Goal: Task Accomplishment & Management: Use online tool/utility

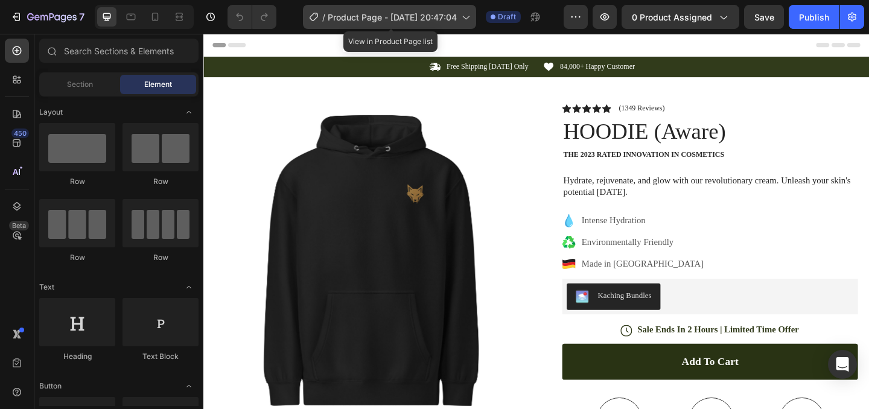
click at [470, 19] on icon at bounding box center [465, 17] width 12 height 12
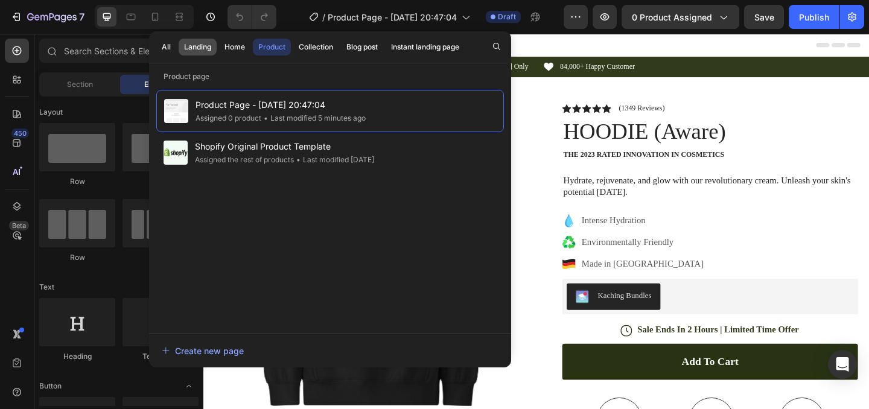
click at [204, 51] on div "Landing" at bounding box center [197, 47] width 27 height 11
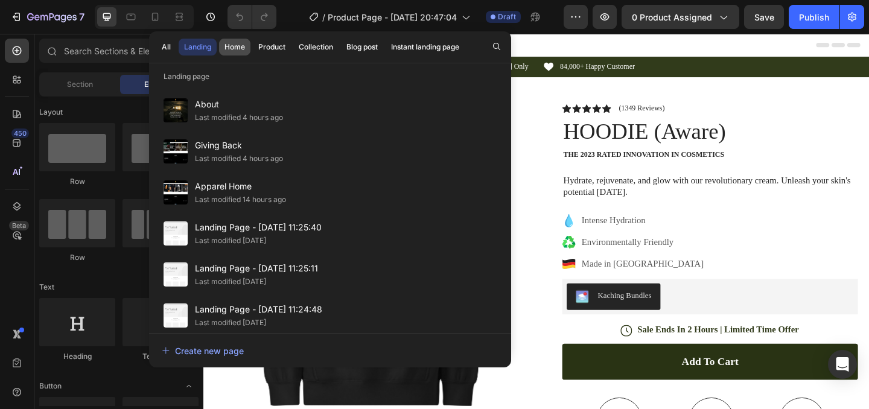
click at [239, 49] on div "Home" at bounding box center [234, 47] width 21 height 11
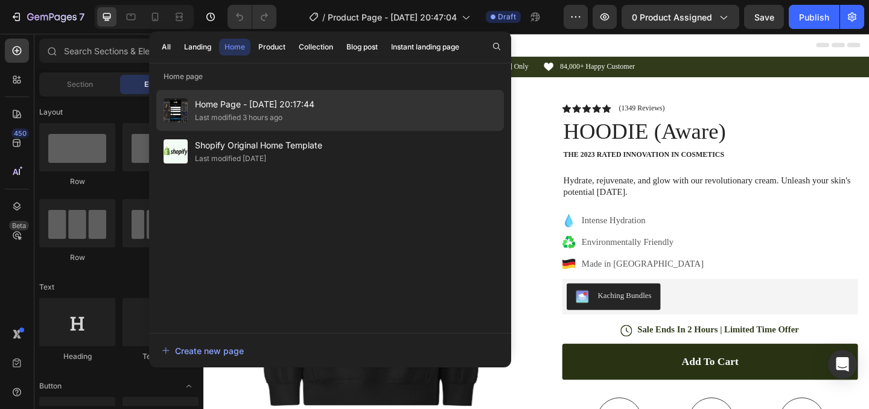
click at [239, 106] on span "Home Page - [DATE] 20:17:44" at bounding box center [254, 104] width 119 height 14
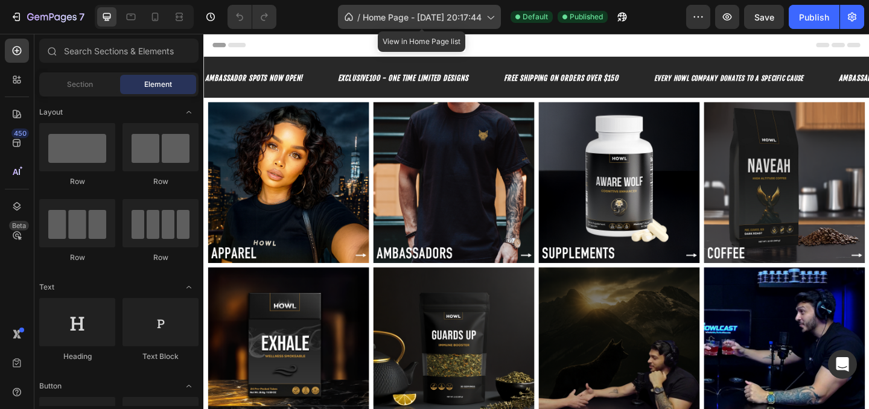
click at [494, 22] on icon at bounding box center [490, 17] width 12 height 12
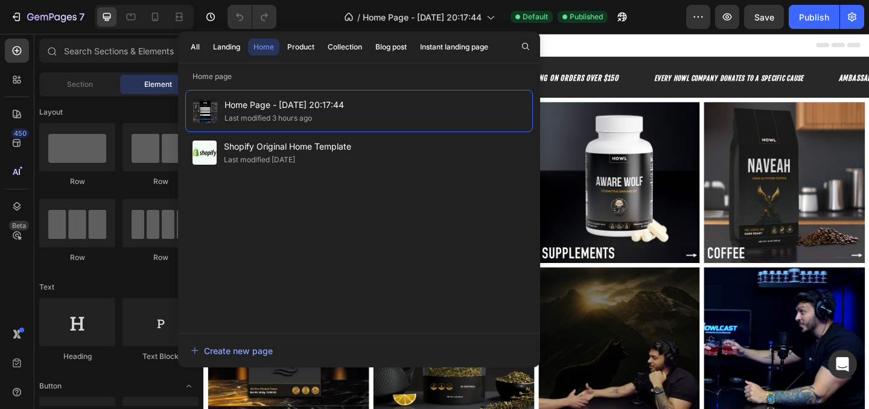
click at [230, 55] on div "All Landing Home Product Collection Blog post Instant landing page" at bounding box center [339, 46] width 323 height 31
click at [232, 48] on div "Landing" at bounding box center [226, 47] width 27 height 11
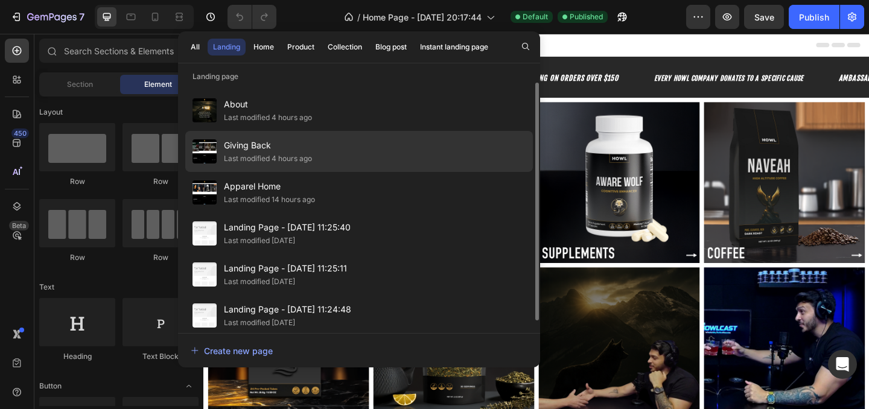
click at [280, 159] on div "Last modified 4 hours ago" at bounding box center [268, 159] width 88 height 12
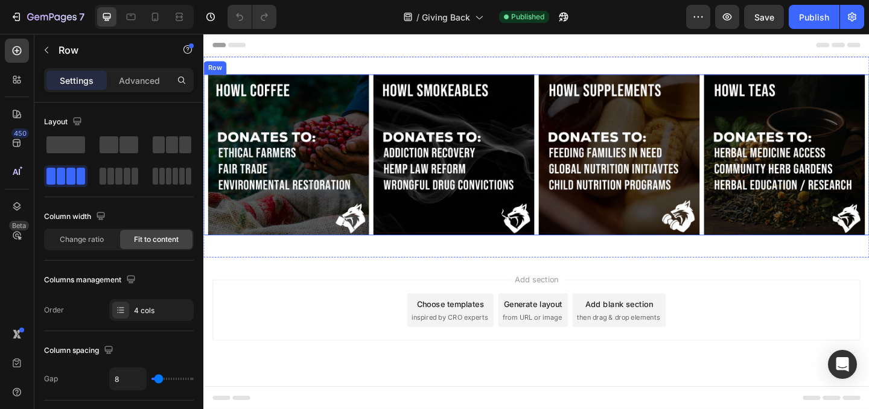
click at [385, 103] on div "Image Image Image Image Row" at bounding box center [565, 165] width 724 height 175
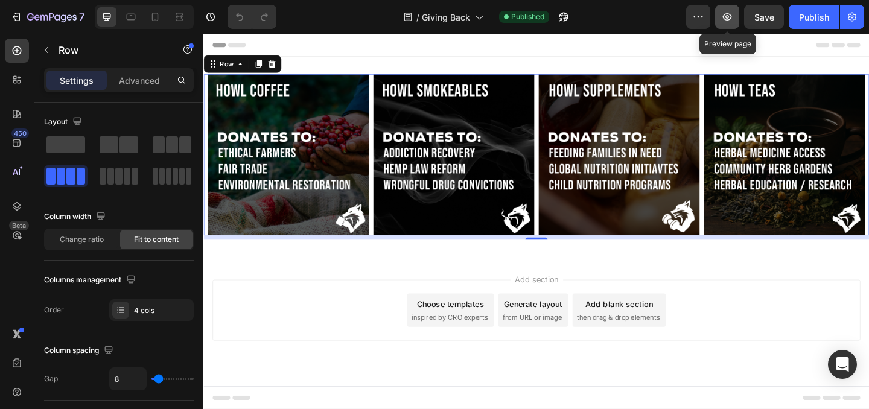
click at [725, 14] on icon "button" at bounding box center [727, 16] width 9 height 7
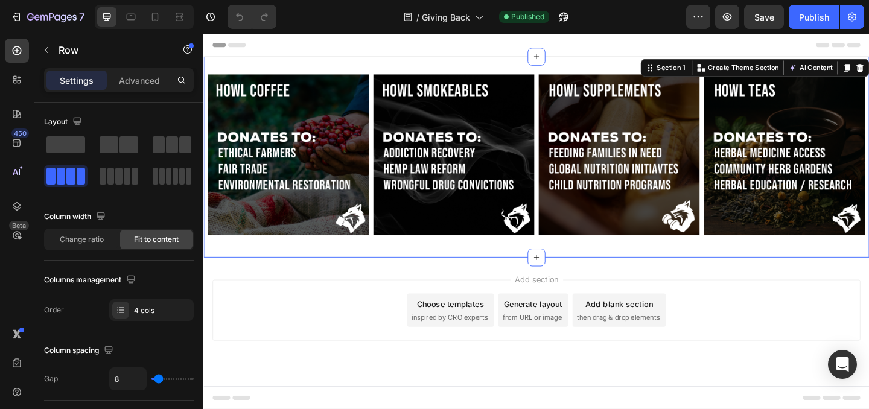
click at [373, 65] on div "Image Image Image Image Row Section 1 You can create reusable sections Create T…" at bounding box center [565, 168] width 724 height 218
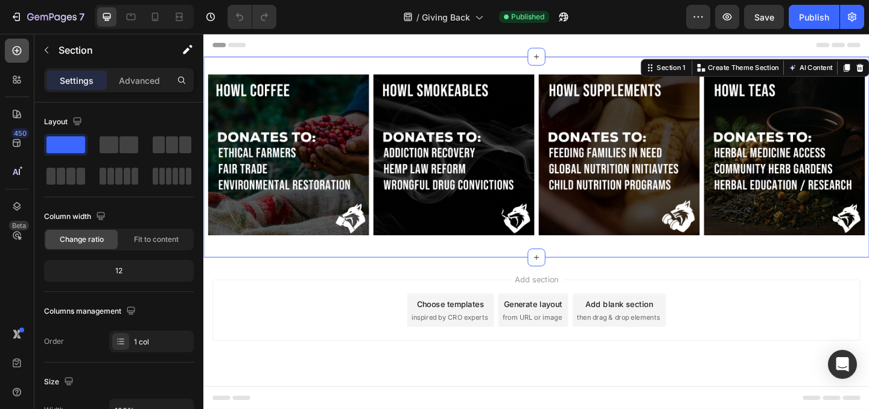
click at [22, 59] on div at bounding box center [17, 51] width 24 height 24
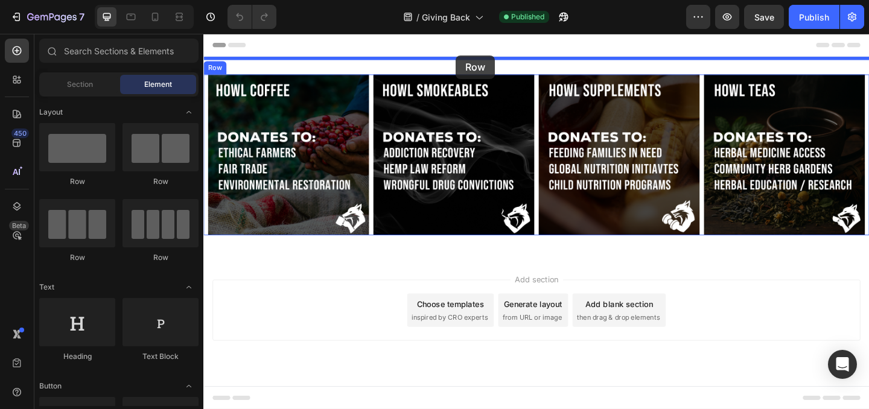
drag, startPoint x: 290, startPoint y: 184, endPoint x: 478, endPoint y: 58, distance: 226.0
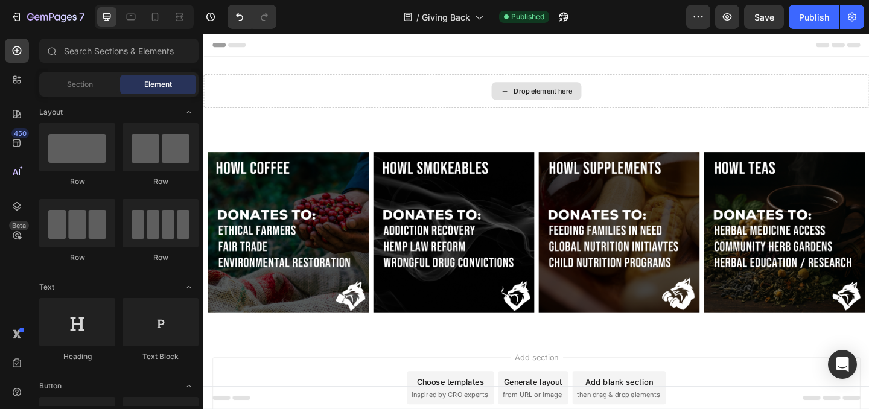
click at [535, 100] on icon at bounding box center [531, 96] width 10 height 10
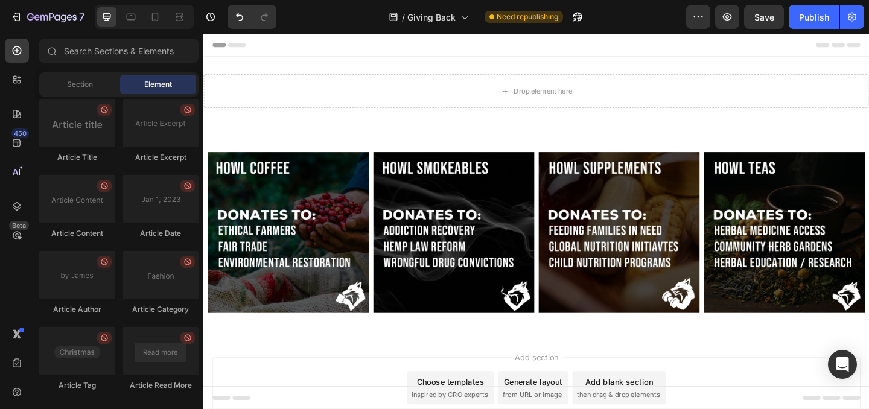
scroll to position [3265, 0]
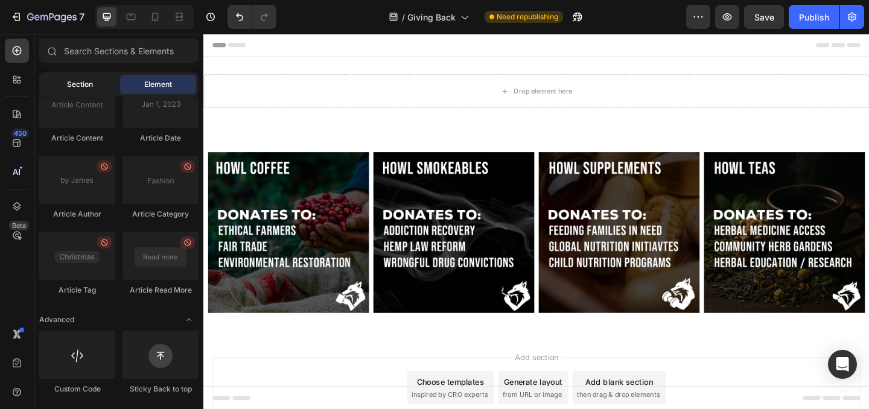
click at [95, 86] on div "Section" at bounding box center [80, 84] width 76 height 19
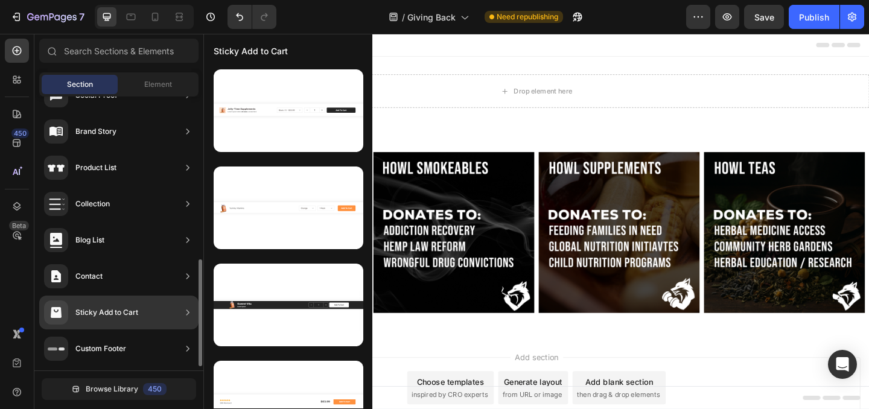
scroll to position [393, 0]
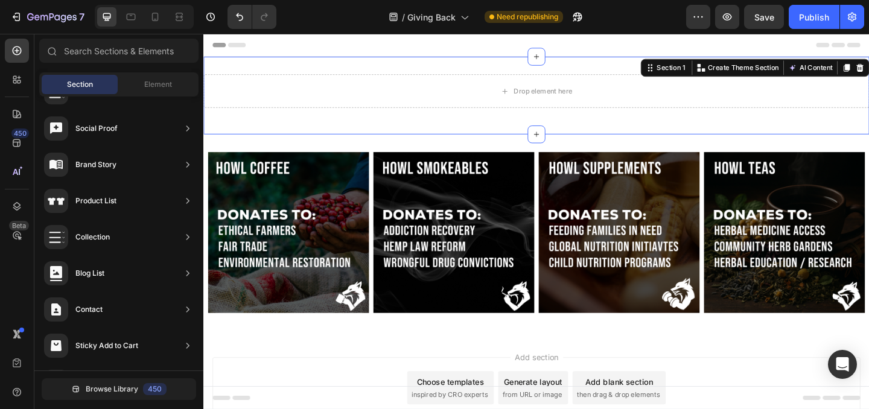
click at [534, 135] on div "Drop element here Row Section 1 You can create reusable sections Create Theme S…" at bounding box center [565, 101] width 724 height 84
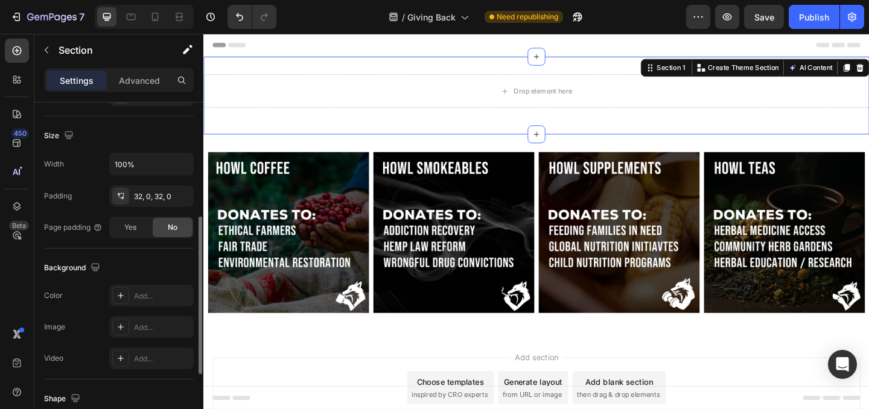
scroll to position [147, 0]
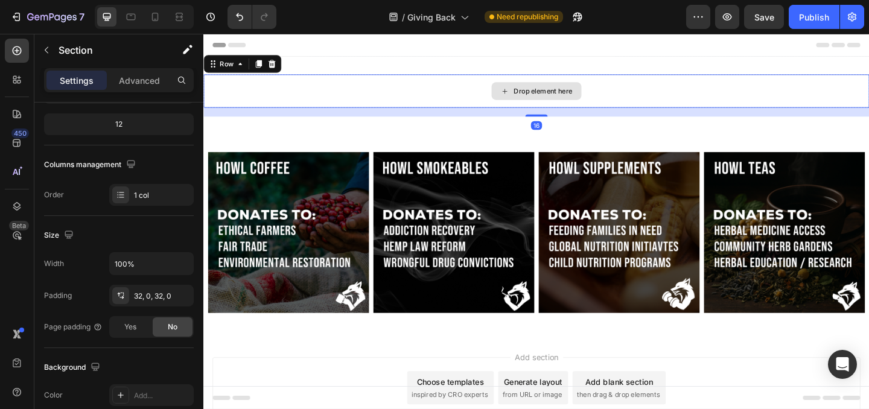
click at [382, 95] on div "Drop element here" at bounding box center [565, 96] width 724 height 36
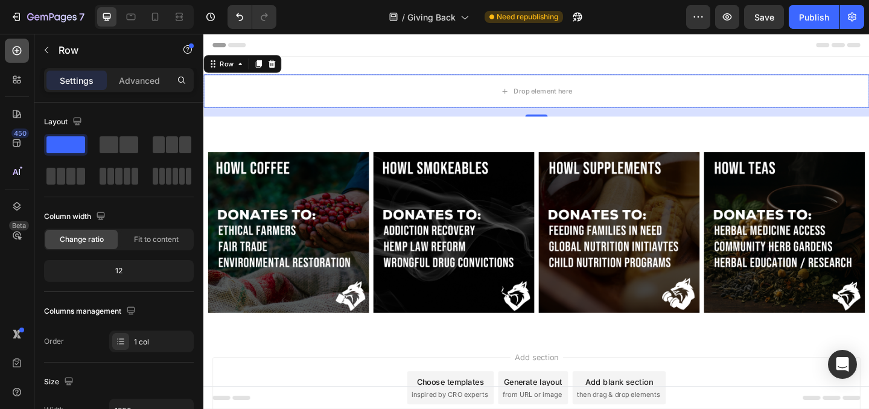
click at [22, 54] on icon at bounding box center [17, 51] width 12 height 12
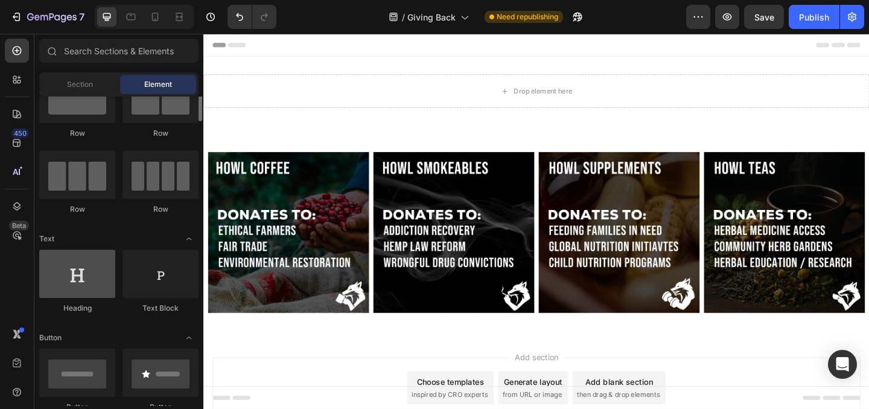
scroll to position [65, 0]
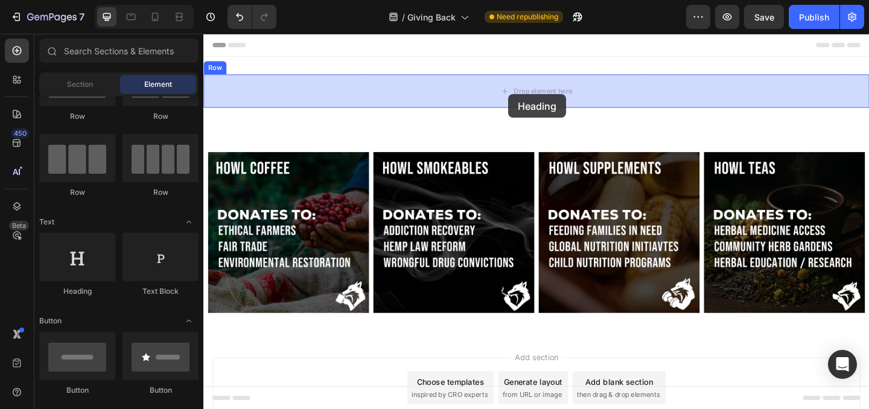
drag, startPoint x: 284, startPoint y: 299, endPoint x: 534, endPoint y: 100, distance: 320.2
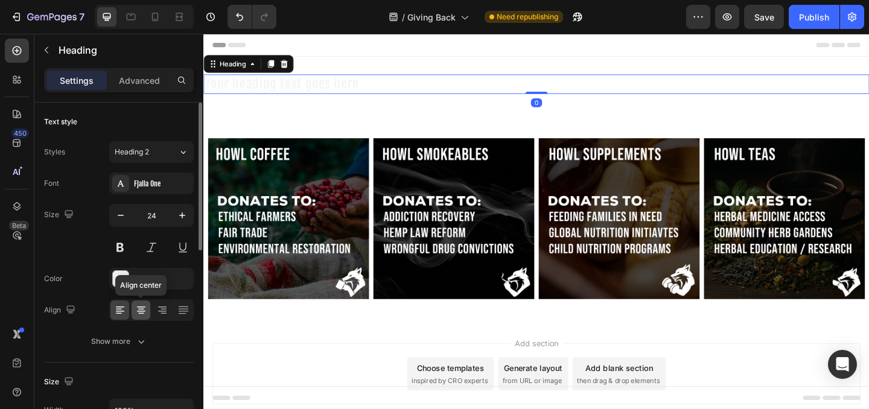
click at [139, 308] on icon at bounding box center [141, 310] width 12 height 12
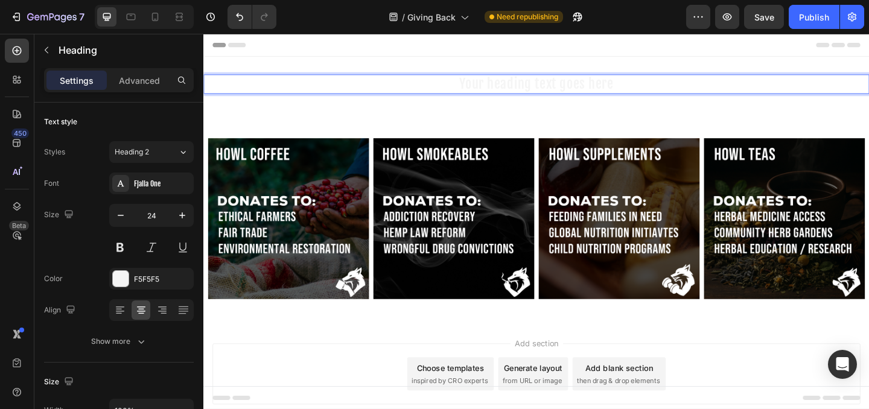
click at [594, 84] on h2 "Your heading text goes here" at bounding box center [565, 88] width 724 height 21
click at [594, 84] on p "Your heading text goes here" at bounding box center [564, 88] width 721 height 19
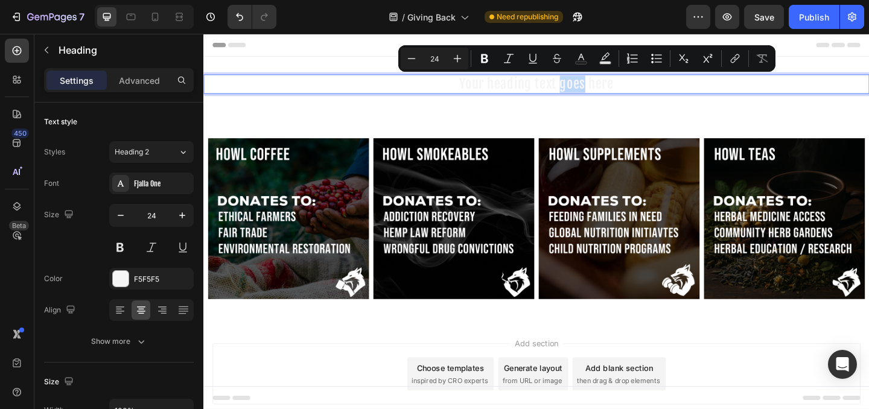
click at [594, 84] on p "Your heading text goes here" at bounding box center [564, 88] width 721 height 19
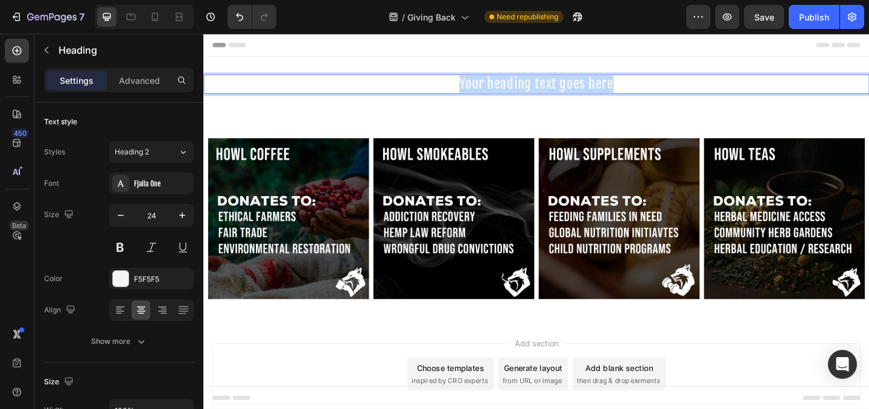
click at [594, 84] on p "Your heading text goes here" at bounding box center [564, 88] width 721 height 19
click at [598, 83] on p "THE PACK THAT GIVES BACK" at bounding box center [564, 88] width 721 height 19
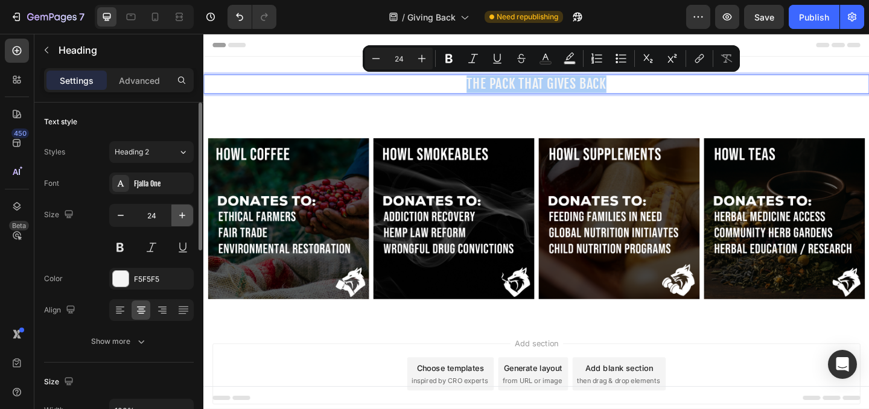
click at [177, 214] on icon "button" at bounding box center [182, 215] width 12 height 12
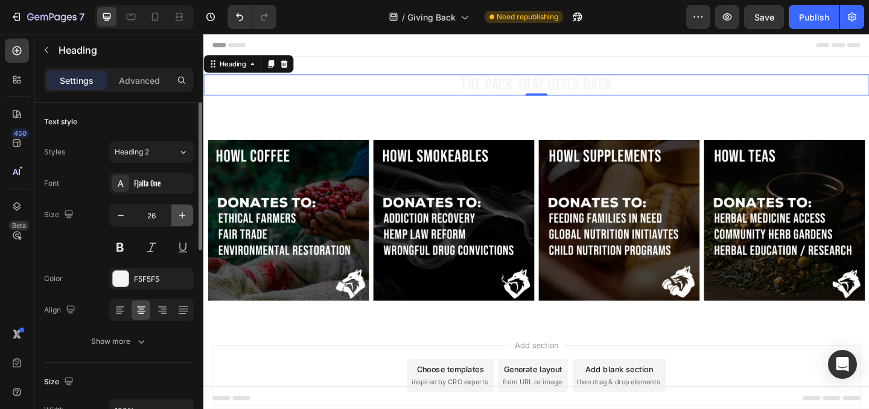
click at [177, 214] on icon "button" at bounding box center [182, 215] width 12 height 12
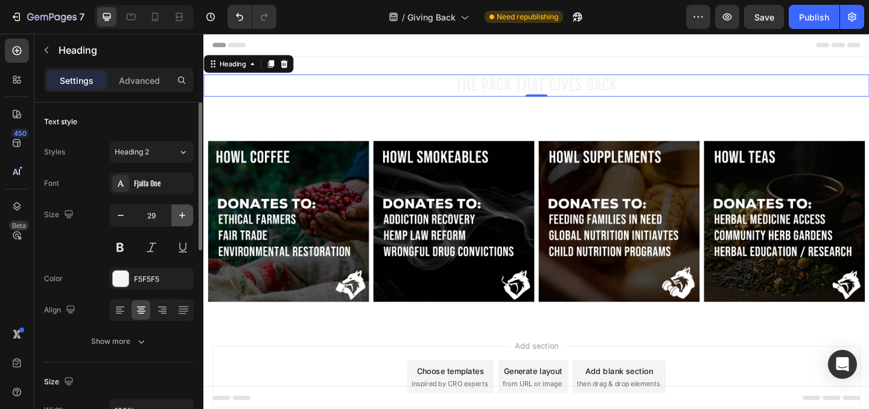
click at [177, 214] on icon "button" at bounding box center [182, 215] width 12 height 12
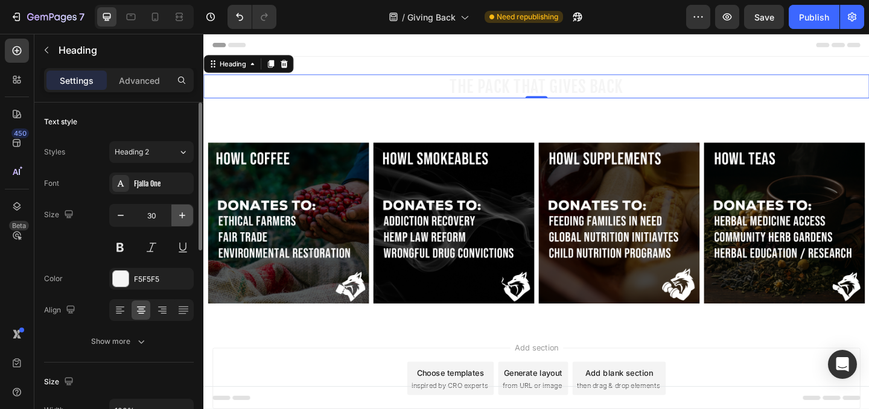
click at [177, 214] on icon "button" at bounding box center [182, 215] width 12 height 12
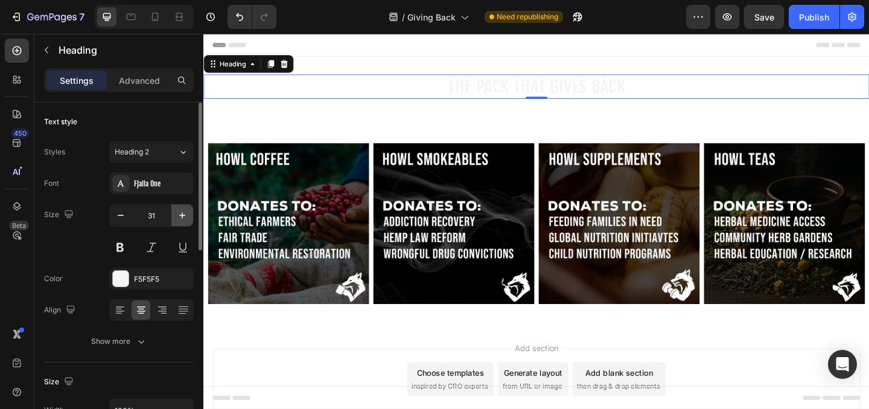
click at [177, 214] on icon "button" at bounding box center [182, 215] width 12 height 12
type input "32"
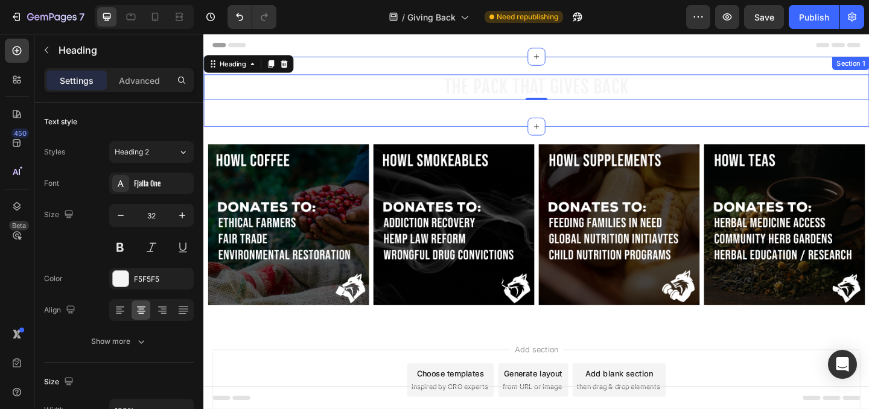
click at [537, 77] on div "THE PACK THAT GIVES BACK Heading 0 Row Section 1" at bounding box center [565, 97] width 724 height 76
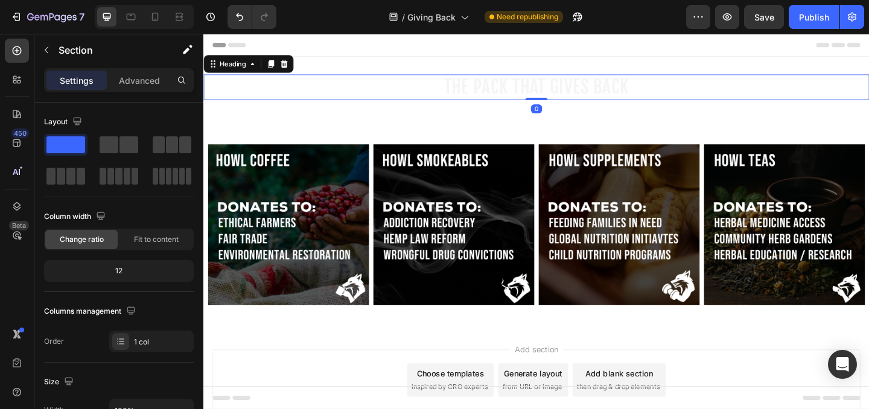
click at [537, 80] on p "THE PACK THAT GIVES BACK" at bounding box center [564, 91] width 721 height 25
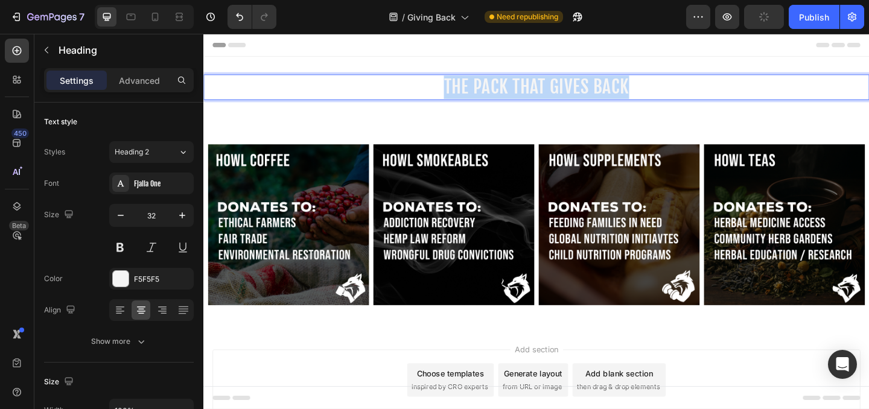
click at [537, 80] on p "THE PACK THAT GIVES BACK" at bounding box center [564, 91] width 721 height 25
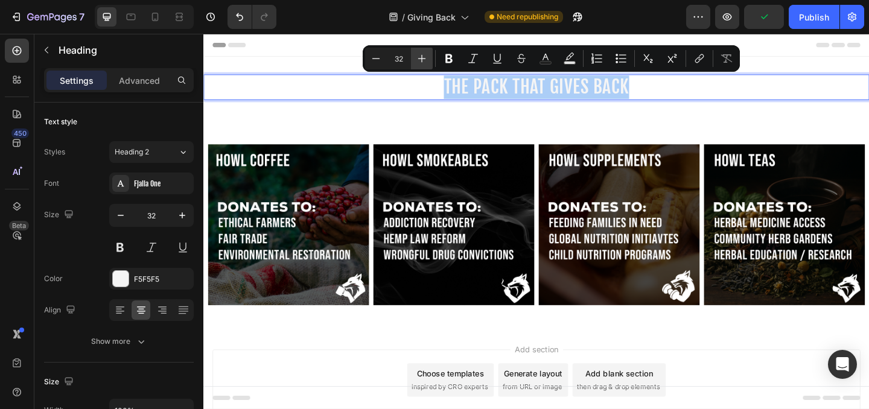
click at [426, 56] on icon "Editor contextual toolbar" at bounding box center [422, 58] width 12 height 12
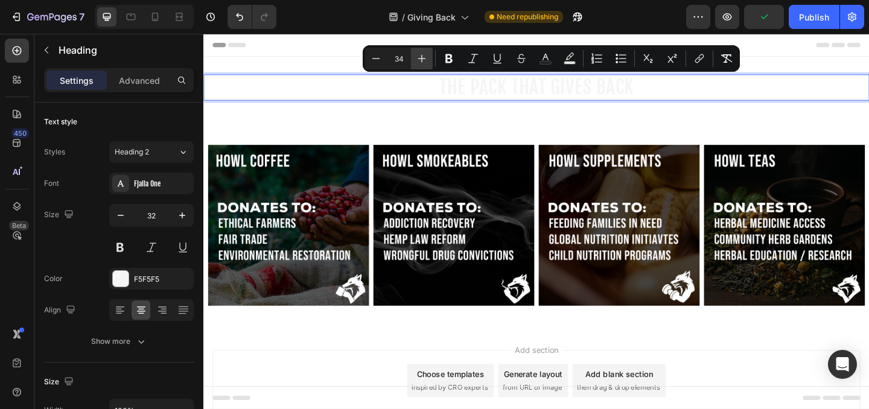
click at [426, 56] on icon "Editor contextual toolbar" at bounding box center [422, 58] width 12 height 12
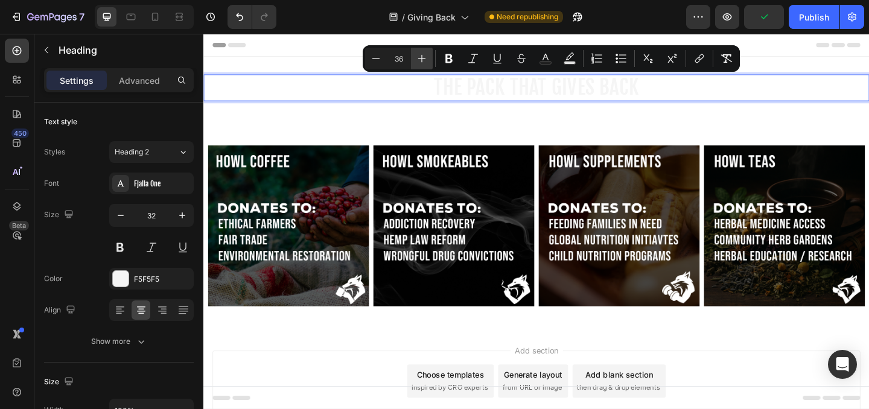
click at [426, 56] on icon "Editor contextual toolbar" at bounding box center [422, 58] width 12 height 12
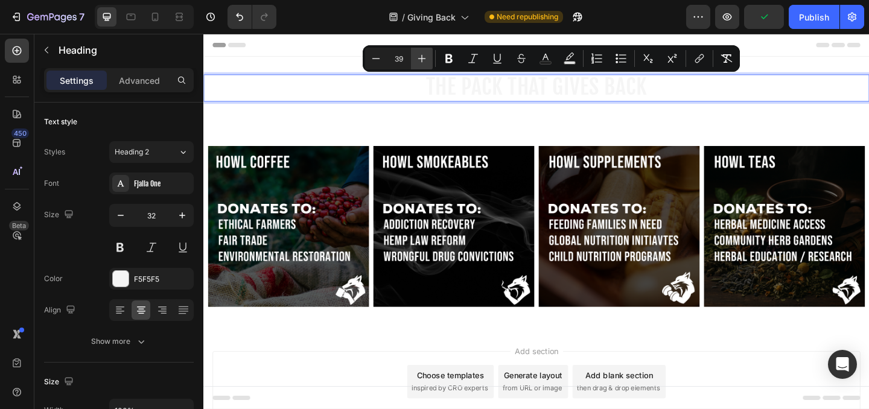
click at [426, 56] on icon "Editor contextual toolbar" at bounding box center [422, 58] width 12 height 12
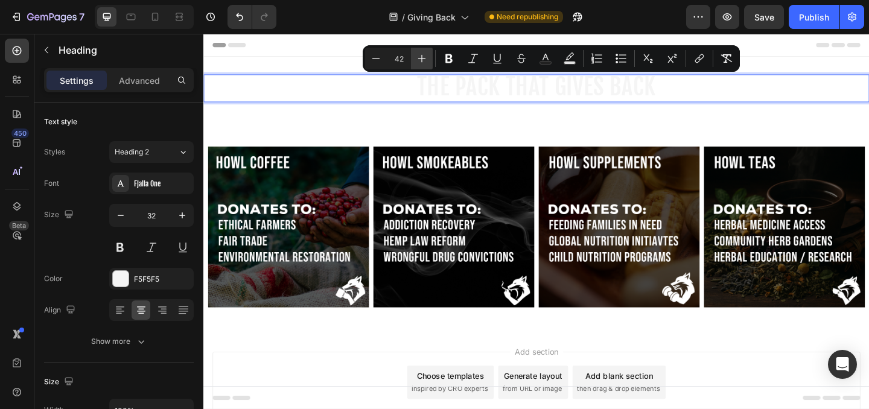
click at [426, 56] on icon "Editor contextual toolbar" at bounding box center [422, 58] width 12 height 12
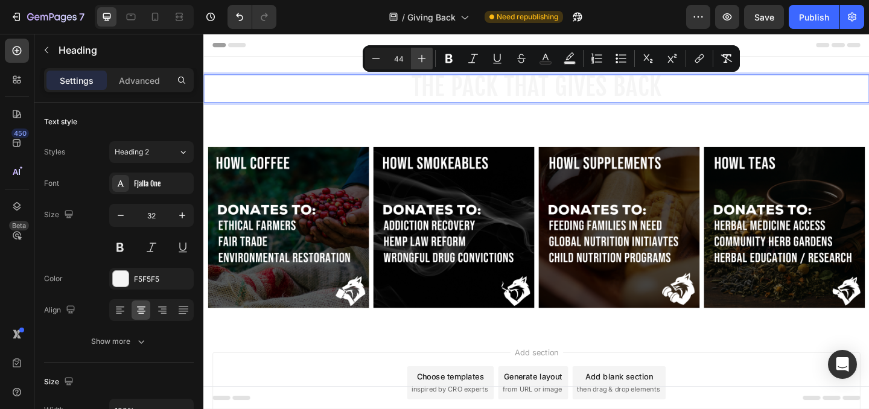
click at [426, 56] on icon "Editor contextual toolbar" at bounding box center [422, 58] width 12 height 12
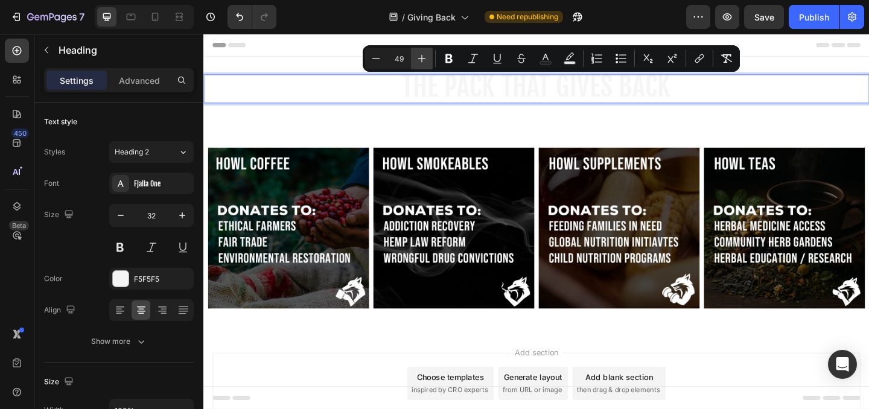
click at [426, 56] on icon "Editor contextual toolbar" at bounding box center [422, 58] width 12 height 12
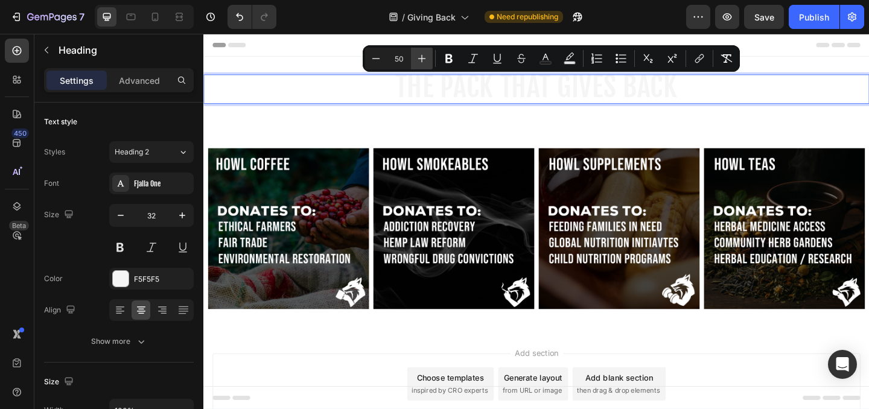
click at [426, 56] on icon "Editor contextual toolbar" at bounding box center [422, 58] width 12 height 12
type input "52"
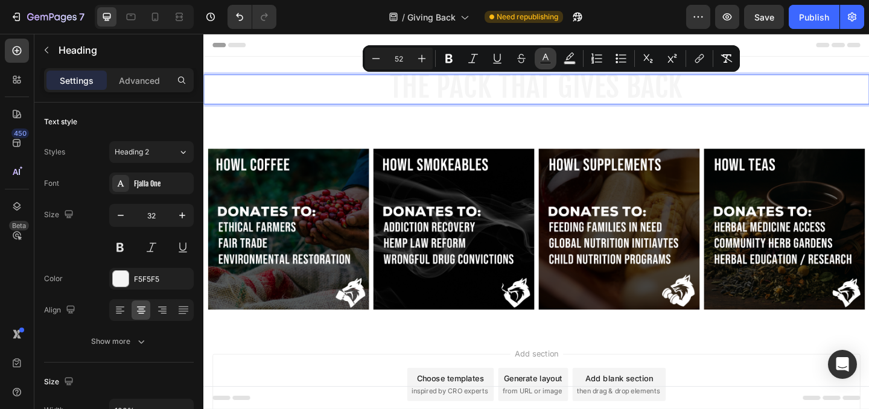
click at [549, 58] on icon "Editor contextual toolbar" at bounding box center [545, 58] width 12 height 12
type input "F5F5F5"
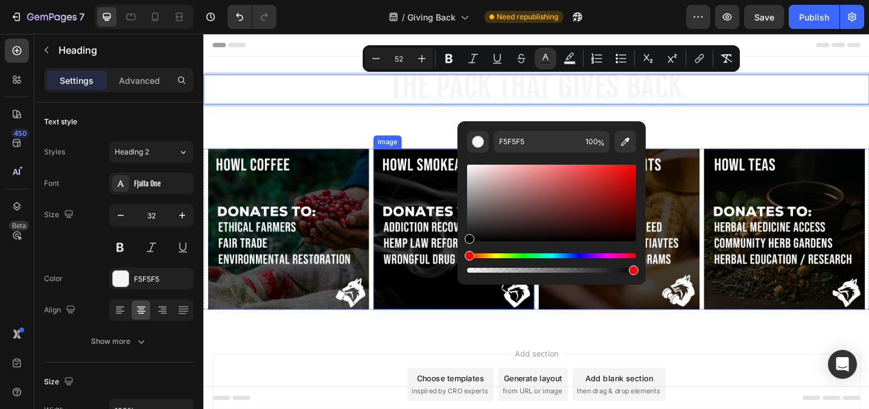
drag, startPoint x: 678, startPoint y: 223, endPoint x: 467, endPoint y: 305, distance: 226.5
type input "000000"
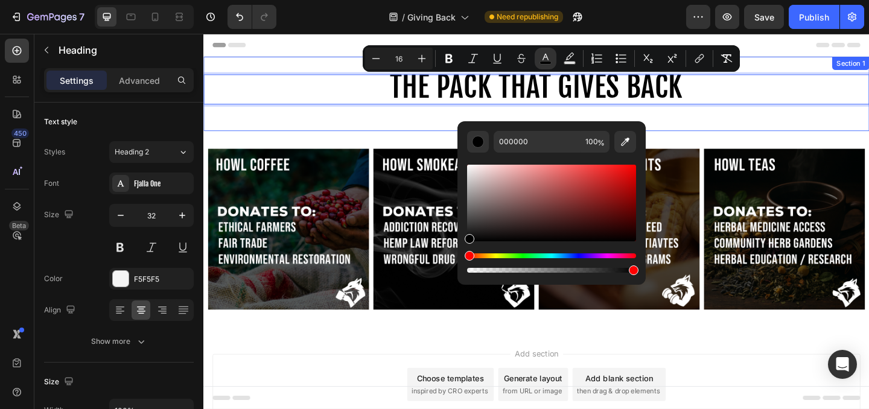
click at [750, 135] on div "THE PACK THAT GIVES BACK Heading 0 Row Section 1" at bounding box center [565, 99] width 724 height 81
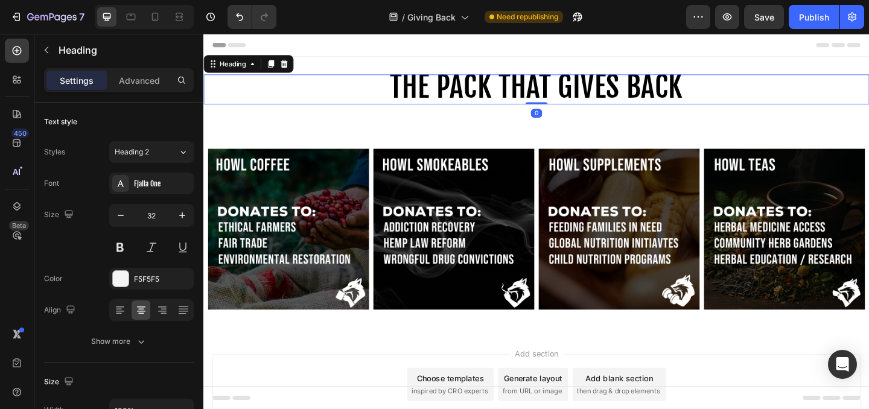
click at [632, 91] on span "THE PACK THAT GIVES BACK" at bounding box center [565, 91] width 318 height 39
click at [185, 220] on icon "button" at bounding box center [182, 215] width 12 height 12
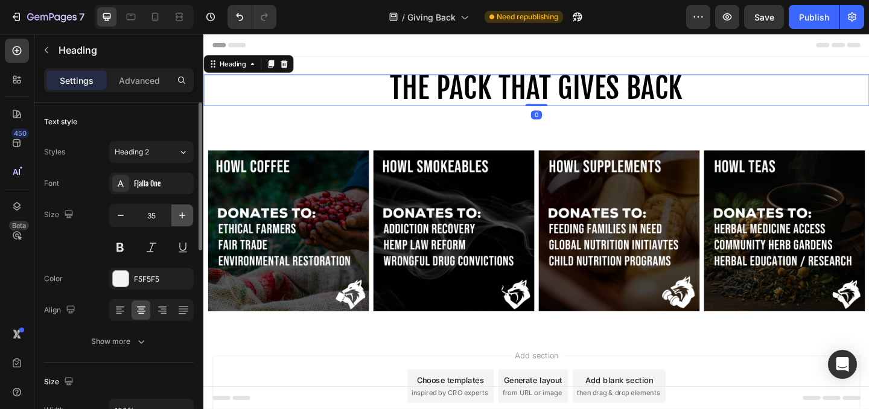
click at [185, 220] on icon "button" at bounding box center [182, 215] width 12 height 12
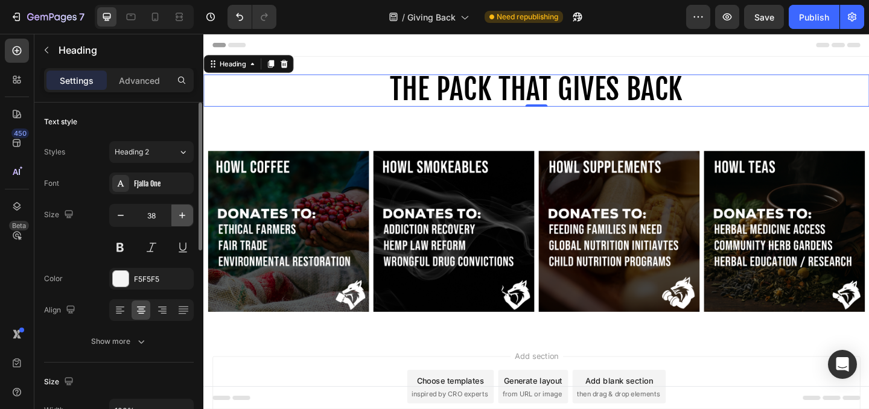
click at [185, 220] on icon "button" at bounding box center [182, 215] width 12 height 12
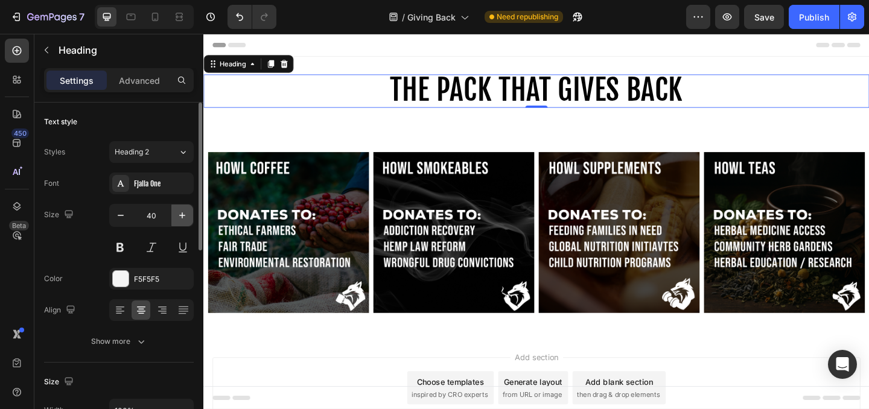
click at [185, 220] on icon "button" at bounding box center [182, 215] width 12 height 12
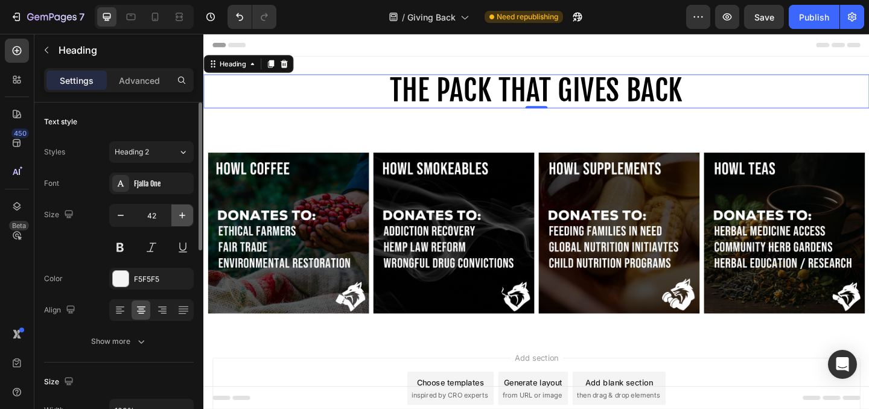
click at [185, 220] on icon "button" at bounding box center [182, 215] width 12 height 12
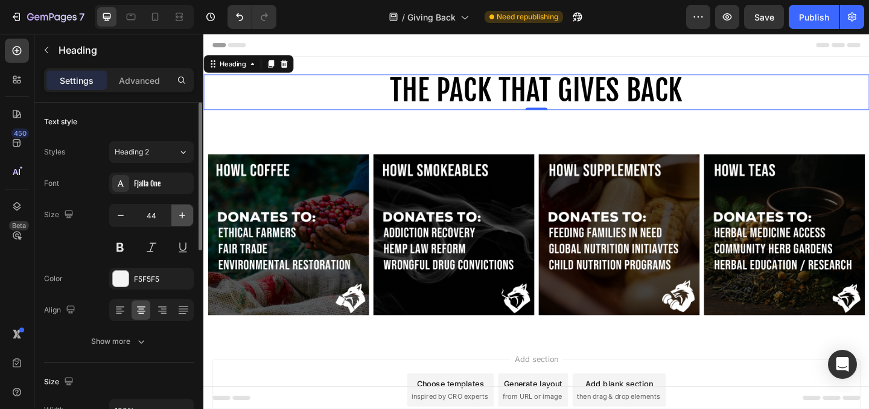
click at [185, 220] on icon "button" at bounding box center [182, 215] width 12 height 12
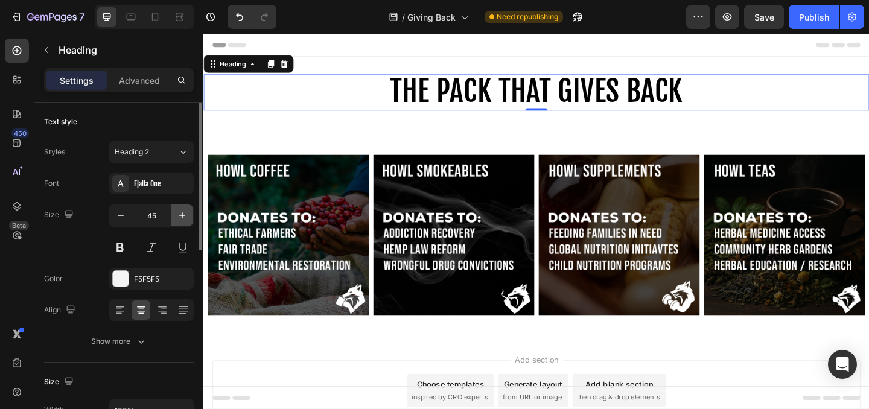
click at [185, 220] on icon "button" at bounding box center [182, 215] width 12 height 12
type input "46"
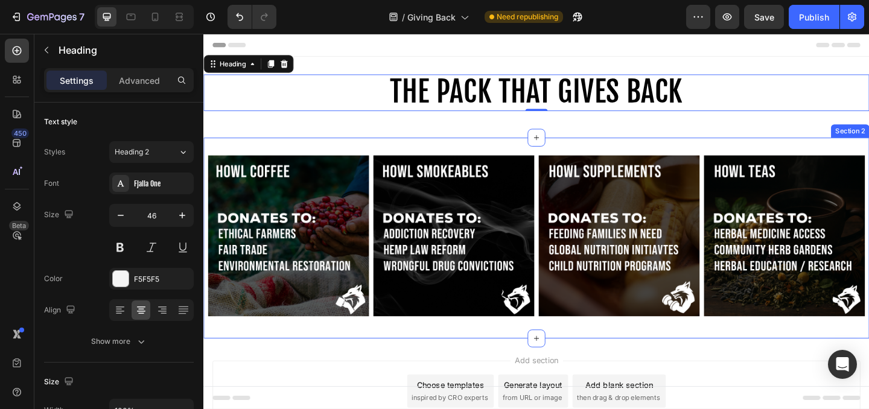
click at [364, 155] on div "Image Image Image Image Row Section 2" at bounding box center [565, 256] width 724 height 218
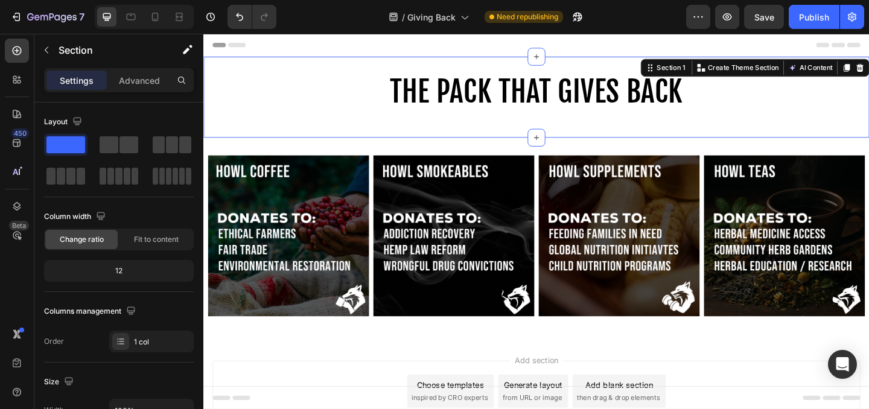
click at [379, 128] on div "⁠⁠⁠⁠⁠⁠⁠ THE PACK THAT GIVES BACK Heading Row Section 1 You can create reusable …" at bounding box center [565, 103] width 724 height 88
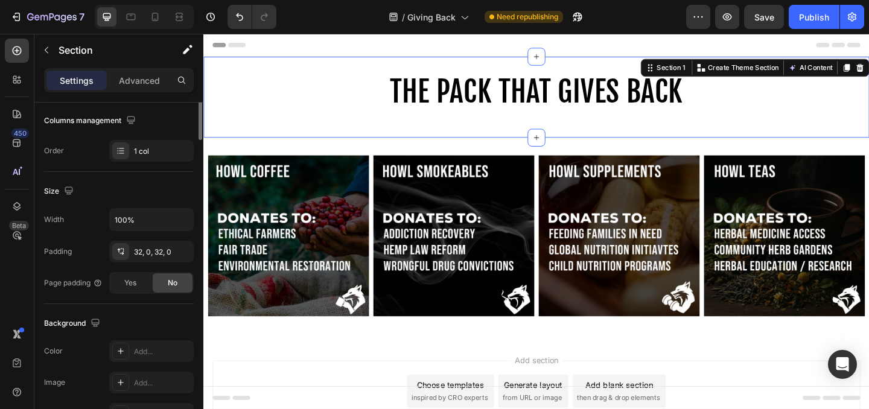
scroll to position [244, 0]
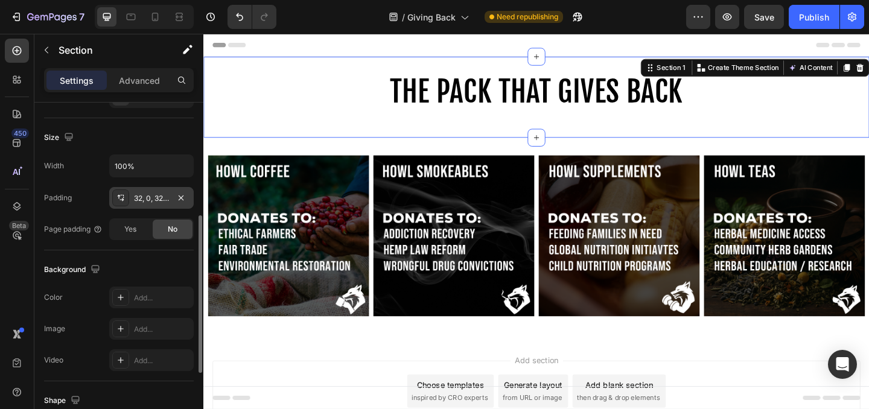
click at [148, 200] on div "32, 0, 32, 0" at bounding box center [151, 198] width 35 height 11
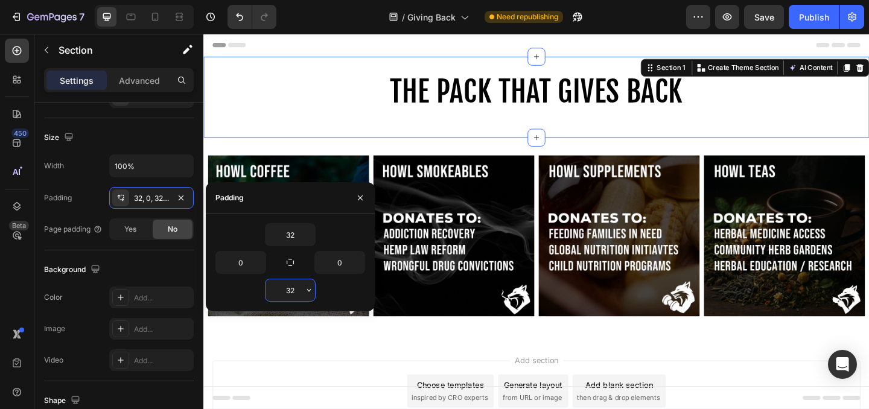
click at [288, 290] on input "32" at bounding box center [289, 290] width 49 height 22
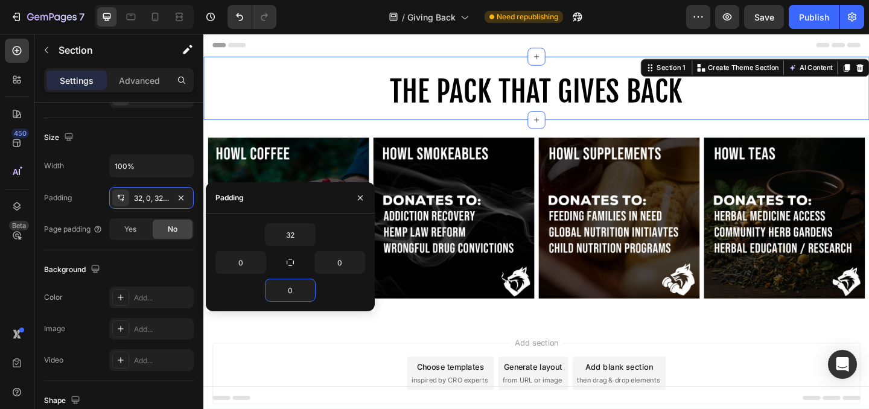
type input "0"
click at [253, 237] on div "32" at bounding box center [290, 234] width 150 height 23
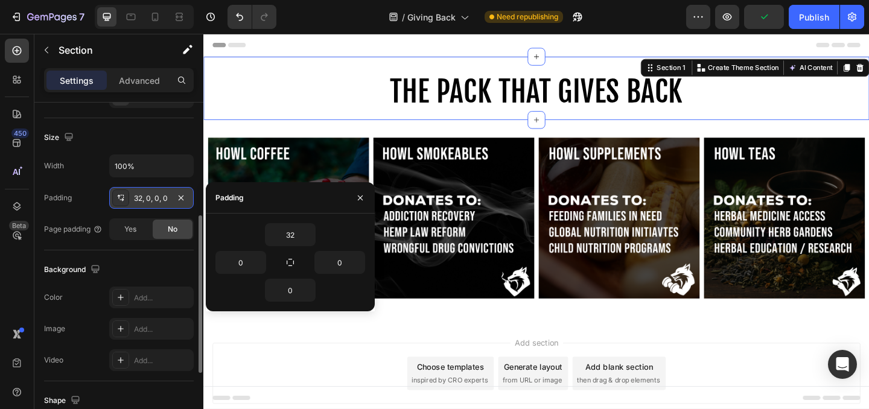
click at [145, 197] on div "32, 0, 0, 0" at bounding box center [151, 198] width 35 height 11
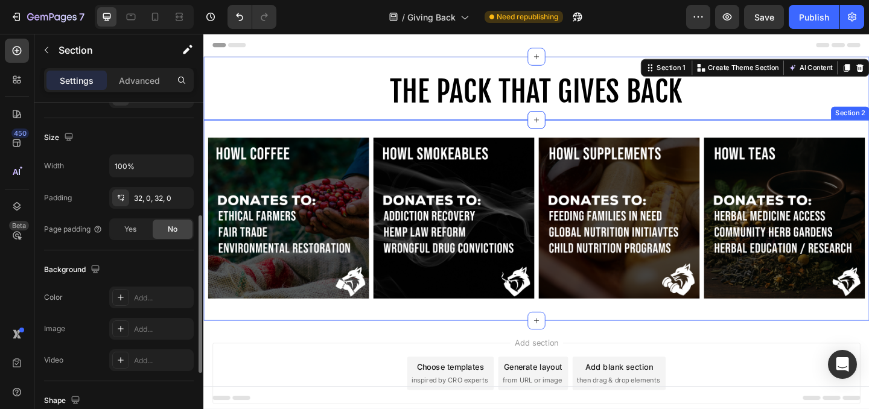
click at [438, 132] on div "Image Image Image Image Row Section 2" at bounding box center [565, 236] width 724 height 218
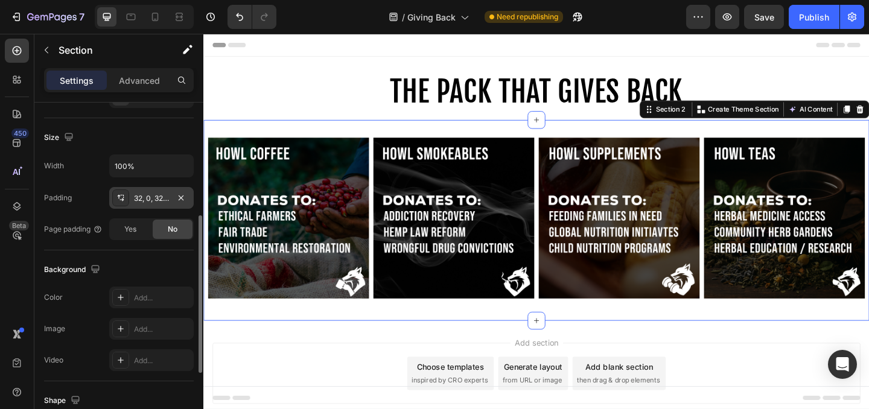
click at [162, 201] on div "32, 0, 32, 0" at bounding box center [151, 198] width 35 height 11
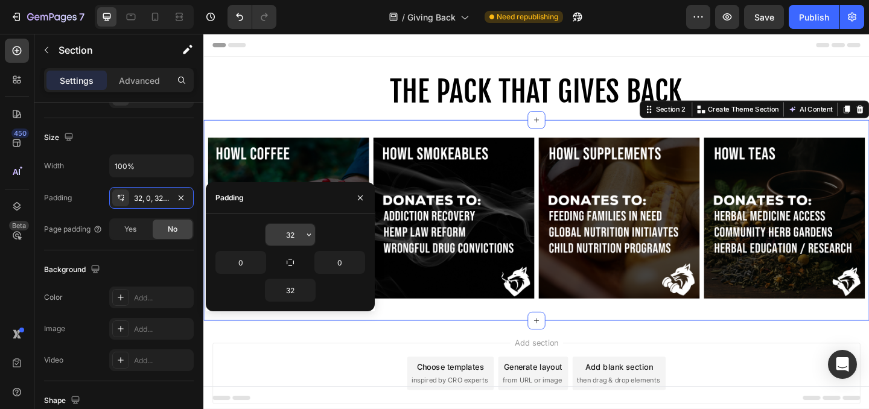
click at [290, 235] on input "32" at bounding box center [289, 235] width 49 height 22
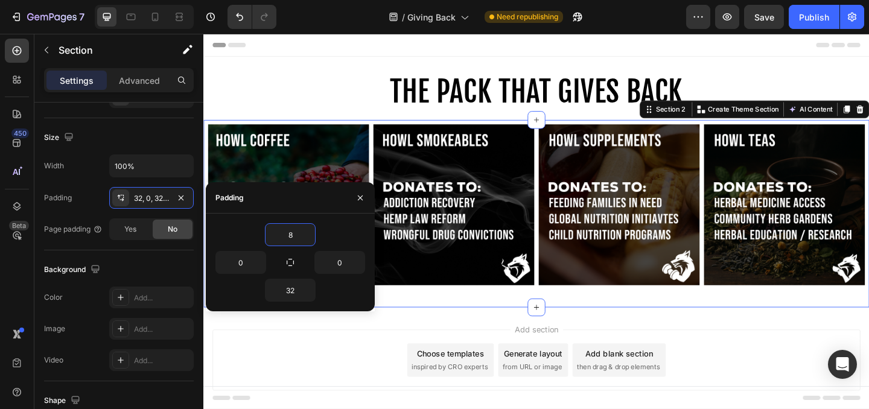
type input "8"
click at [448, 317] on div "Image Image Image Image Row Section 2 You can create reusable sections Create T…" at bounding box center [565, 229] width 724 height 204
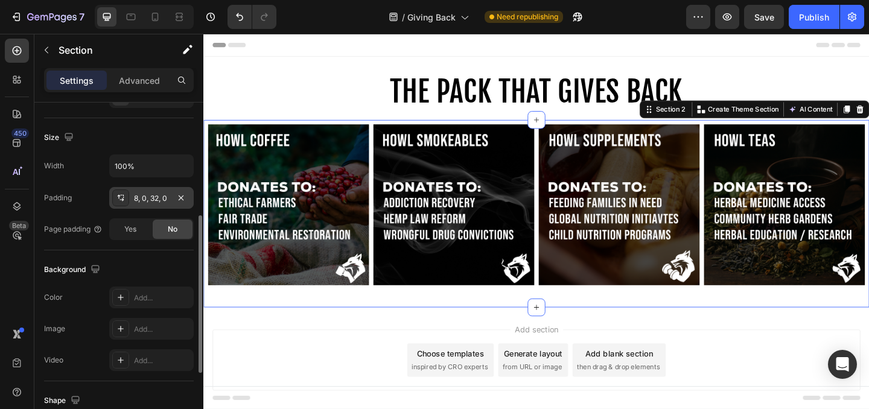
click at [153, 201] on div "8, 0, 32, 0" at bounding box center [151, 198] width 35 height 11
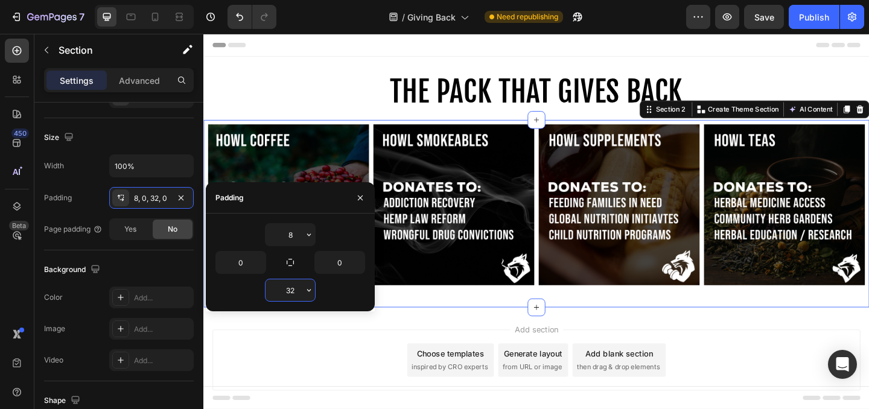
click at [285, 296] on input "32" at bounding box center [289, 290] width 49 height 22
type input "8"
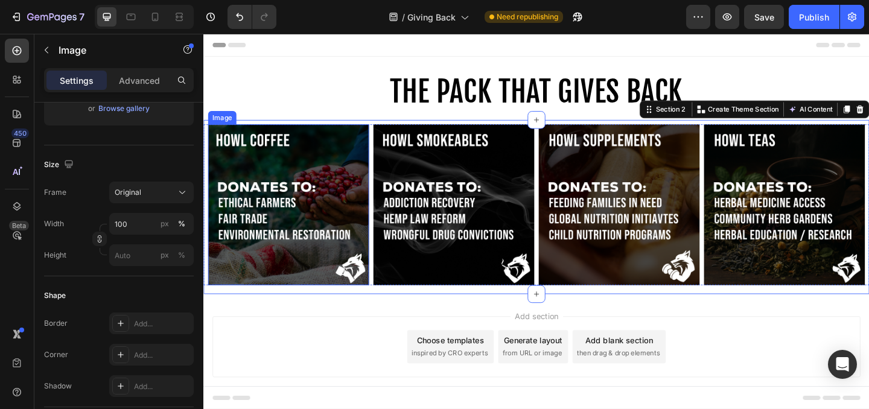
click at [334, 171] on img at bounding box center [295, 219] width 175 height 175
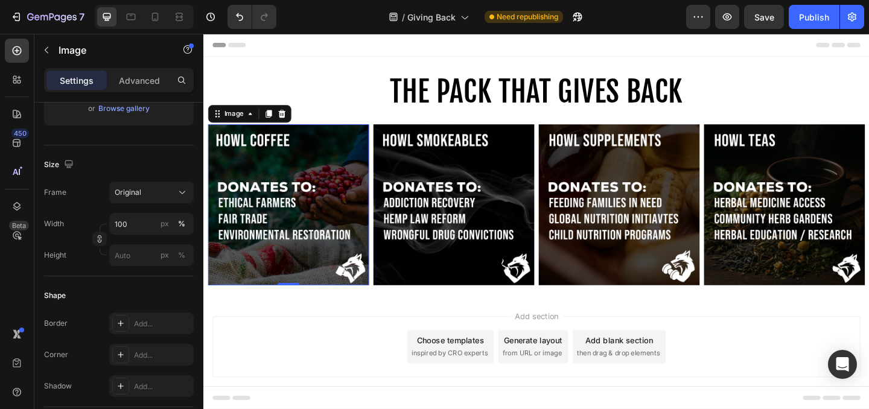
scroll to position [0, 0]
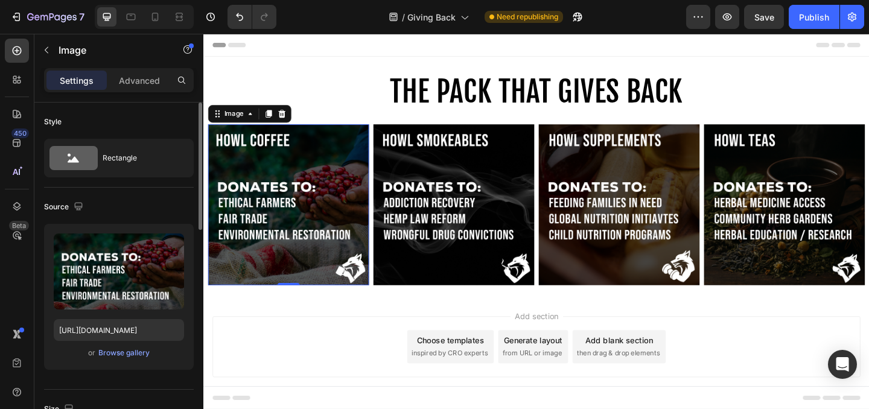
click at [334, 171] on img at bounding box center [295, 219] width 175 height 175
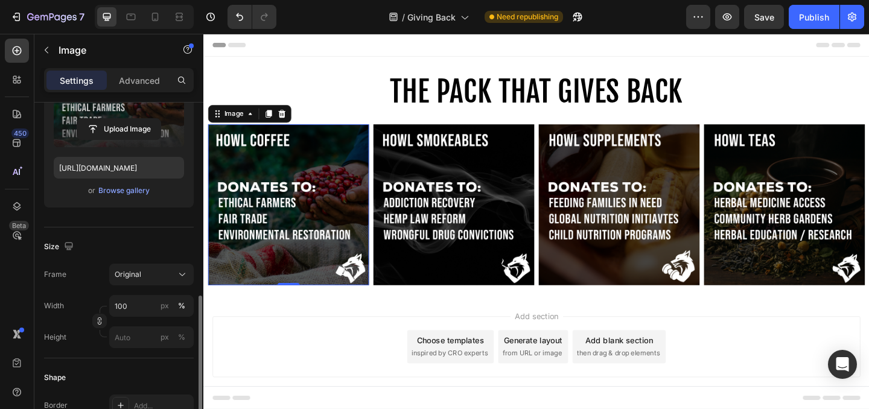
scroll to position [293, 0]
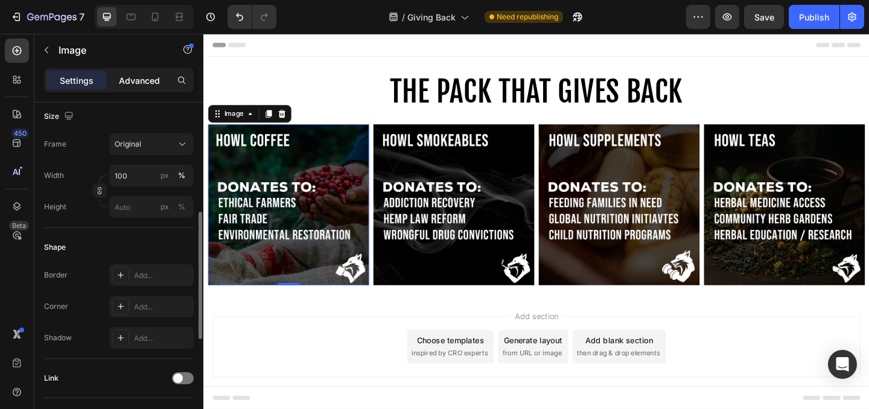
click at [151, 78] on p "Advanced" at bounding box center [139, 80] width 41 height 13
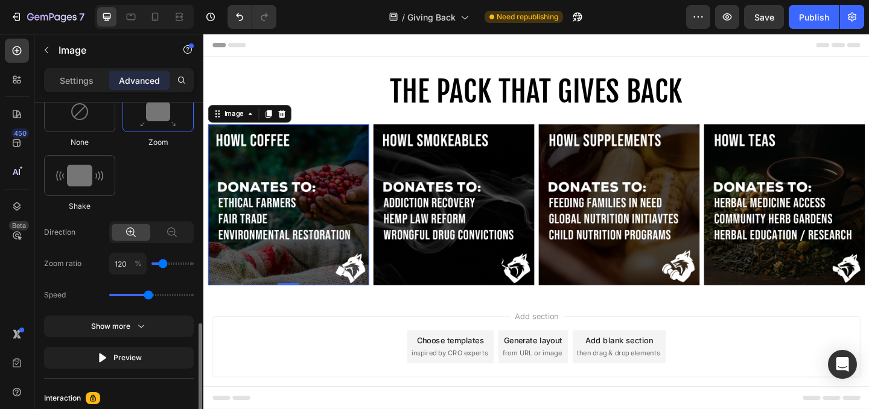
scroll to position [603, 0]
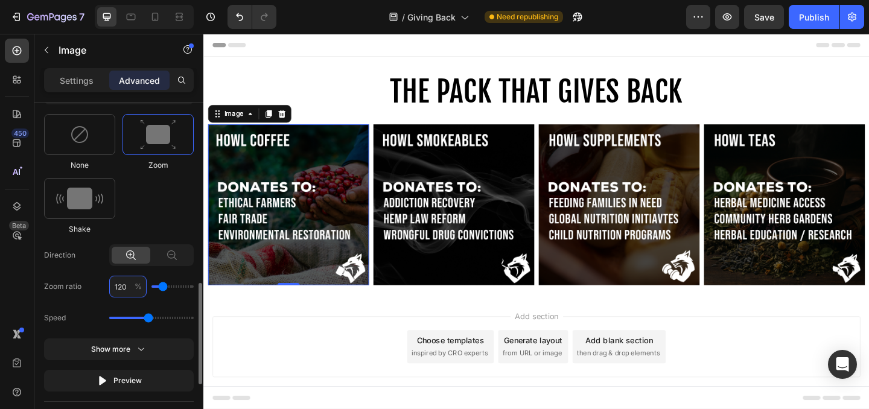
click at [124, 284] on input "120" at bounding box center [127, 287] width 37 height 22
type input "10"
type input "100"
type input "103"
type input "100"
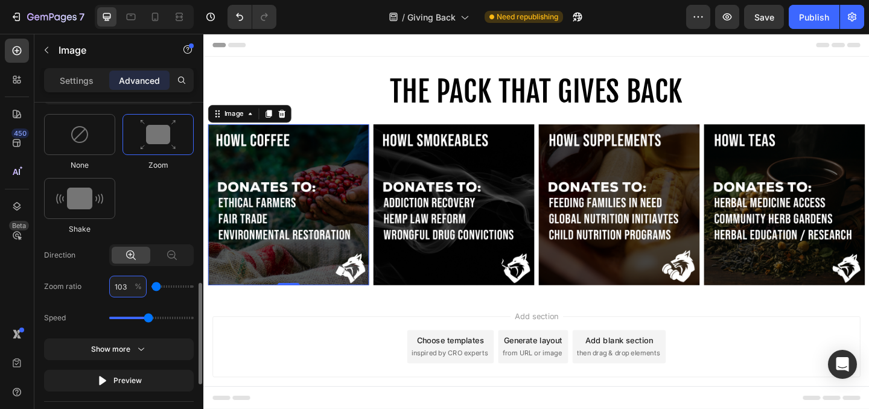
type input "103"
click at [155, 225] on div "None Zoom Shake" at bounding box center [119, 174] width 150 height 121
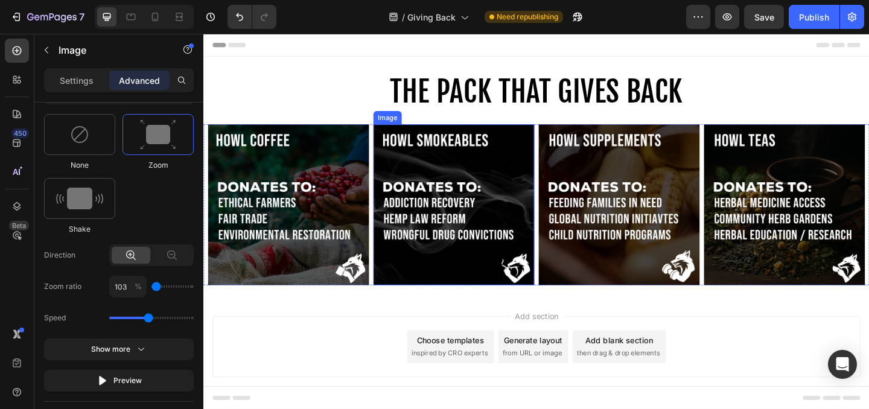
click at [452, 229] on img at bounding box center [475, 219] width 175 height 175
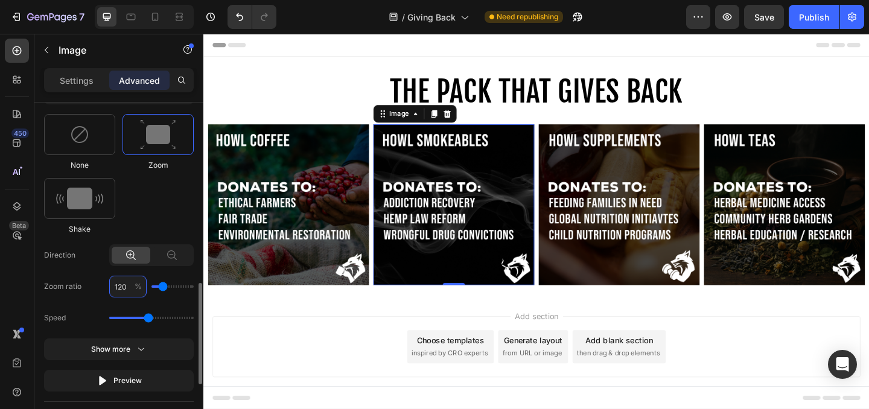
click at [127, 286] on input "120" at bounding box center [127, 287] width 37 height 22
type input "1"
type input "100"
type input "103"
type input "100"
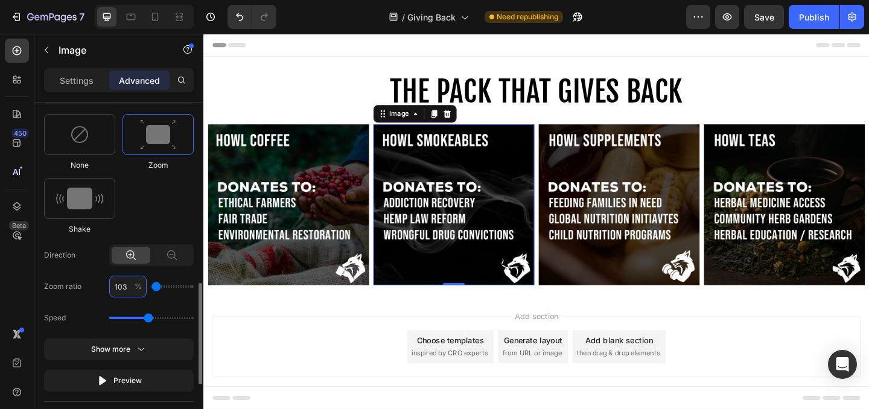
type input "103"
drag, startPoint x: 381, startPoint y: 195, endPoint x: 164, endPoint y: 223, distance: 218.9
click at [164, 223] on div "None Zoom Shake" at bounding box center [119, 174] width 150 height 121
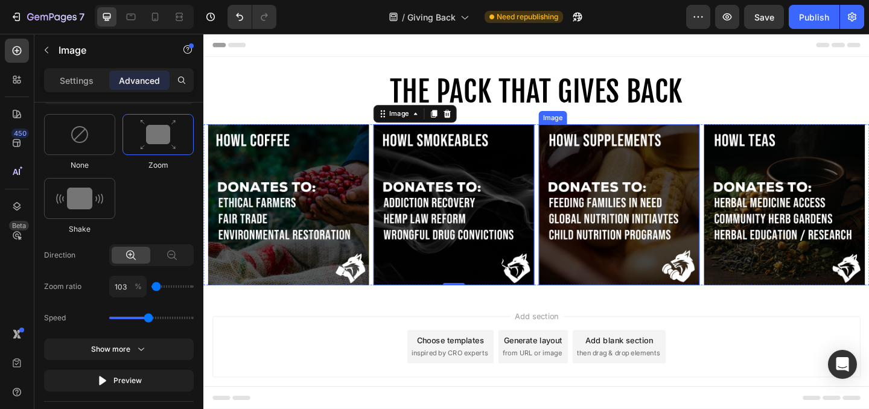
click at [651, 217] on img at bounding box center [655, 219] width 175 height 175
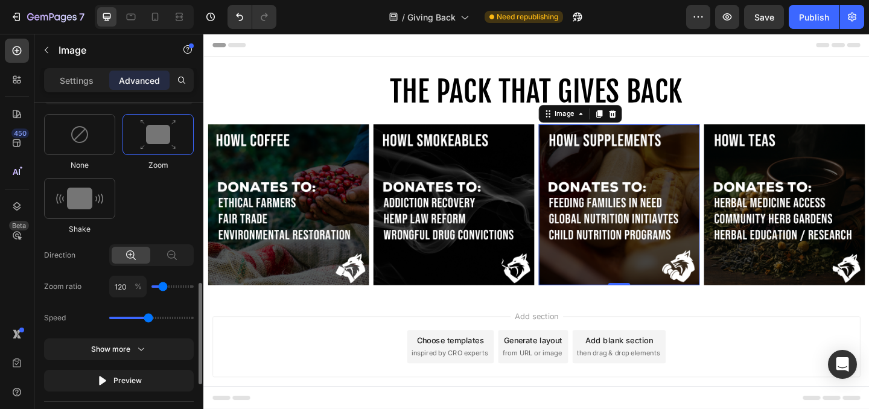
click at [123, 300] on div "Select When appear When hover None Zoom Shake Direction Zoom ratio 120 % Speed …" at bounding box center [119, 226] width 150 height 331
click at [124, 294] on input "120" at bounding box center [127, 287] width 37 height 22
type input "1"
type input "100"
type input "103"
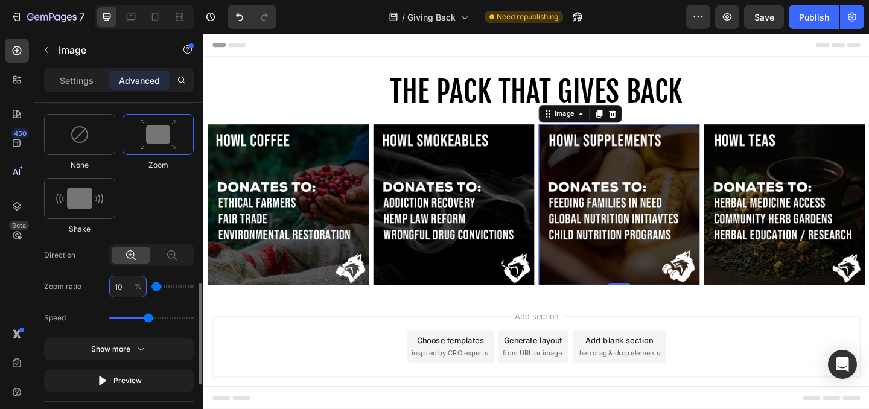
type input "100"
type input "103"
click at [157, 223] on div "None Zoom Shake" at bounding box center [119, 174] width 150 height 121
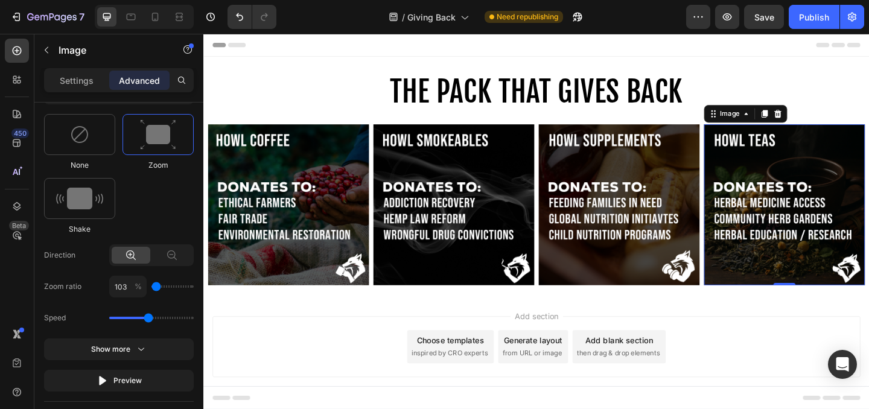
click at [798, 237] on img at bounding box center [834, 219] width 175 height 175
click at [124, 290] on input "120" at bounding box center [127, 287] width 37 height 22
type input "1"
type input "100"
type input "103"
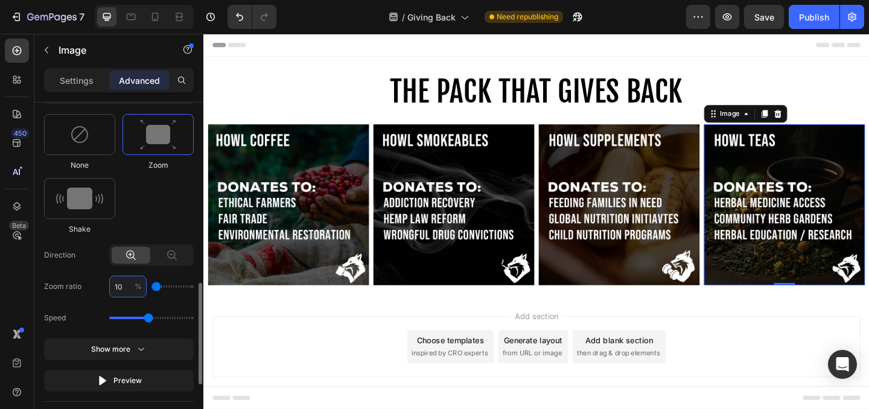
type input "100"
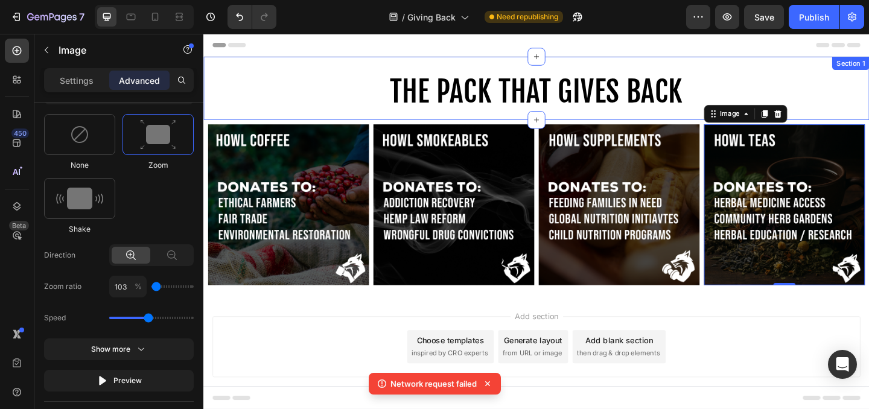
click at [325, 74] on div "⁠⁠⁠⁠⁠⁠⁠ THE PACK THAT GIVES BACK Heading Row Section 1" at bounding box center [565, 93] width 724 height 69
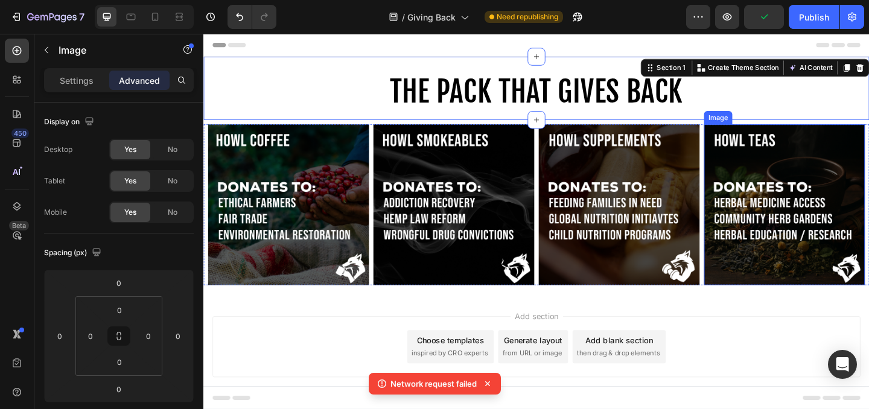
click at [822, 217] on img at bounding box center [834, 219] width 175 height 175
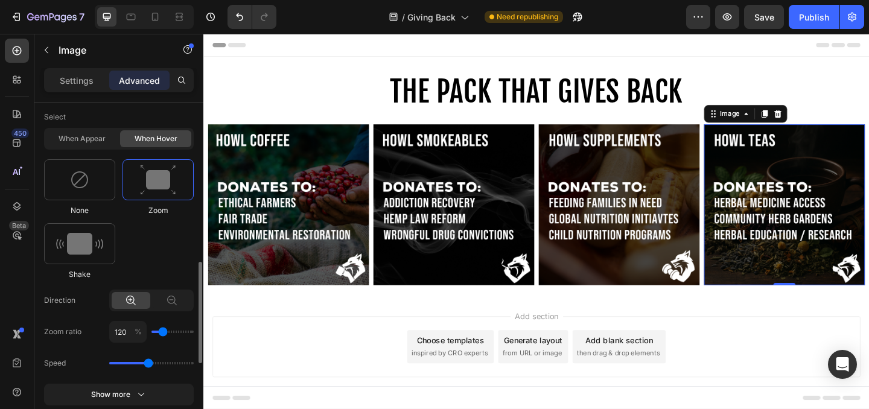
scroll to position [587, 0]
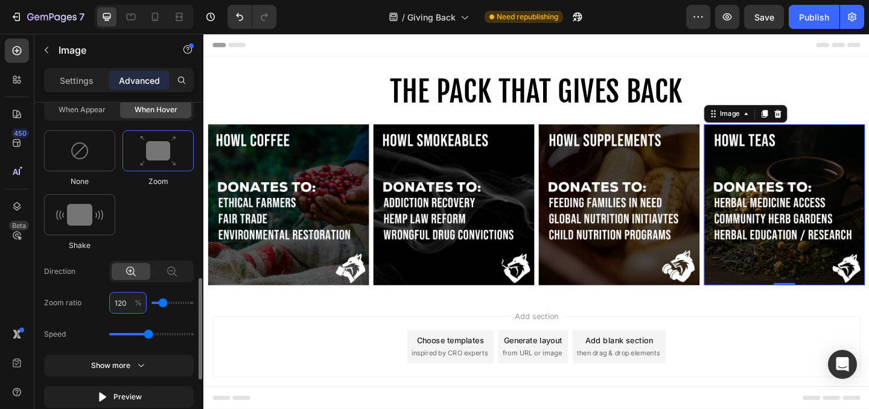
click at [128, 303] on input "120" at bounding box center [127, 303] width 37 height 22
type input "1"
type input "100"
type input "103"
type input "100"
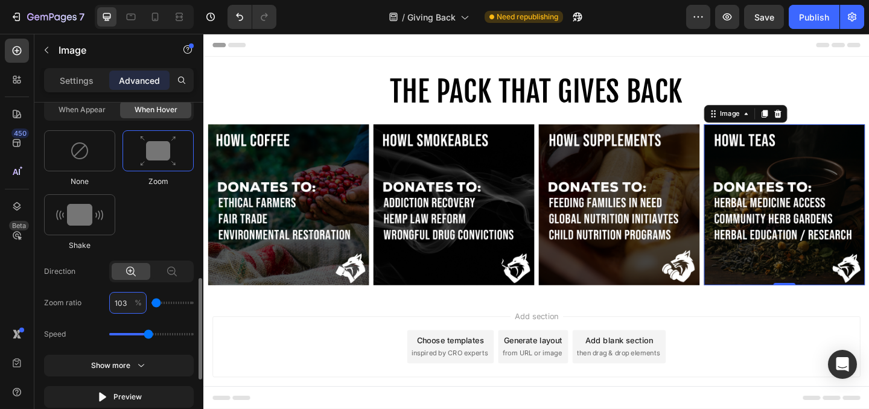
type input "103"
click at [149, 237] on div "None Zoom Shake" at bounding box center [119, 190] width 150 height 121
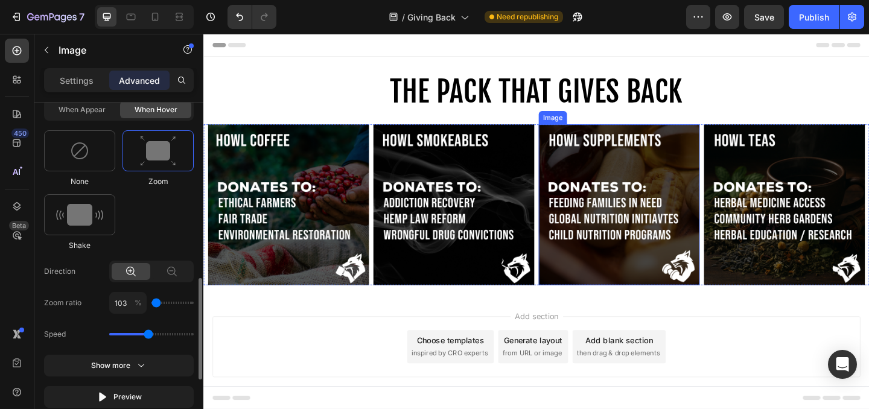
click at [637, 216] on img at bounding box center [655, 219] width 175 height 175
click at [651, 322] on div "Add section Choose templates inspired by CRO experts Generate layout from URL o…" at bounding box center [565, 391] width 724 height 148
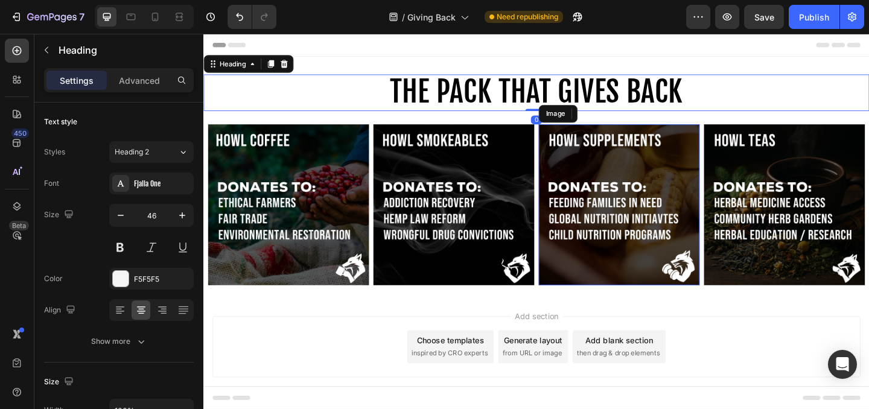
click at [651, 98] on span "THE PACK THAT GIVES BACK" at bounding box center [565, 96] width 318 height 39
click at [566, 337] on span "Add section" at bounding box center [565, 340] width 57 height 13
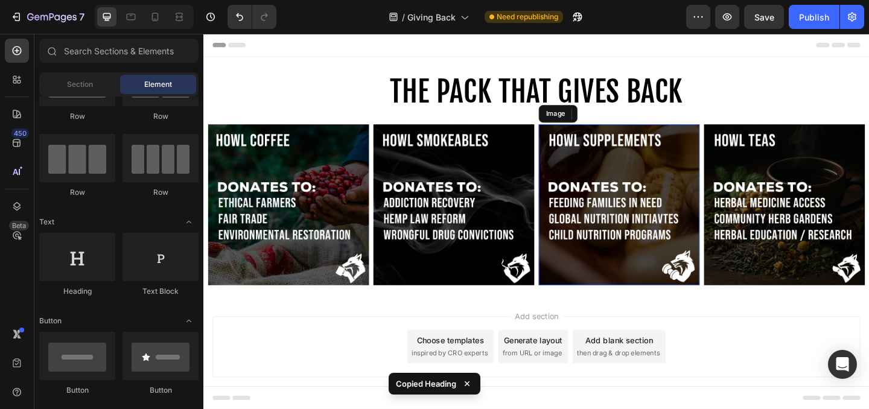
click at [562, 341] on span "Add section" at bounding box center [565, 340] width 57 height 13
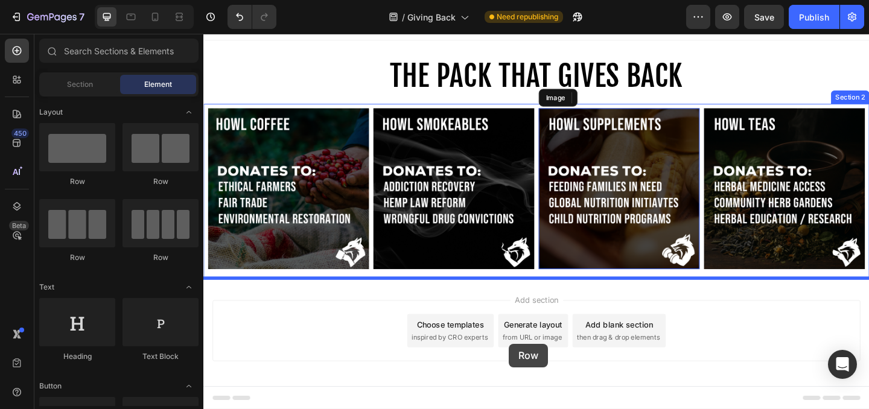
scroll to position [24, 0]
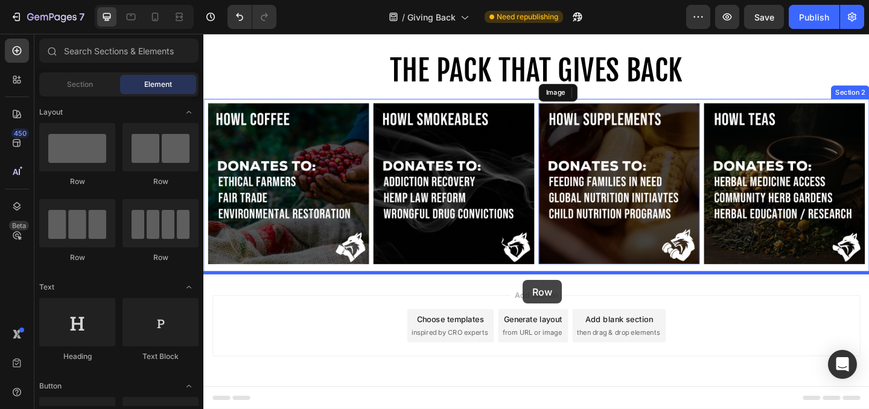
drag, startPoint x: 284, startPoint y: 194, endPoint x: 550, endPoint y: 302, distance: 286.8
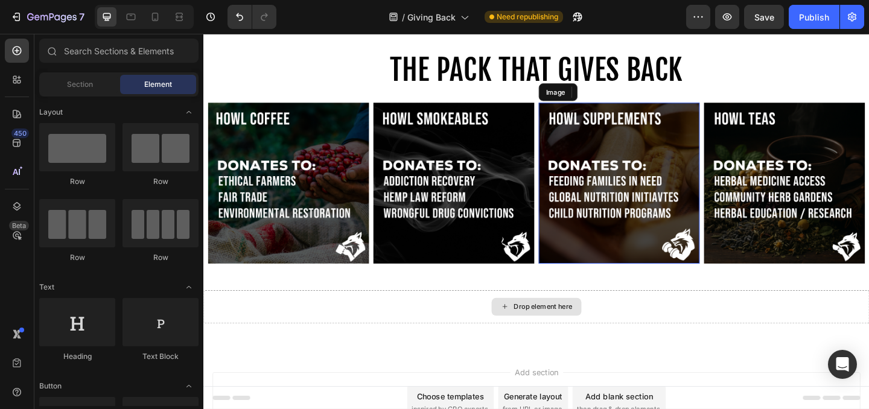
click at [548, 329] on div "Drop element here" at bounding box center [572, 331] width 64 height 10
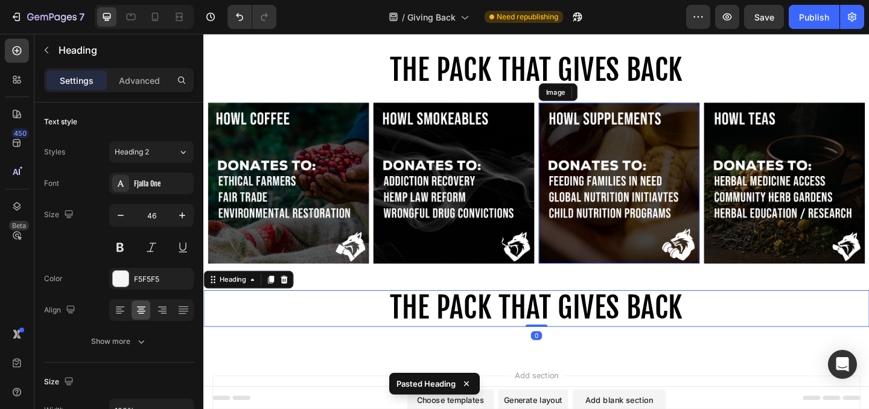
click at [517, 330] on span "THE PACK THAT GIVES BACK" at bounding box center [565, 331] width 318 height 39
click at [524, 332] on span "THE PACK THAT GIVES BACK" at bounding box center [565, 331] width 318 height 39
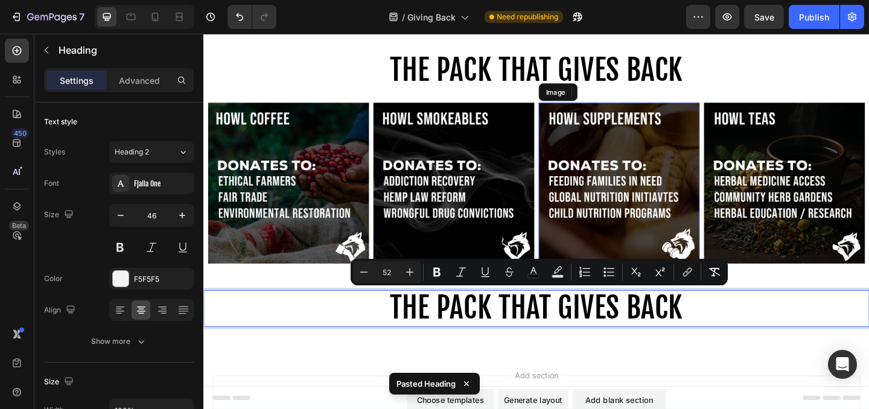
click at [516, 332] on span "THE PACK THAT GIVES BACK" at bounding box center [565, 331] width 318 height 39
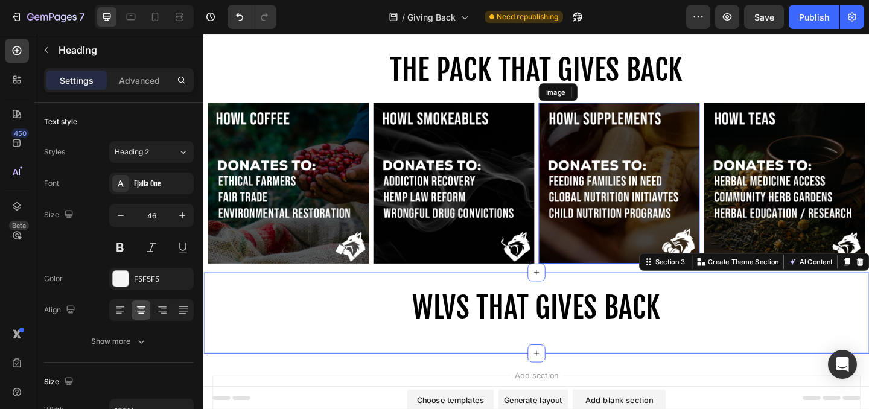
click at [663, 299] on div "⁠⁠⁠⁠⁠⁠⁠ WLVS THAT GIVES BACK Heading Row Section 3 You can create reusable sect…" at bounding box center [565, 337] width 724 height 88
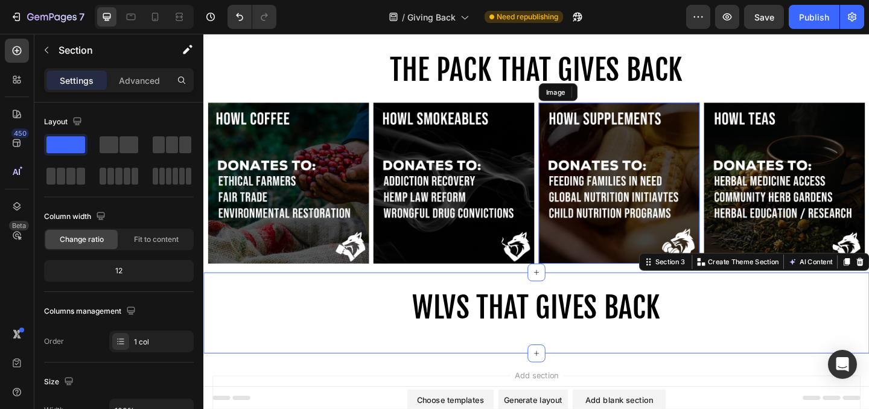
scroll to position [0, 0]
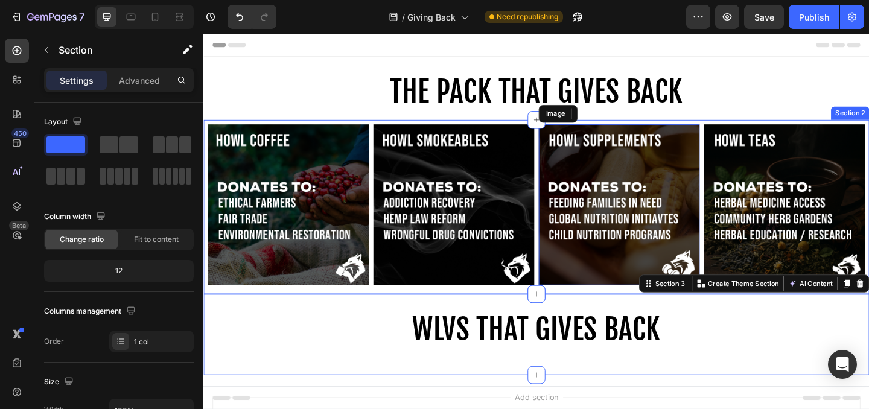
click at [587, 311] on div "Image Image Image Image Row" at bounding box center [565, 222] width 724 height 180
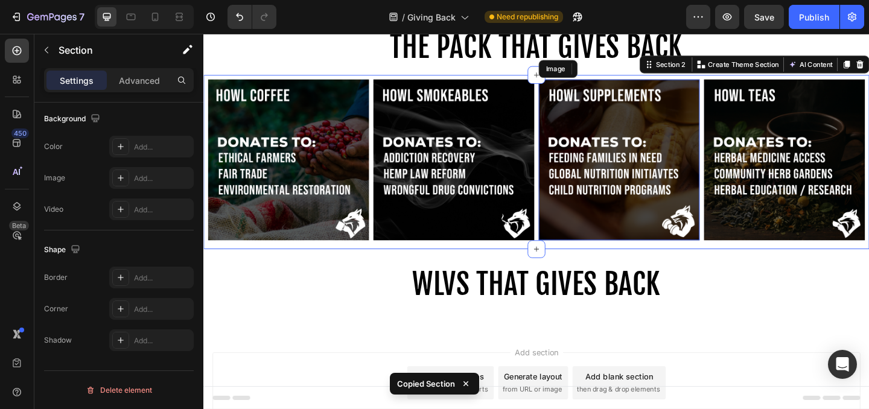
scroll to position [55, 0]
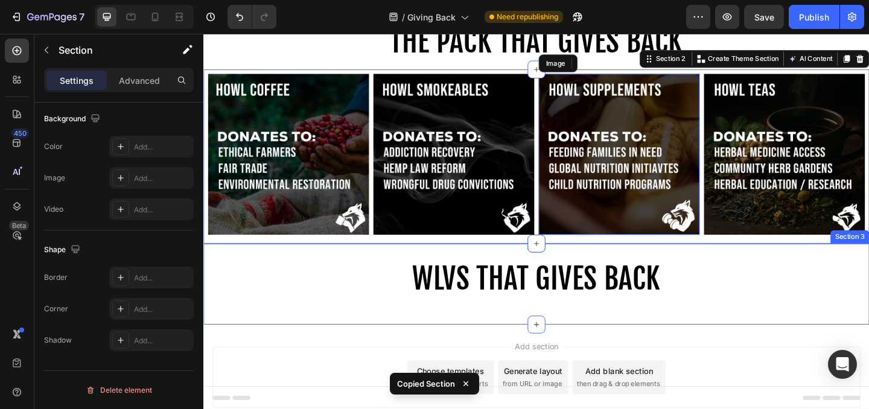
click at [574, 334] on div "⁠⁠⁠⁠⁠⁠⁠ WLVS THAT GIVES BACK Heading Row Section 3" at bounding box center [565, 306] width 724 height 88
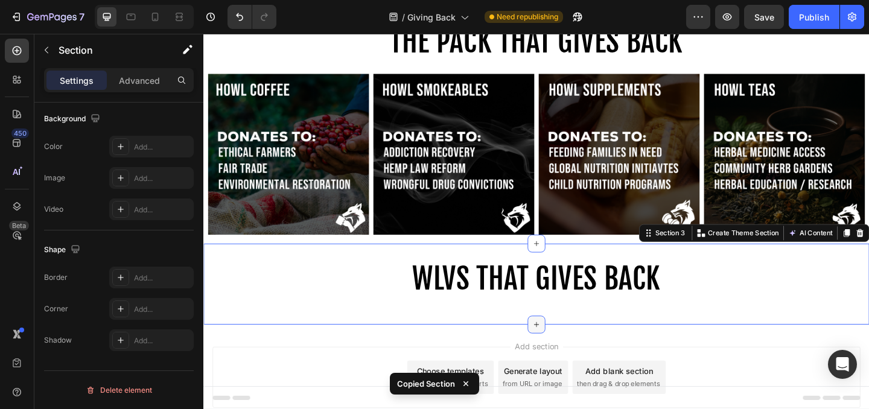
click at [564, 353] on icon at bounding box center [565, 350] width 10 height 10
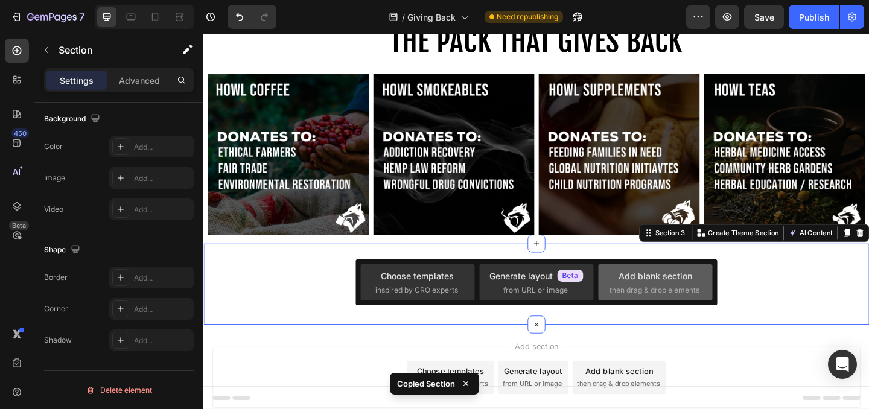
click at [662, 296] on div "Add blank section then drag & drop elements" at bounding box center [655, 282] width 114 height 36
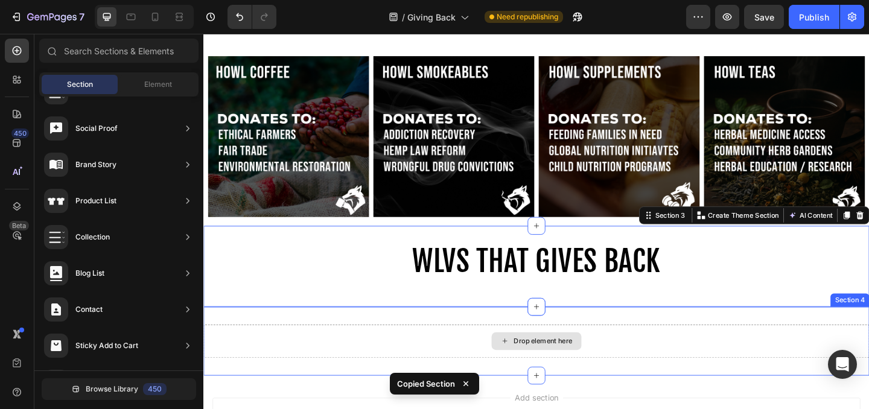
click at [566, 370] on div "Drop element here" at bounding box center [572, 368] width 64 height 10
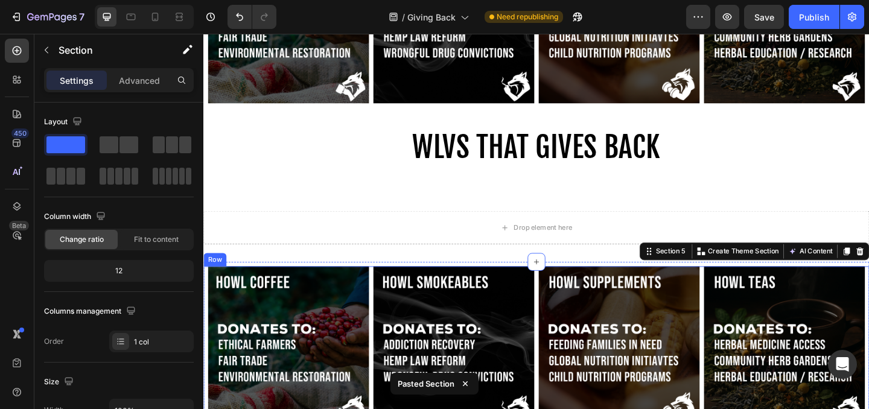
scroll to position [186, 0]
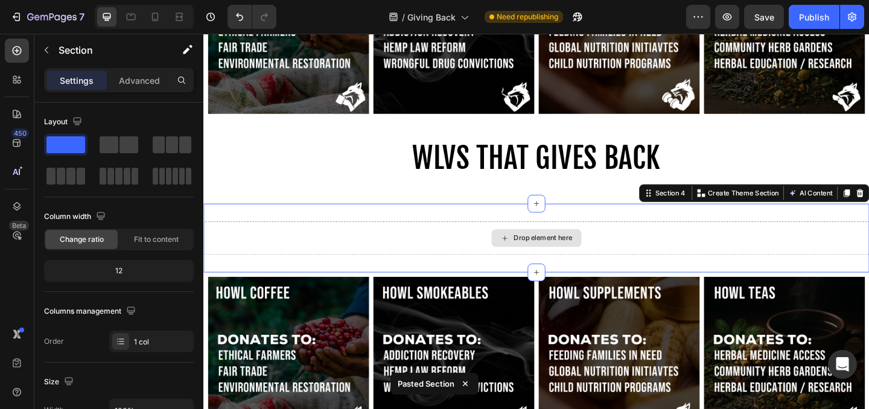
click at [636, 250] on div "Drop element here" at bounding box center [565, 256] width 724 height 36
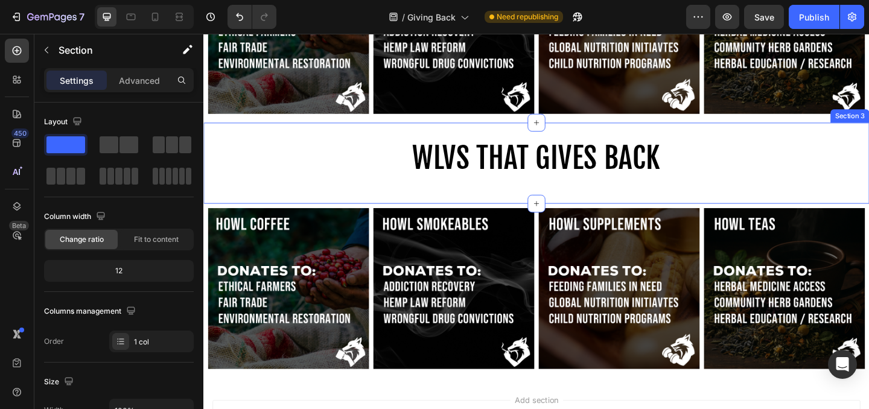
click at [676, 208] on div "WLVS THAT GIVES BACK Heading Row Section 3" at bounding box center [565, 174] width 724 height 88
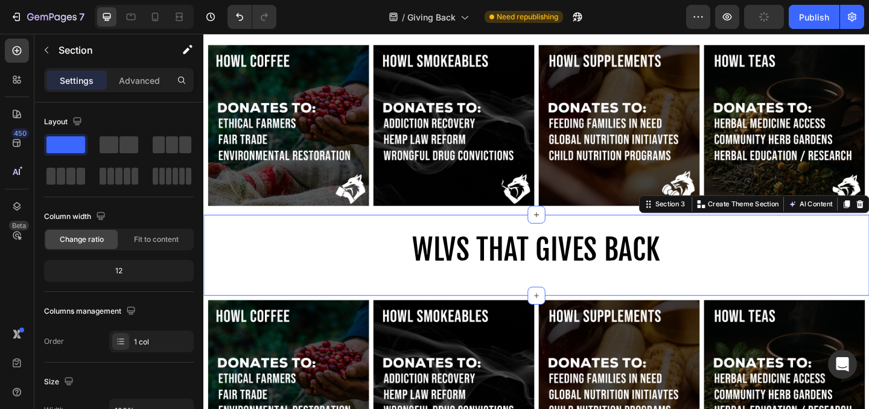
scroll to position [128, 0]
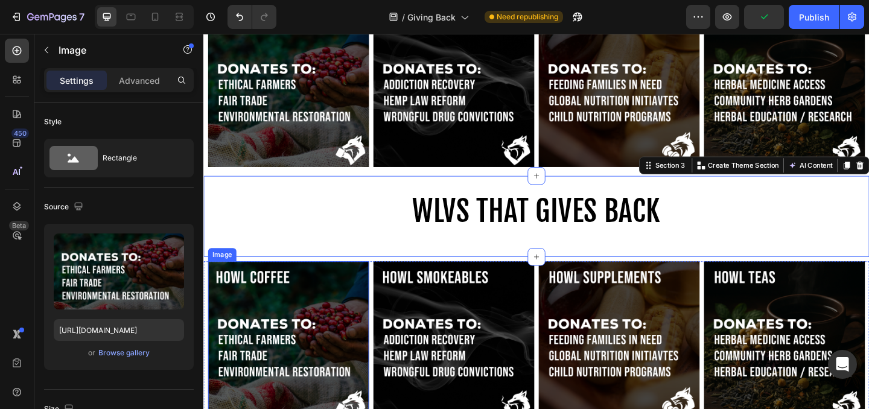
click at [320, 320] on img at bounding box center [295, 368] width 175 height 175
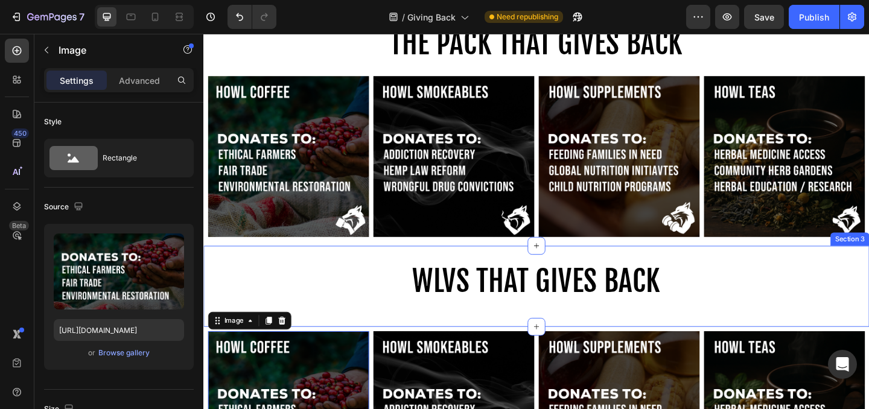
scroll to position [0, 0]
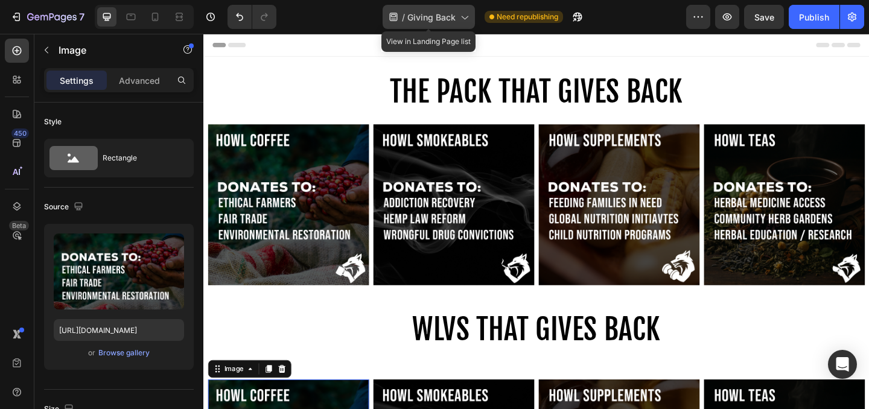
click at [464, 12] on icon at bounding box center [464, 17] width 12 height 12
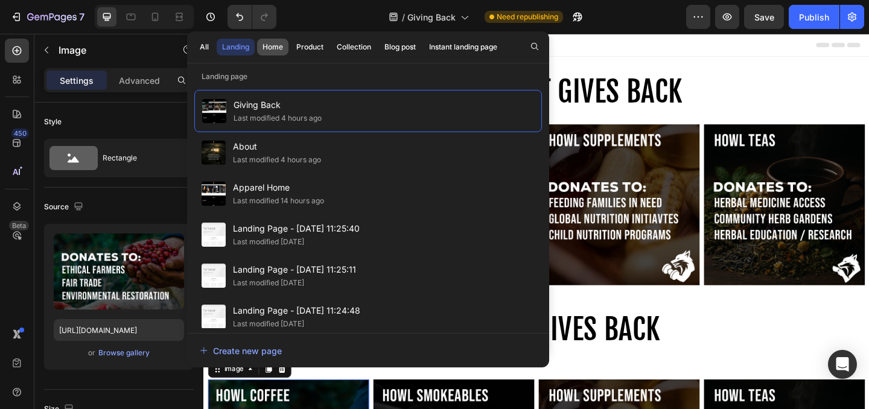
click at [276, 51] on div "Home" at bounding box center [272, 47] width 21 height 11
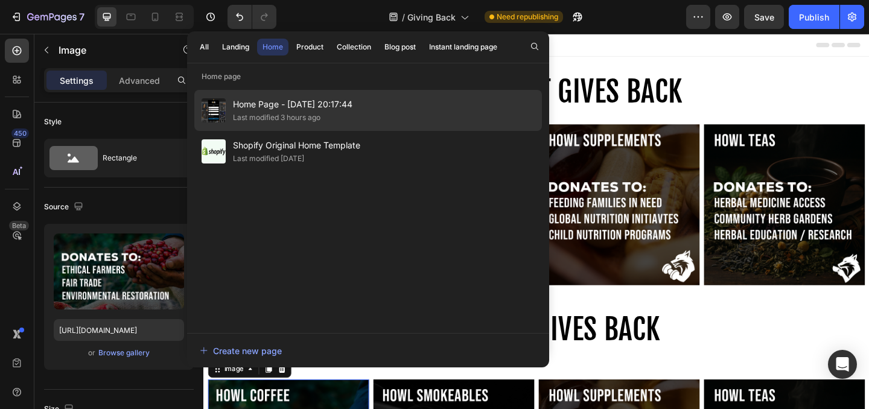
click at [320, 116] on div "Last modified 3 hours ago" at bounding box center [276, 118] width 87 height 12
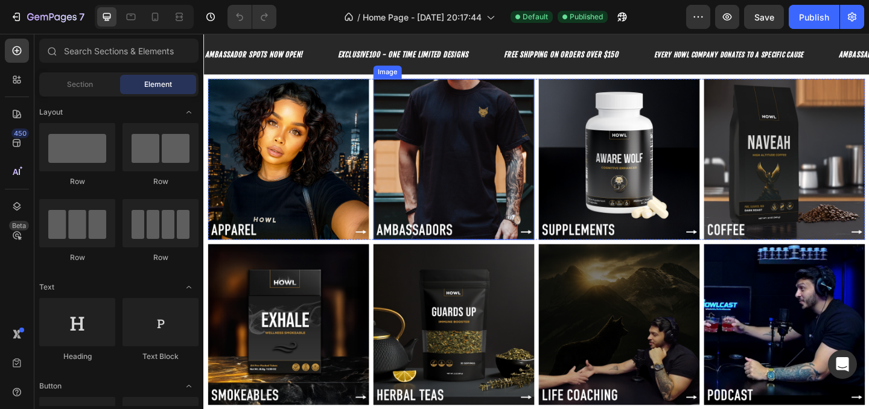
scroll to position [30, 0]
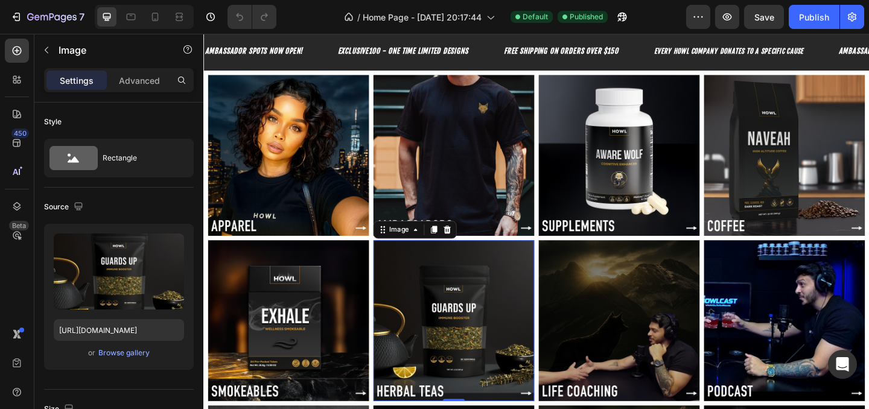
click at [484, 379] on img at bounding box center [475, 345] width 175 height 175
click at [483, 369] on img at bounding box center [475, 345] width 175 height 175
click at [442, 360] on img at bounding box center [475, 345] width 175 height 175
click at [127, 352] on div "Browse gallery" at bounding box center [123, 352] width 51 height 11
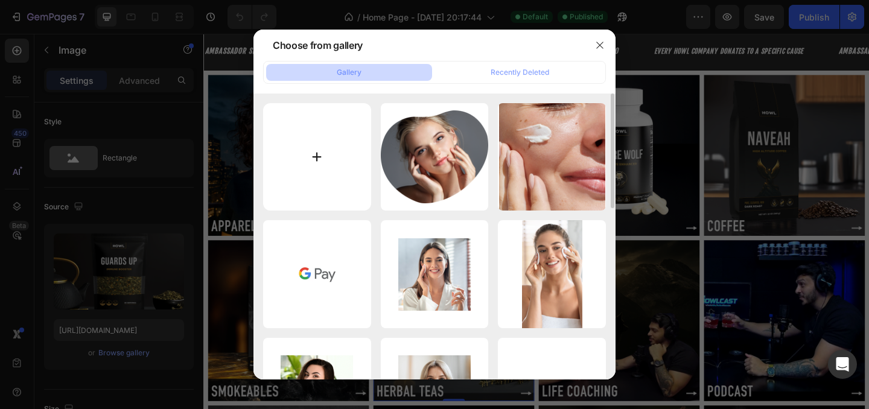
click at [333, 142] on input "file" at bounding box center [317, 157] width 108 height 108
type input "C:\fakepath\HERBAL TEAS.png"
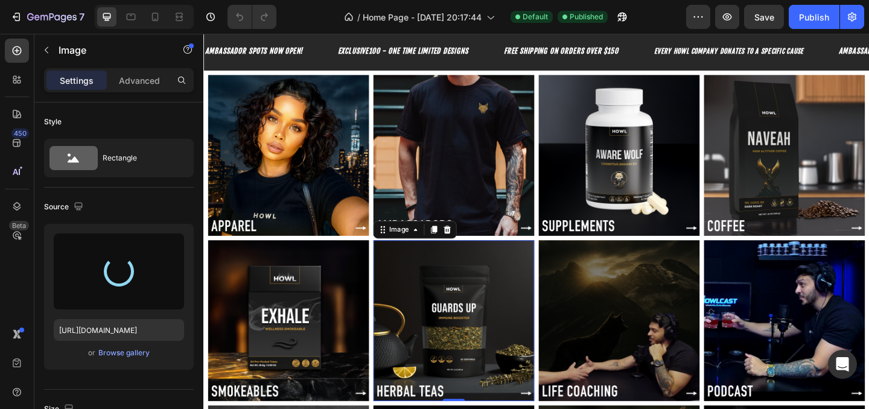
type input "https://cdn.shopify.com/s/files/1/0643/3236/5939/files/gempages_558512538082345…"
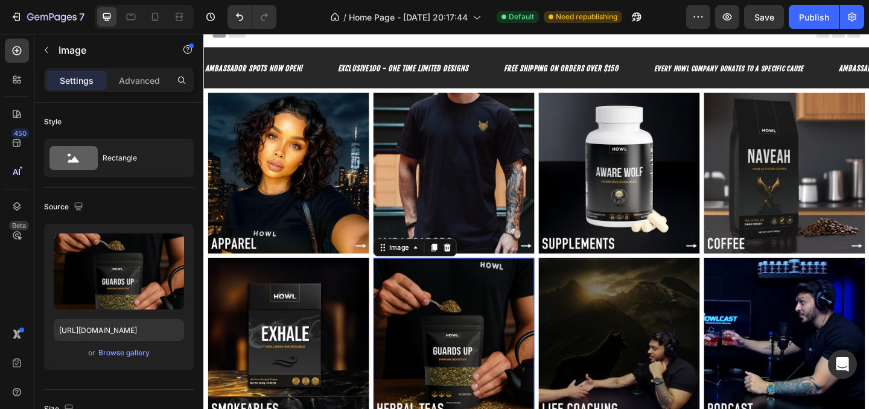
scroll to position [0, 0]
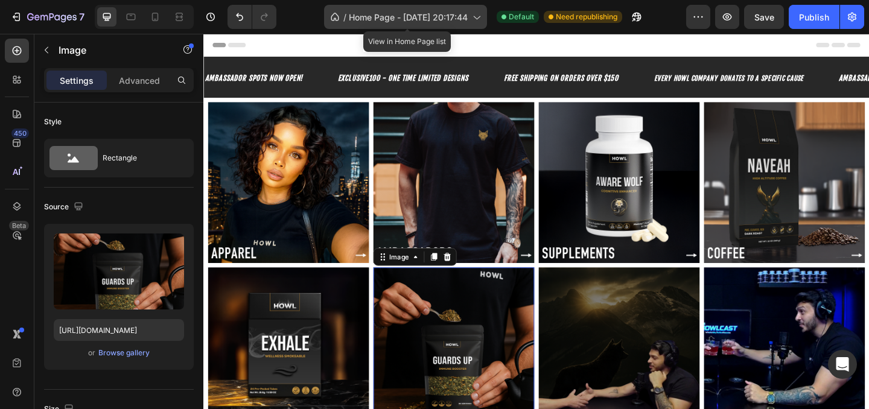
click at [482, 11] on icon at bounding box center [476, 17] width 12 height 12
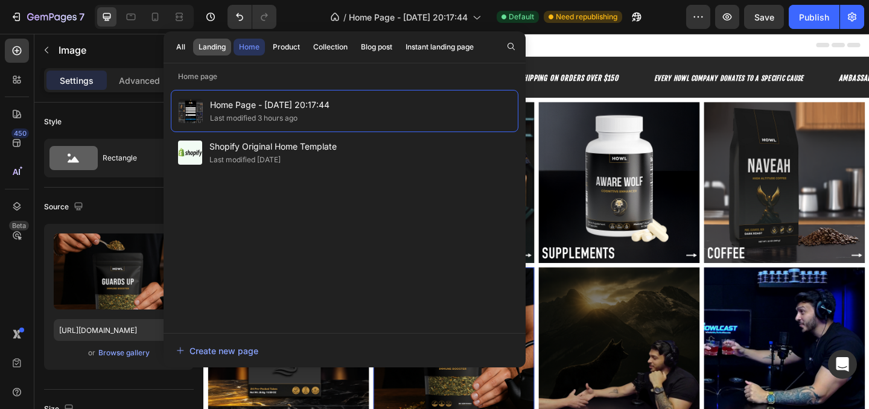
click at [204, 47] on div "Landing" at bounding box center [211, 47] width 27 height 11
click at [206, 45] on div "Landing" at bounding box center [211, 47] width 27 height 11
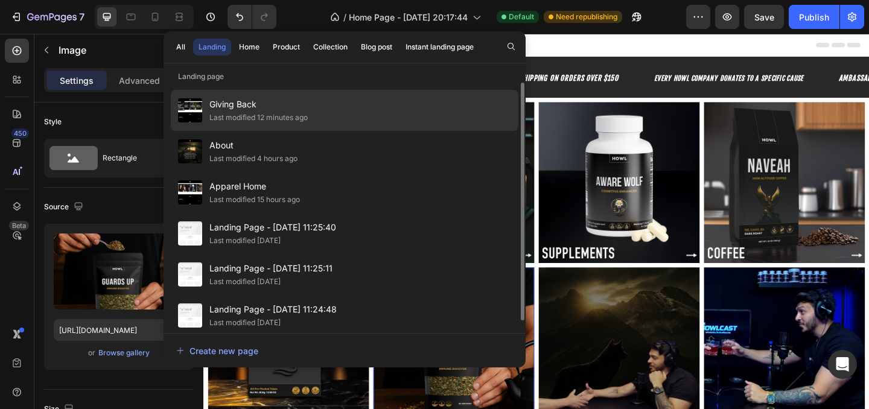
click at [256, 116] on div "Last modified 12 minutes ago" at bounding box center [258, 118] width 98 height 12
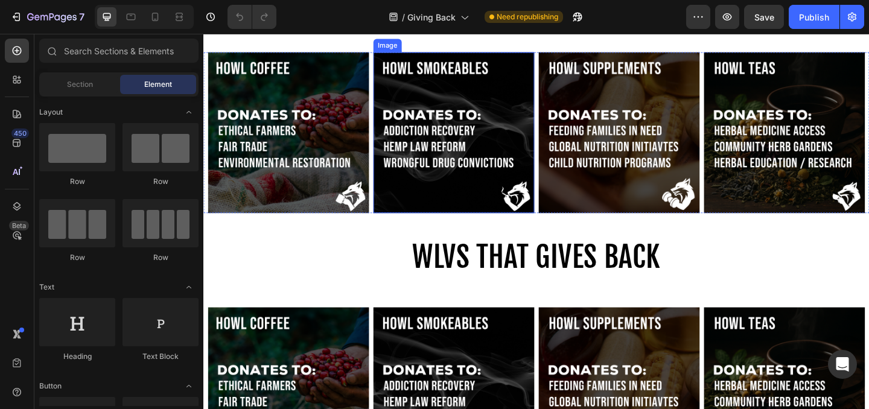
scroll to position [91, 0]
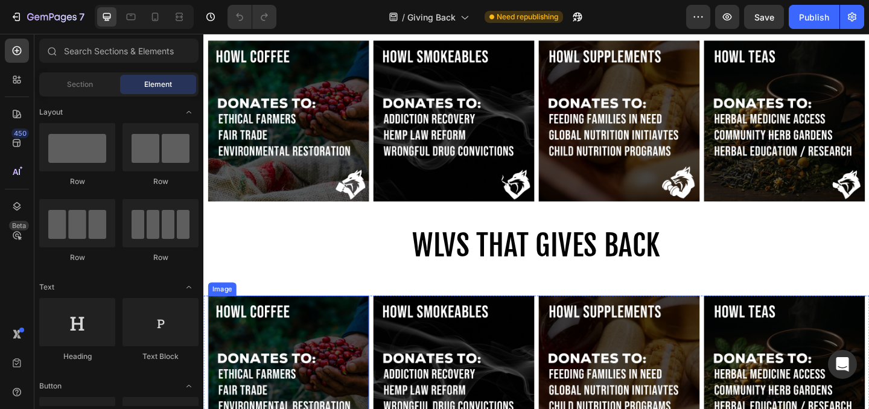
click at [311, 369] on img at bounding box center [295, 405] width 175 height 175
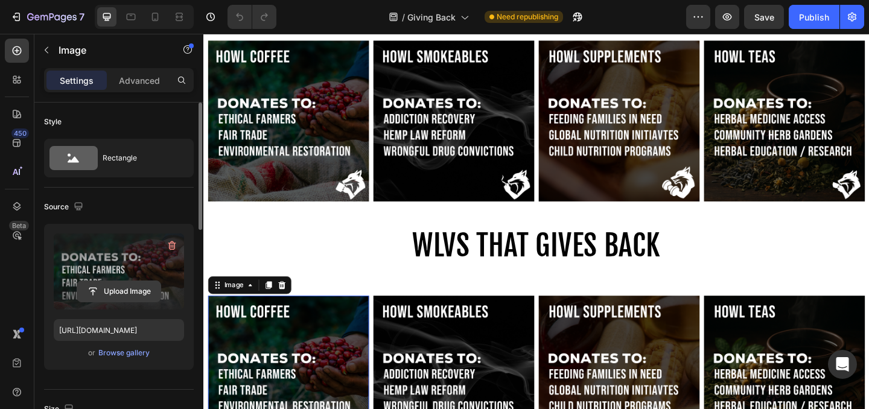
click at [124, 280] on button "Upload Image" at bounding box center [119, 291] width 84 height 22
click at [124, 288] on input "file" at bounding box center [118, 291] width 83 height 21
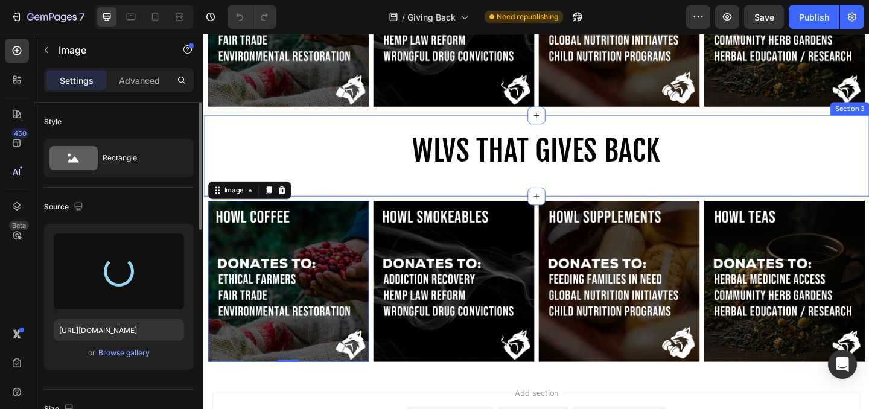
scroll to position [218, 0]
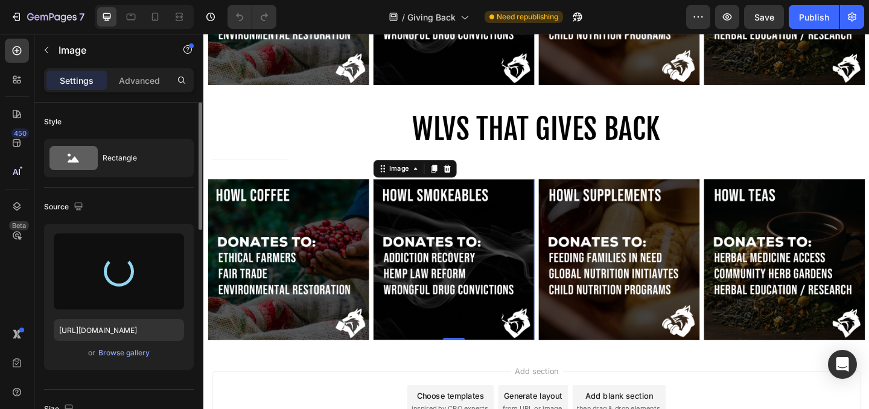
click at [431, 281] on img at bounding box center [475, 279] width 175 height 175
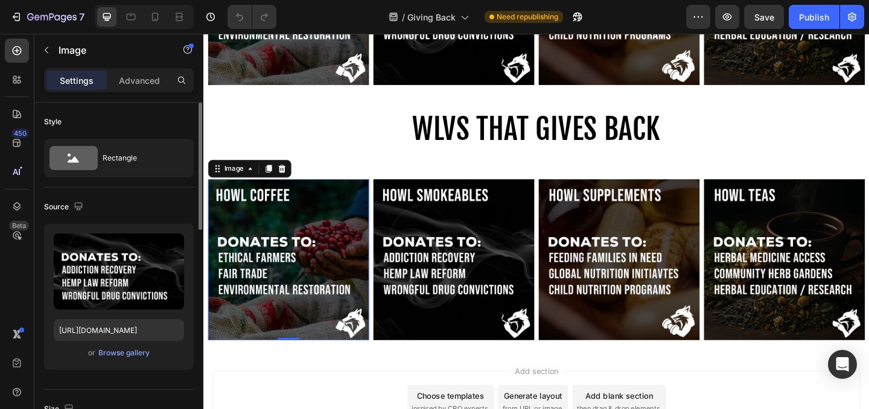
click at [313, 270] on img at bounding box center [295, 279] width 175 height 175
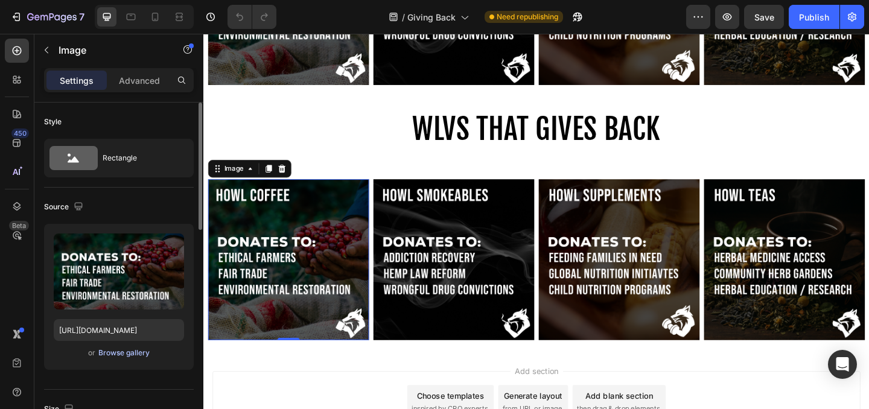
click at [121, 354] on div "Browse gallery" at bounding box center [123, 352] width 51 height 11
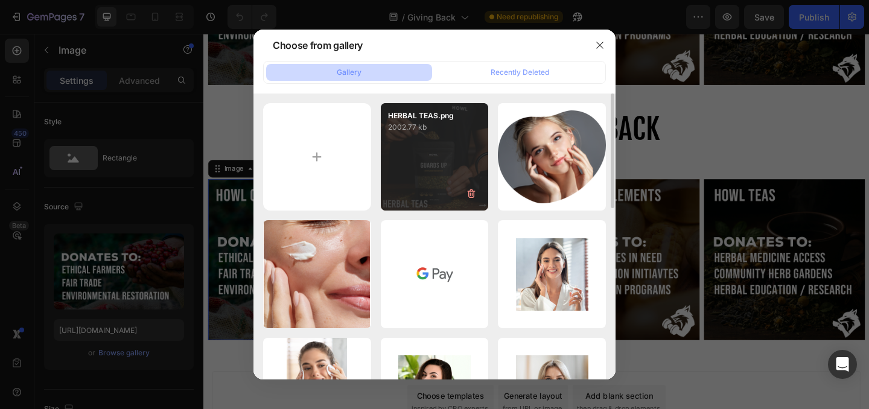
click at [414, 163] on div "HERBAL TEAS.png 2002.77 kb" at bounding box center [435, 157] width 108 height 108
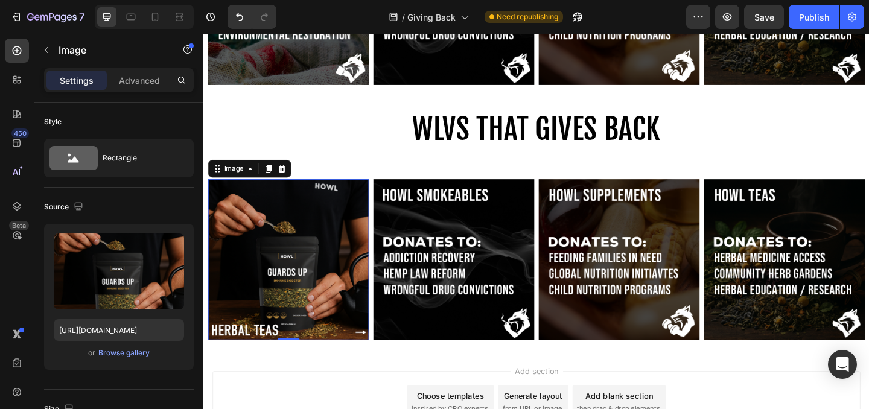
click at [300, 259] on img at bounding box center [295, 279] width 175 height 175
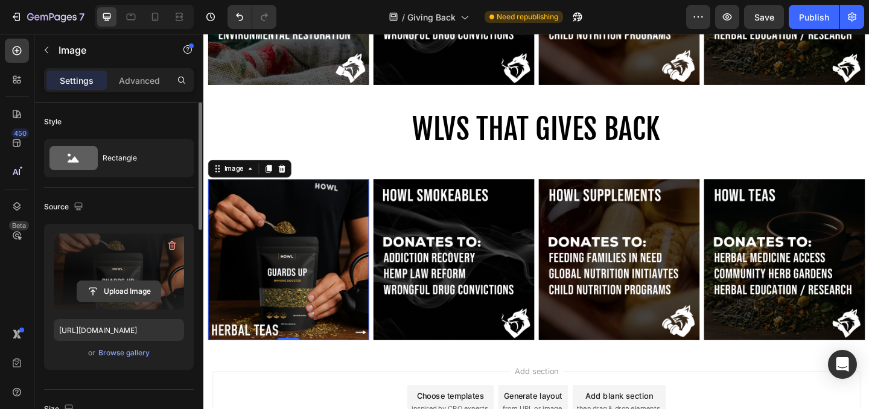
click at [122, 288] on input "file" at bounding box center [118, 291] width 83 height 21
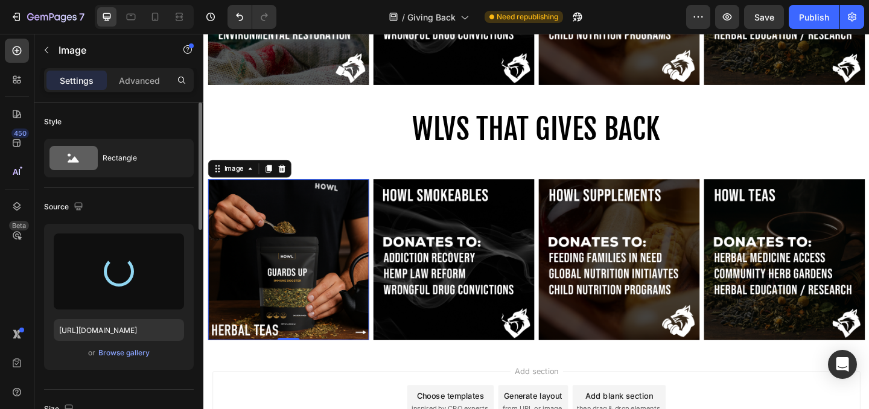
type input "https://cdn.shopify.com/s/files/1/0643/3236/5939/files/gempages_558512538082345…"
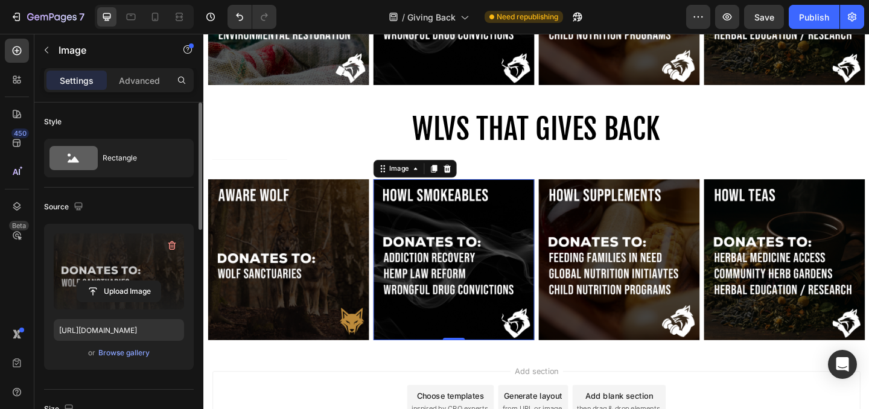
click at [441, 282] on img at bounding box center [475, 279] width 175 height 175
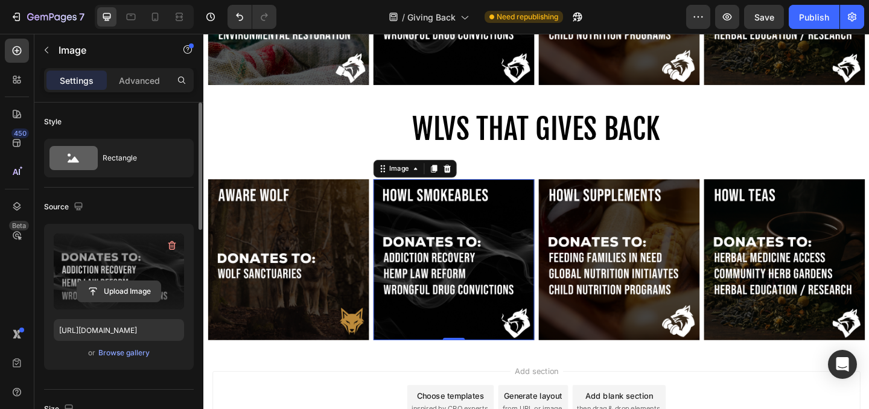
click at [121, 290] on input "file" at bounding box center [118, 291] width 83 height 21
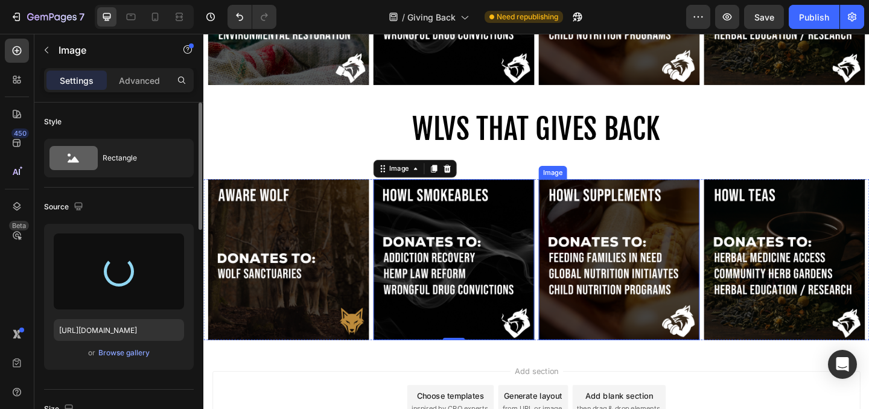
type input "https://cdn.shopify.com/s/files/1/0643/3236/5939/files/gempages_558512538082345…"
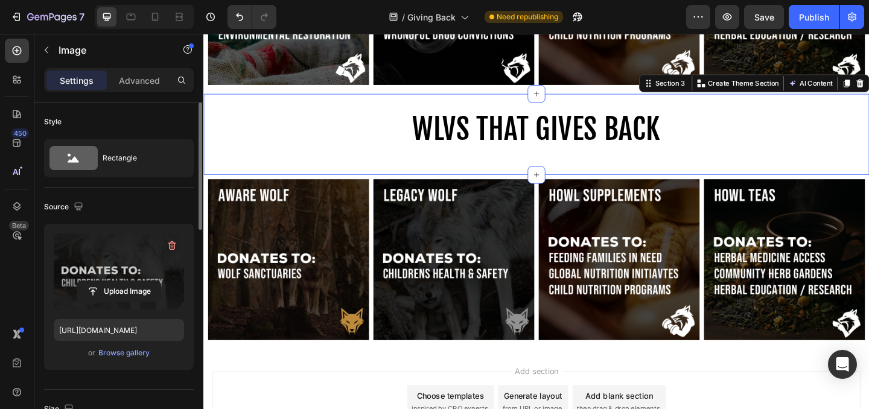
click at [759, 159] on div "WLVS THAT GIVES BACK Heading Row" at bounding box center [565, 142] width 724 height 49
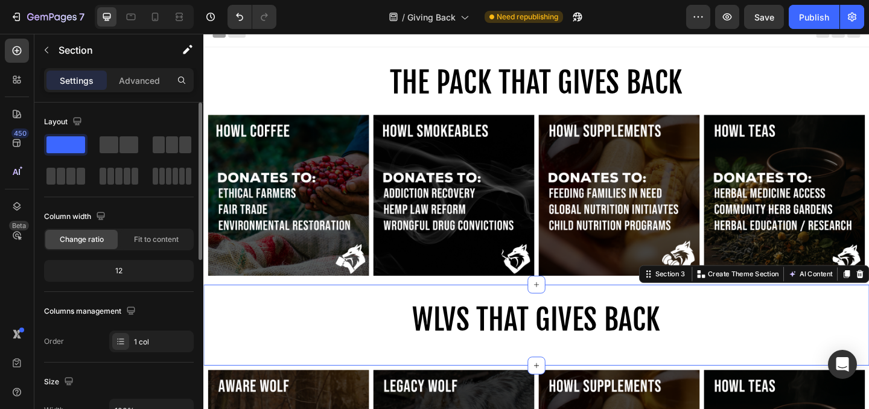
scroll to position [4, 0]
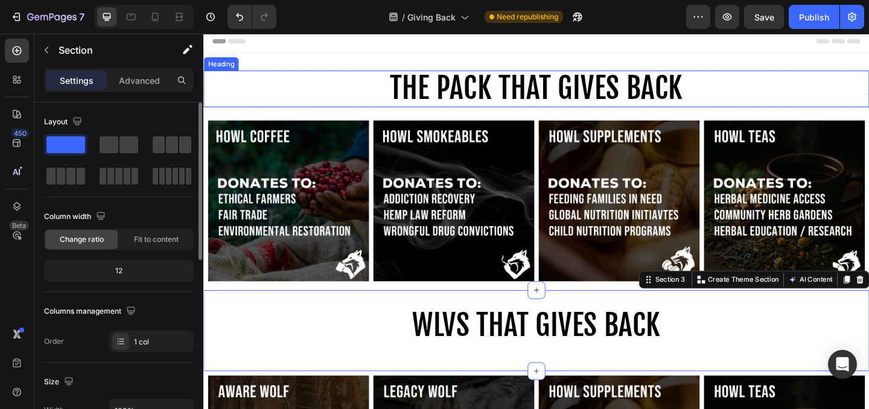
click at [826, 93] on h2 "THE PACK THAT GIVES BACK" at bounding box center [565, 94] width 724 height 40
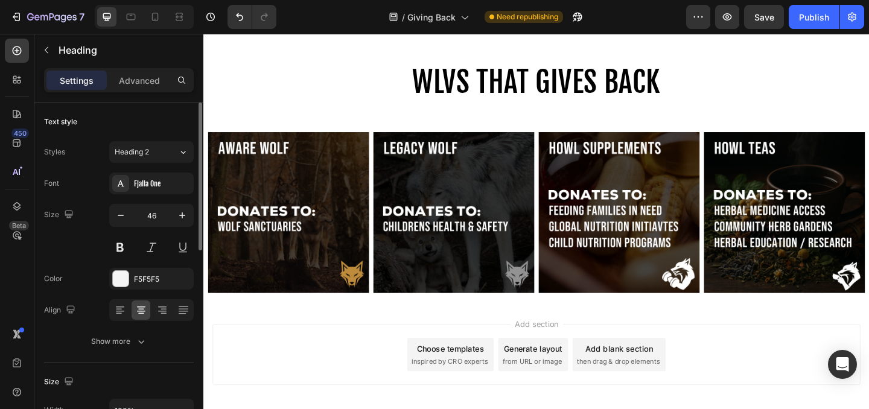
scroll to position [326, 0]
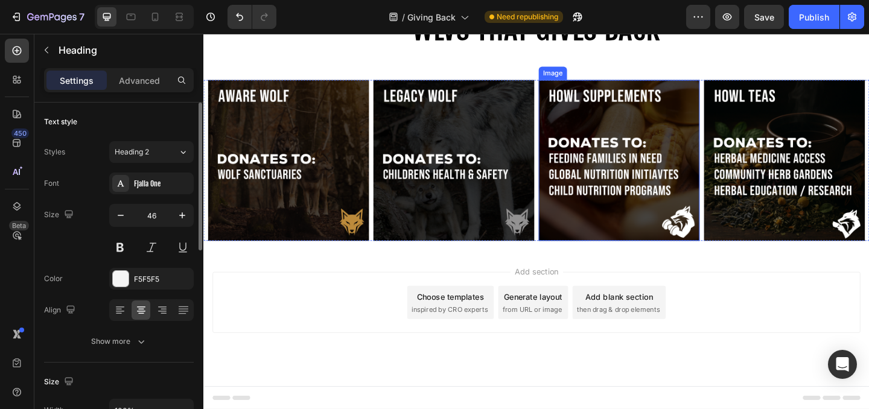
click at [628, 220] on img at bounding box center [655, 171] width 175 height 175
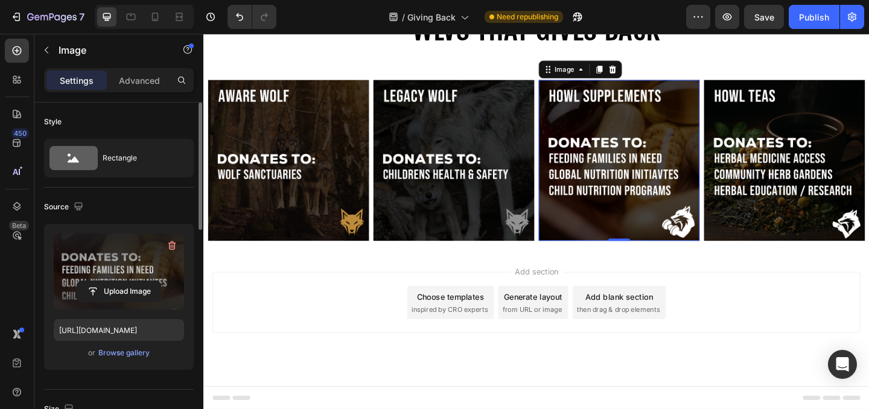
click at [120, 261] on label at bounding box center [119, 271] width 130 height 76
click at [120, 281] on input "file" at bounding box center [118, 291] width 83 height 21
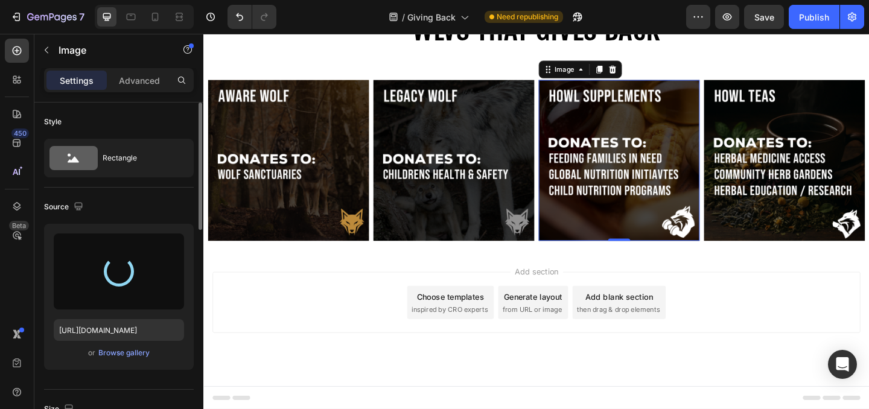
type input "https://cdn.shopify.com/s/files/1/0643/3236/5939/files/gempages_558512538082345…"
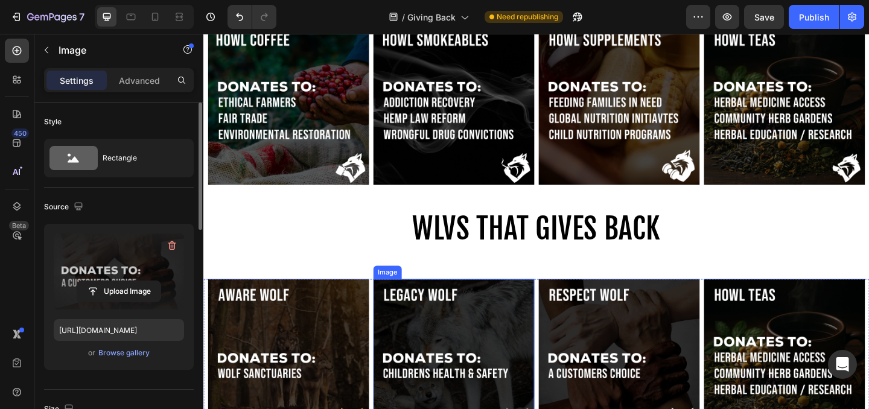
scroll to position [0, 0]
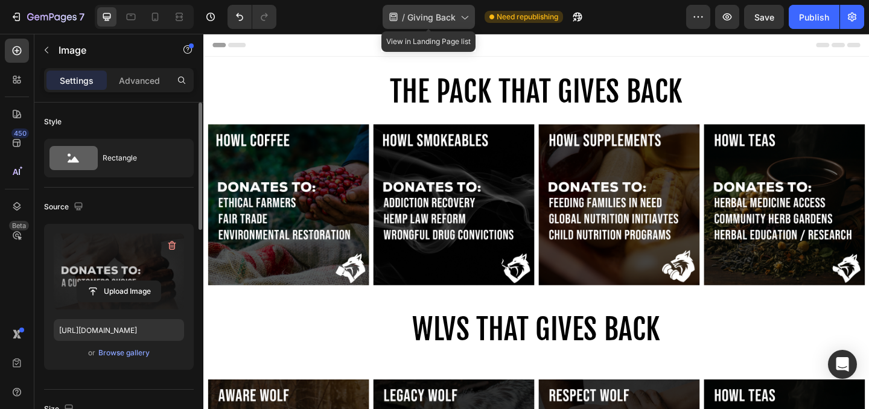
click at [464, 15] on icon at bounding box center [464, 17] width 12 height 12
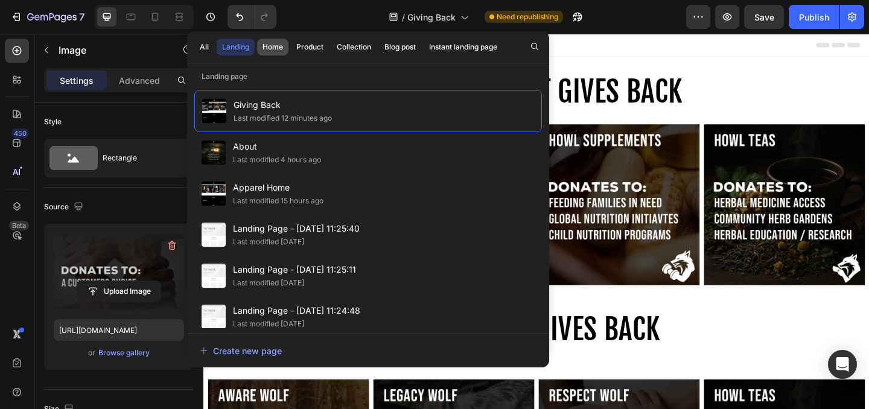
click at [274, 50] on div "Home" at bounding box center [272, 47] width 21 height 11
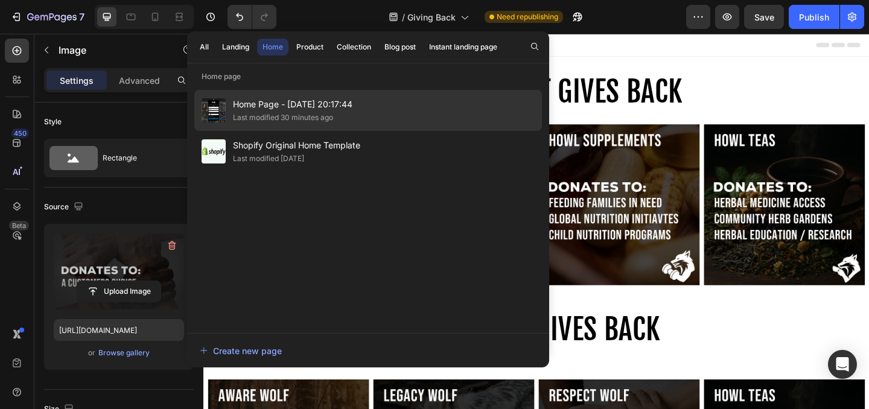
click at [299, 113] on div "Last modified 30 minutes ago" at bounding box center [283, 118] width 100 height 12
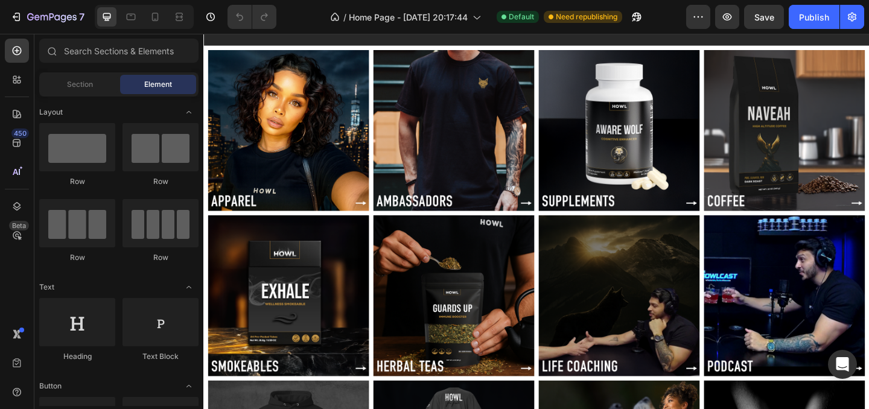
scroll to position [86, 0]
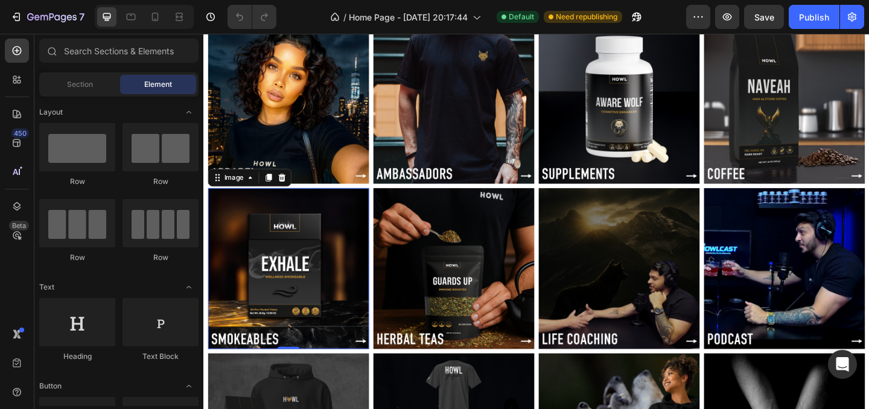
click at [291, 283] on img at bounding box center [295, 288] width 175 height 175
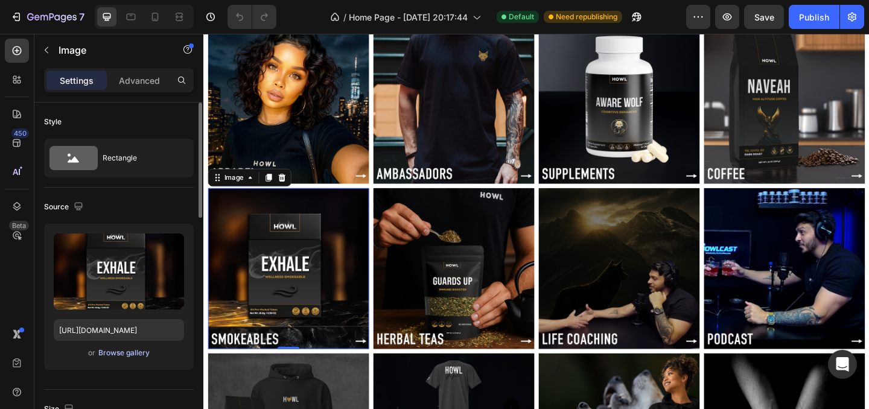
click at [127, 355] on div "Browse gallery" at bounding box center [123, 352] width 51 height 11
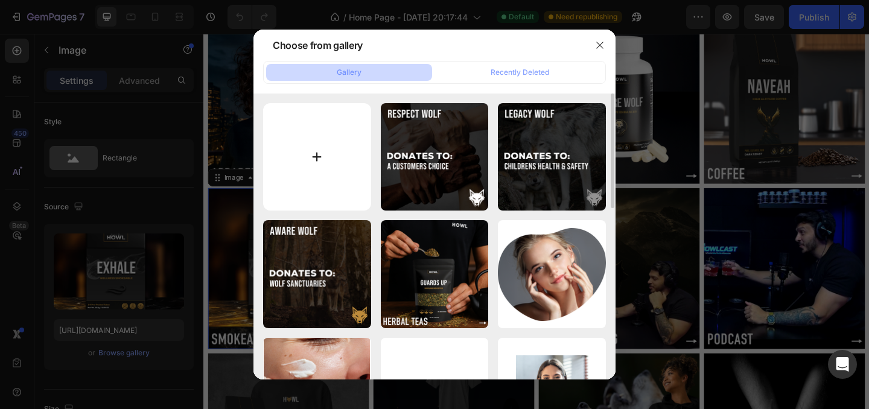
click at [326, 173] on input "file" at bounding box center [317, 157] width 108 height 108
type input "C:\fakepath\SMOKEABLE.png"
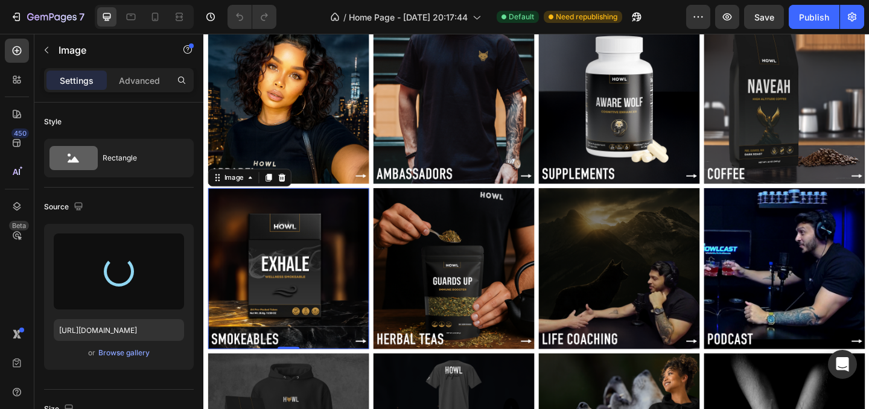
type input "[URL][DOMAIN_NAME]"
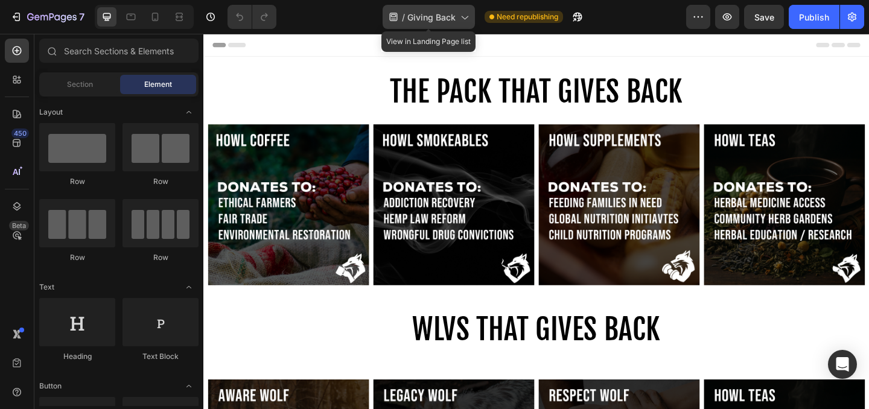
click at [461, 16] on icon at bounding box center [464, 18] width 7 height 4
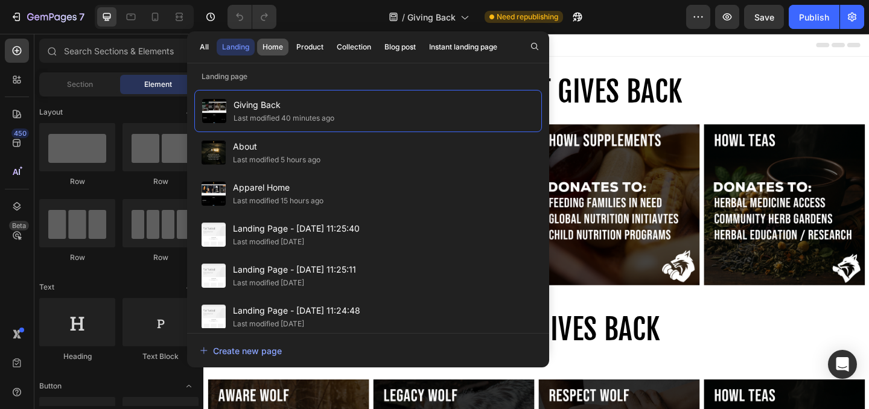
click at [277, 43] on div "Home" at bounding box center [272, 47] width 21 height 11
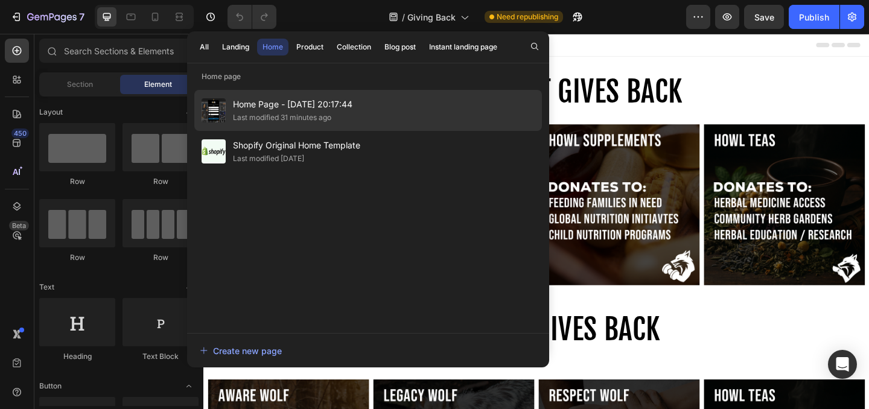
click at [271, 102] on span "Home Page - [DATE] 20:17:44" at bounding box center [292, 104] width 119 height 14
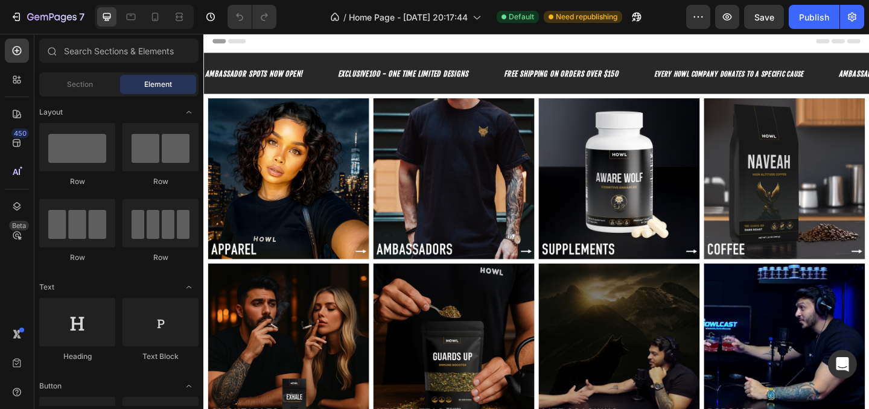
scroll to position [68, 0]
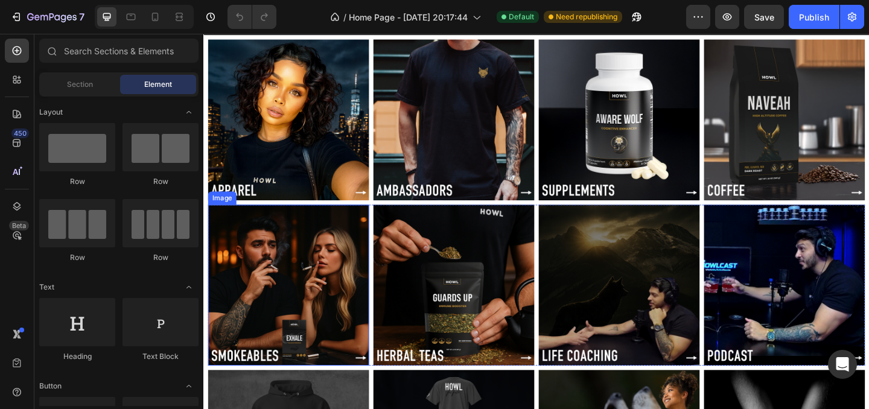
click at [250, 323] on img at bounding box center [295, 307] width 175 height 175
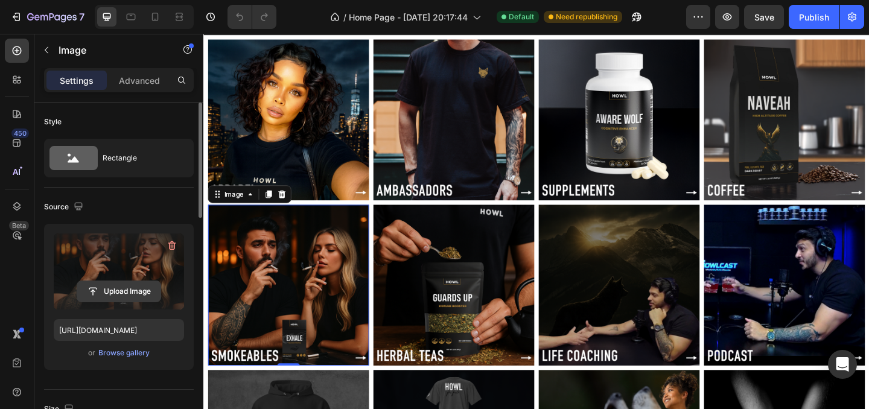
click at [135, 288] on input "file" at bounding box center [118, 291] width 83 height 21
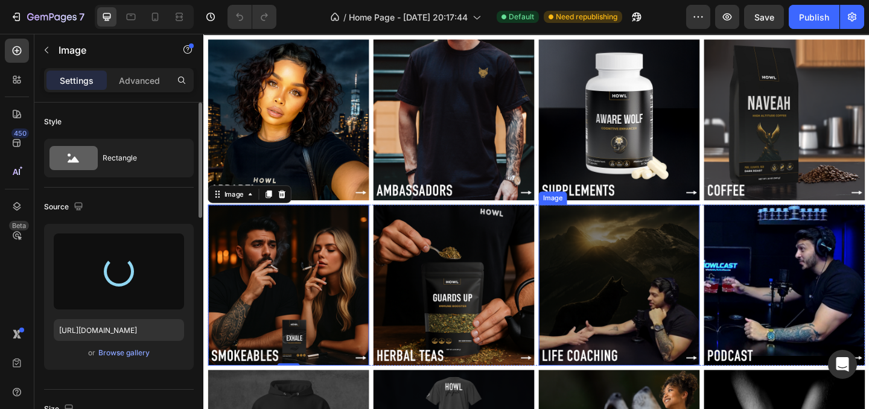
type input "https://cdn.shopify.com/s/files/1/0643/3236/5939/files/gempages_558512538082345…"
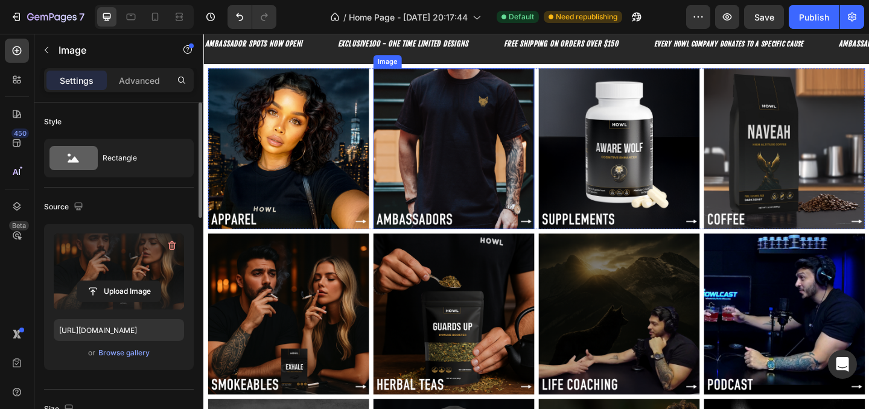
scroll to position [0, 0]
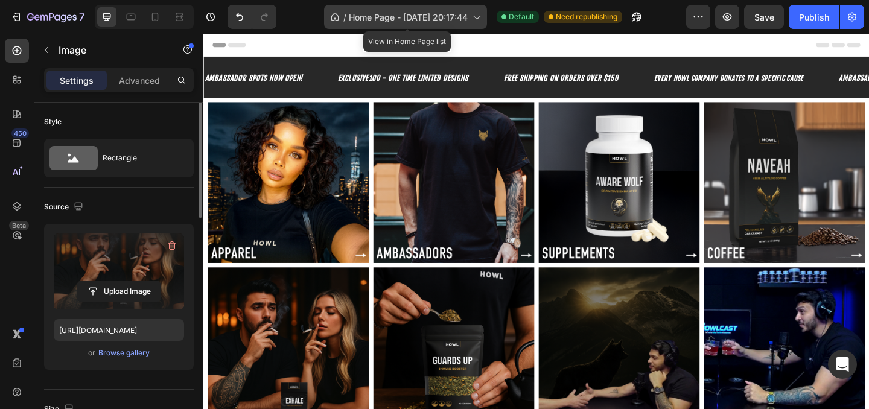
click at [476, 17] on icon at bounding box center [476, 18] width 7 height 4
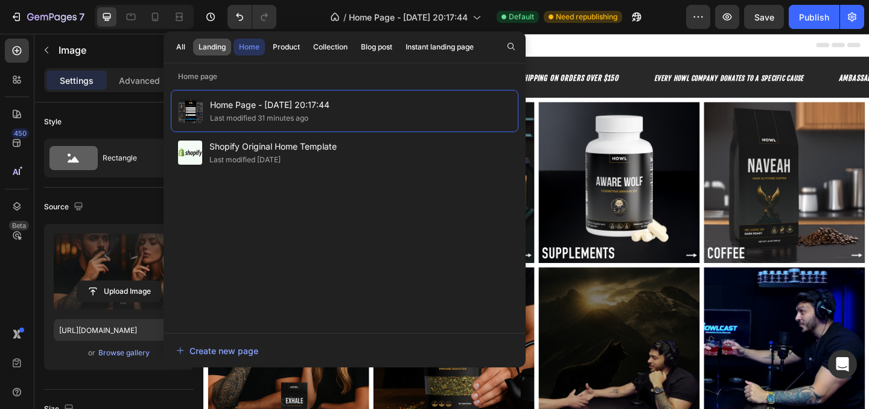
click at [216, 42] on div "Landing" at bounding box center [211, 47] width 27 height 11
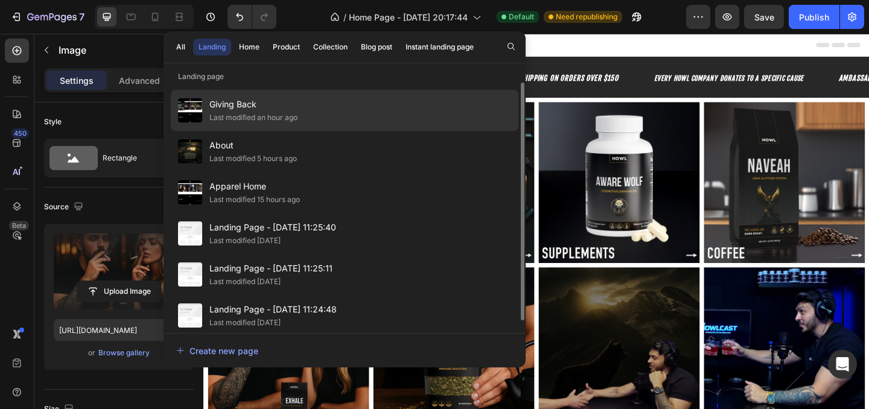
click at [303, 131] on div "Giving Back Last modified an hour ago" at bounding box center [344, 151] width 347 height 41
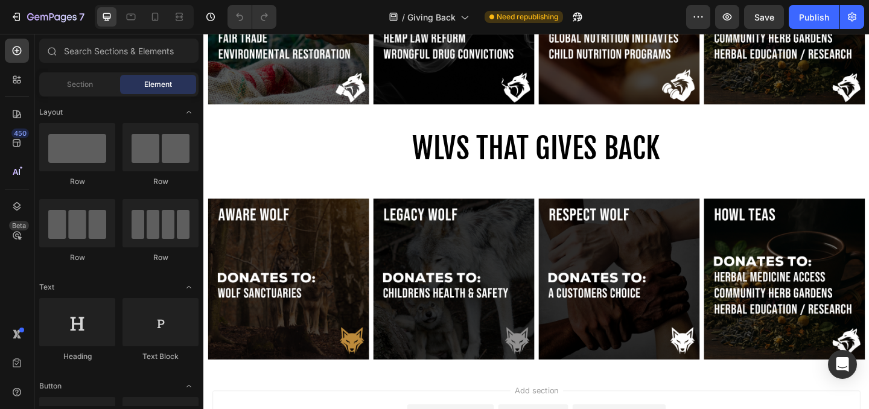
scroll to position [197, 0]
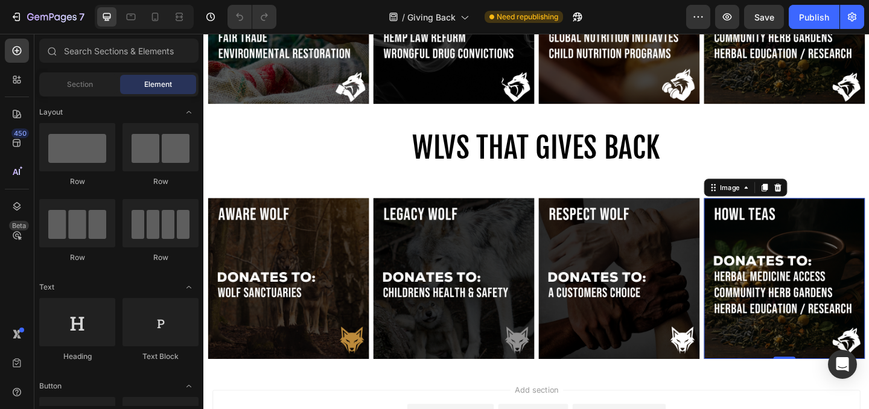
click at [779, 293] on img at bounding box center [834, 299] width 175 height 175
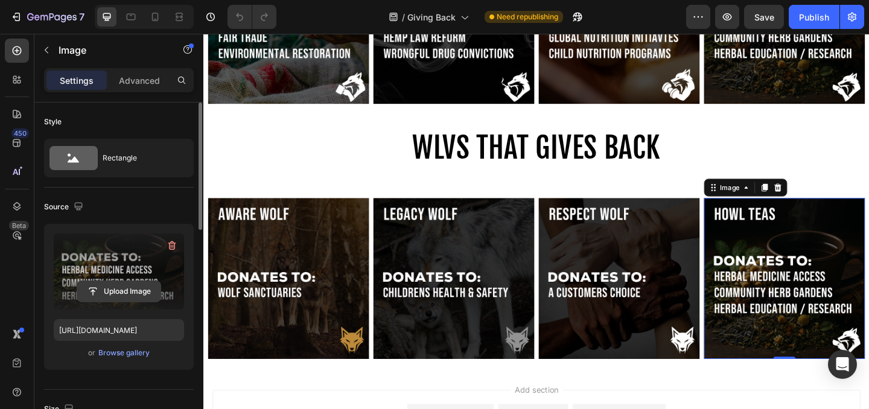
click at [101, 282] on input "file" at bounding box center [118, 291] width 83 height 21
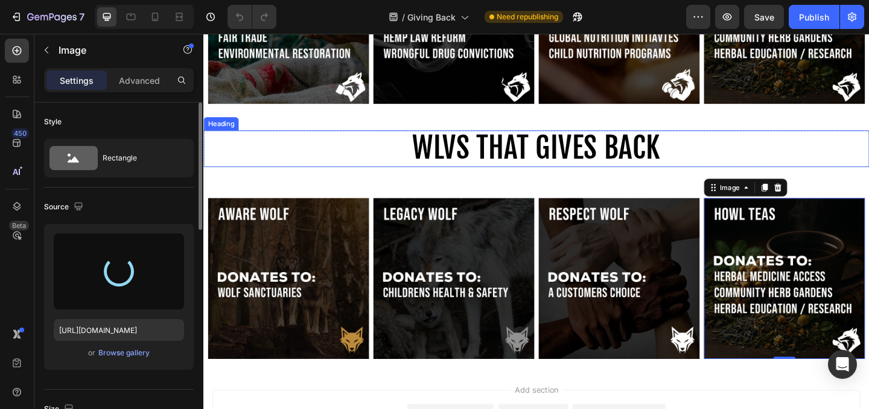
type input "[URL][DOMAIN_NAME]"
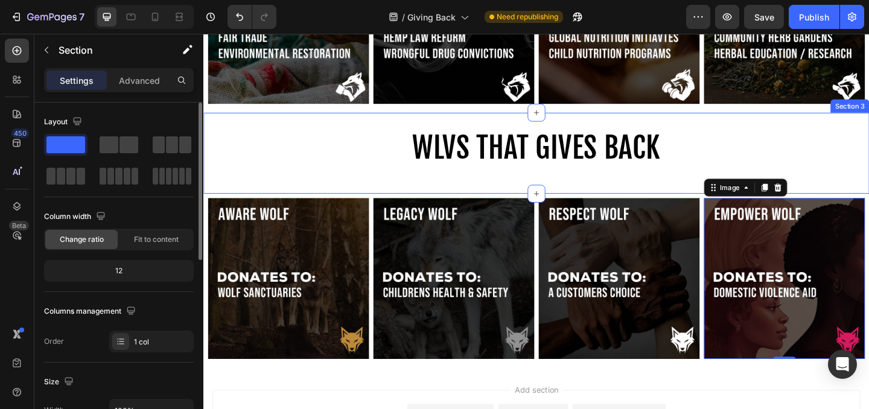
click at [696, 183] on div "WLVS THAT GIVES BACK Heading Row" at bounding box center [565, 163] width 724 height 49
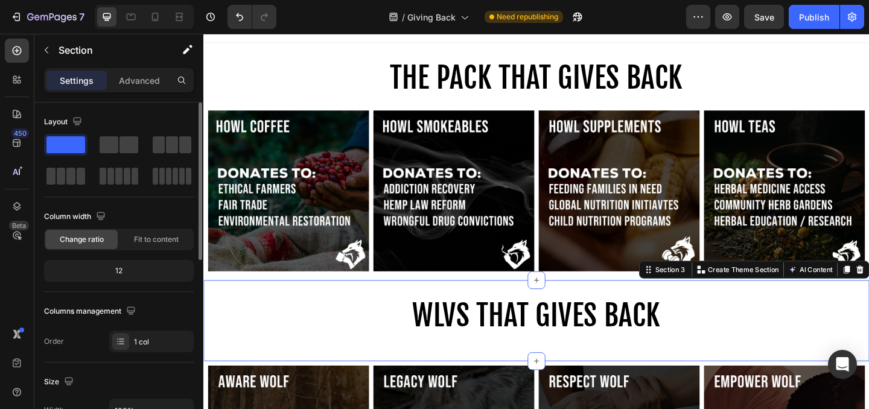
scroll to position [0, 0]
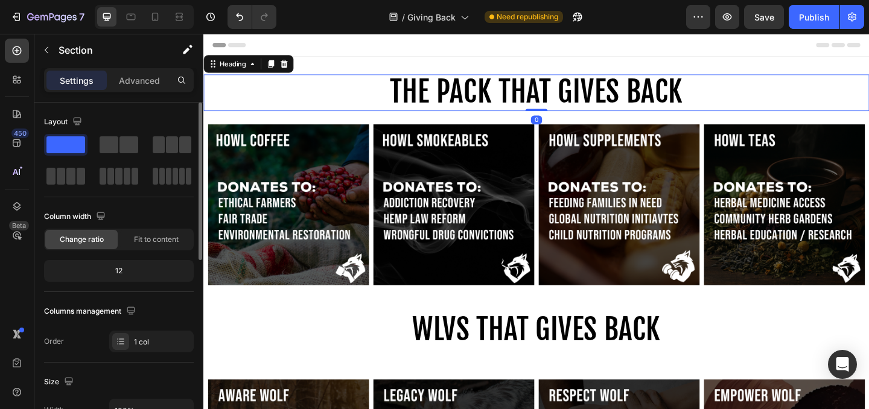
click at [596, 98] on span "THE PACK THAT GIVES BACK" at bounding box center [565, 96] width 318 height 39
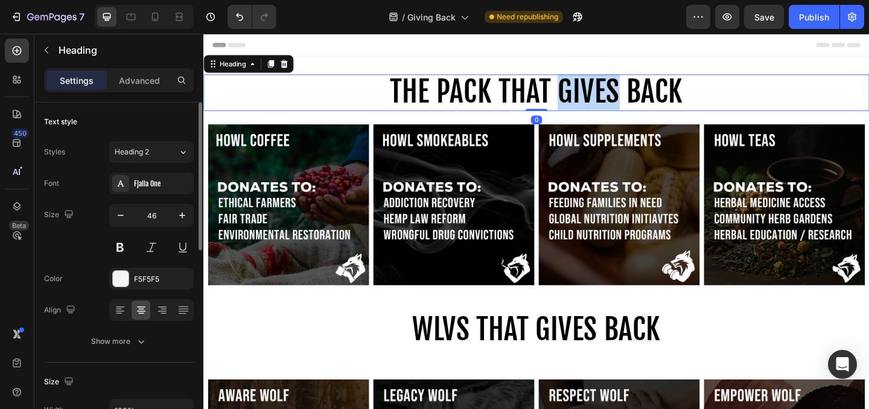
click at [596, 98] on span "THE PACK THAT GIVES BACK" at bounding box center [565, 96] width 318 height 39
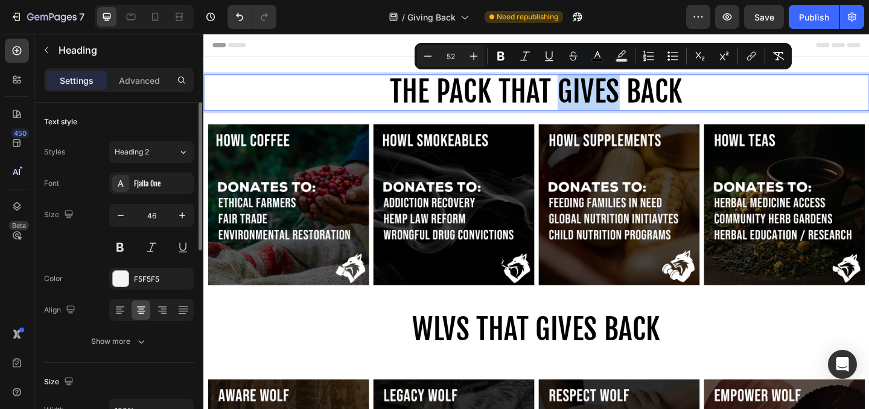
click at [596, 98] on span "THE PACK THAT GIVES BACK" at bounding box center [565, 96] width 318 height 39
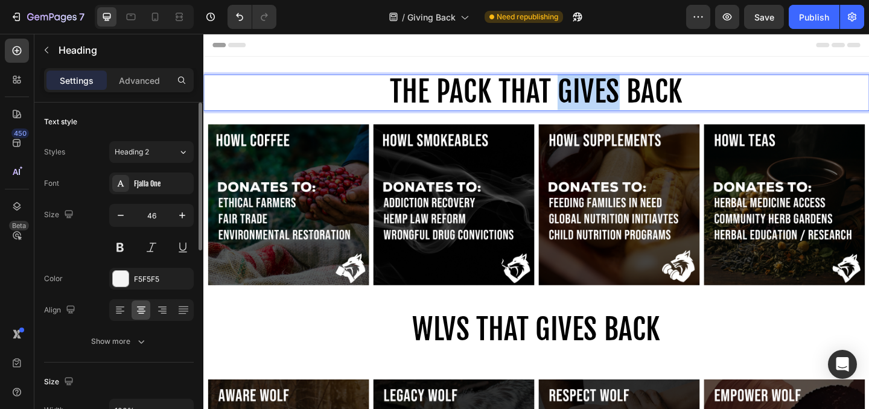
click at [596, 98] on span "THE PACK THAT GIVES BACK" at bounding box center [565, 96] width 318 height 39
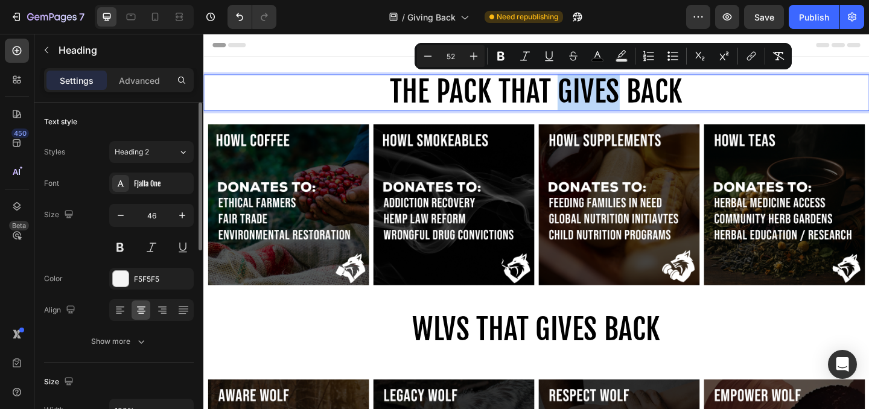
click at [596, 98] on span "THE PACK THAT GIVES BACK" at bounding box center [565, 96] width 318 height 39
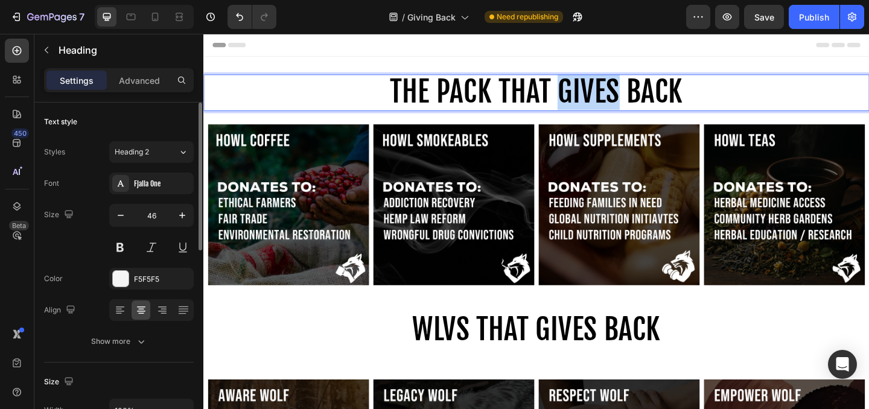
click at [596, 98] on span "THE PACK THAT GIVES BACK" at bounding box center [565, 96] width 318 height 39
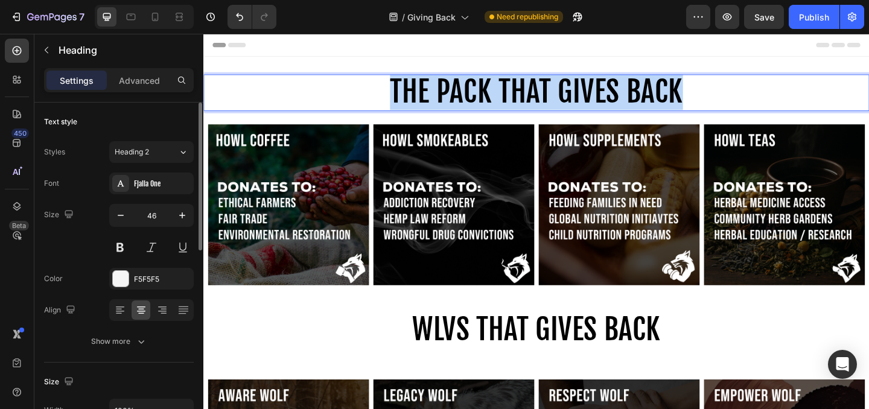
click at [596, 98] on span "THE PACK THAT GIVES BACK" at bounding box center [565, 96] width 318 height 39
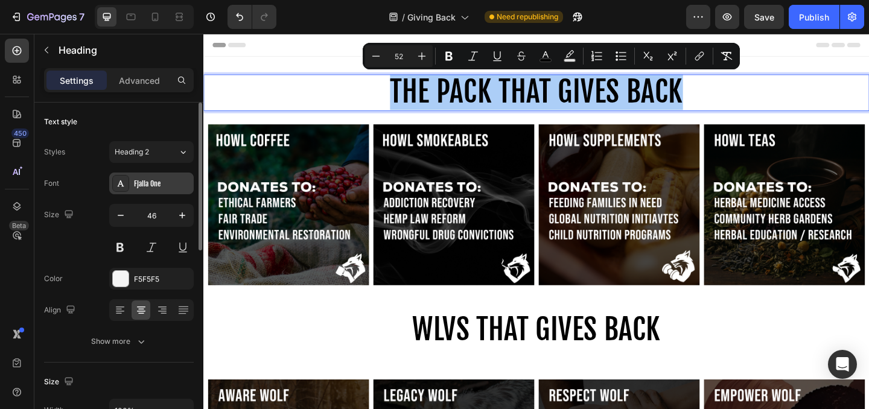
click at [157, 182] on div "Fjalla One" at bounding box center [162, 184] width 57 height 11
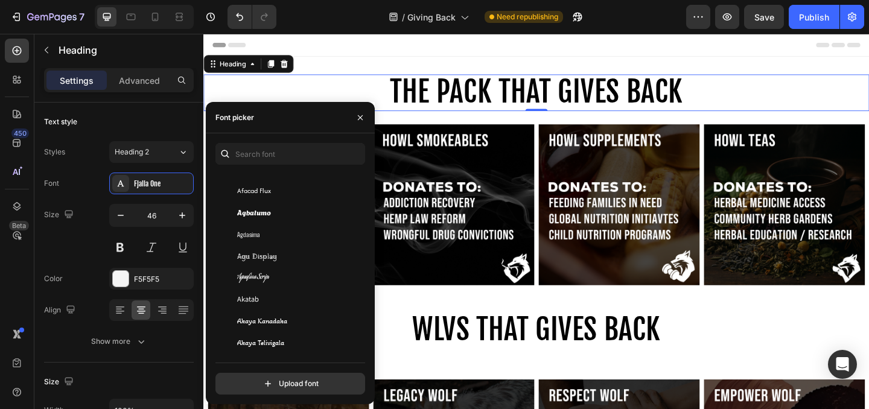
scroll to position [515, 0]
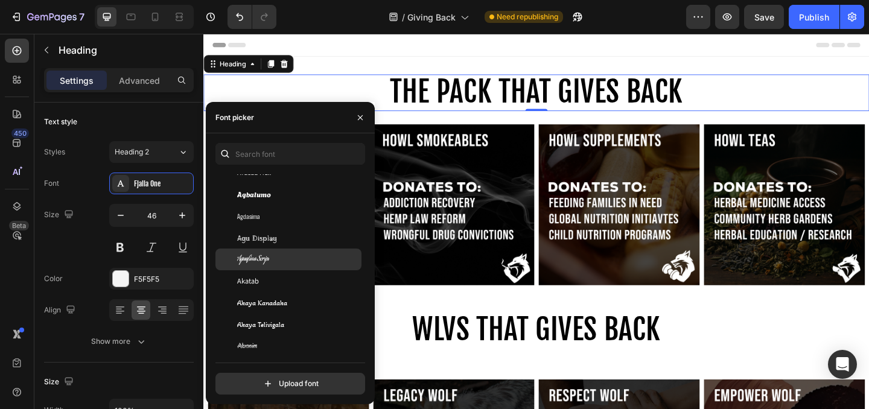
click at [274, 255] on div "Aguafina Script" at bounding box center [298, 259] width 122 height 11
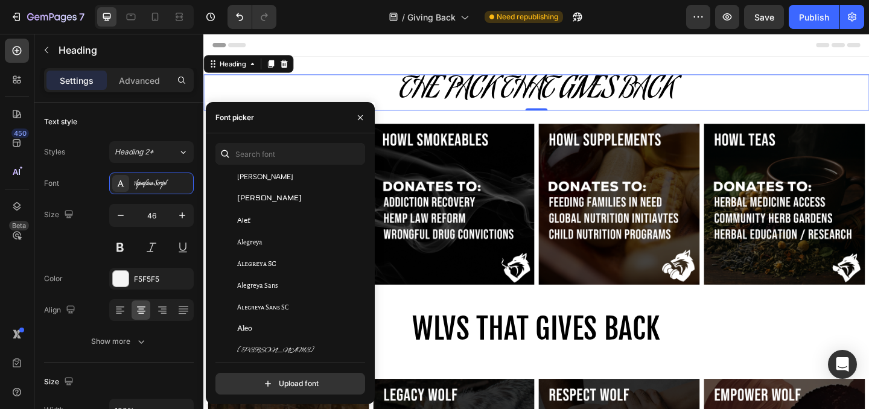
scroll to position [805, 0]
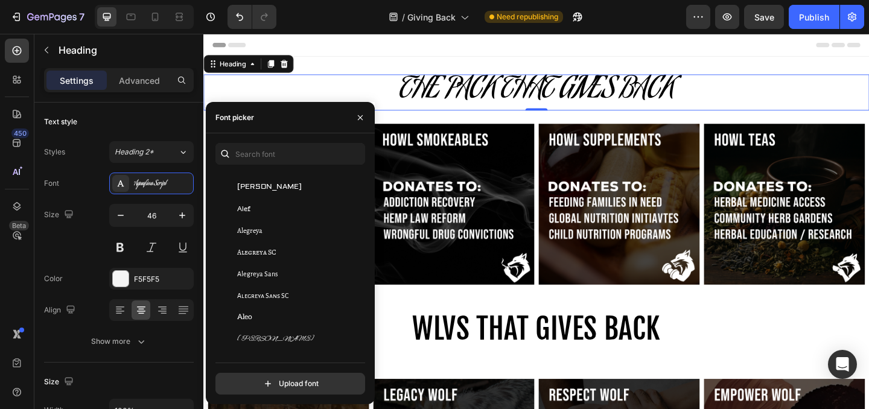
click at [274, 255] on span "Alegreya SC" at bounding box center [256, 252] width 39 height 11
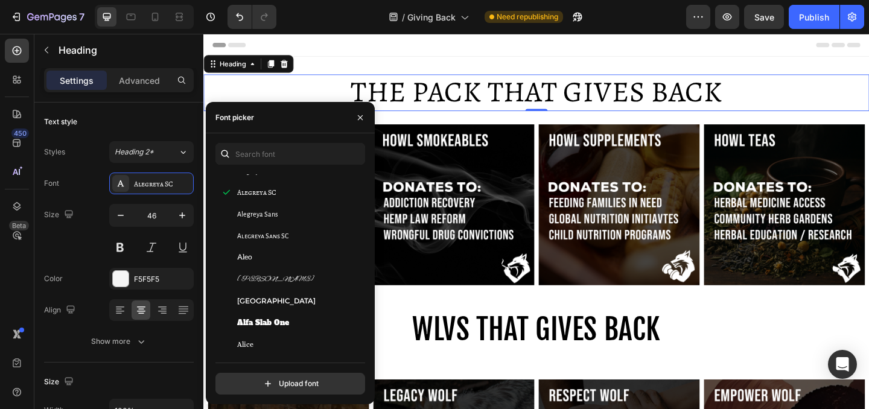
scroll to position [876, 0]
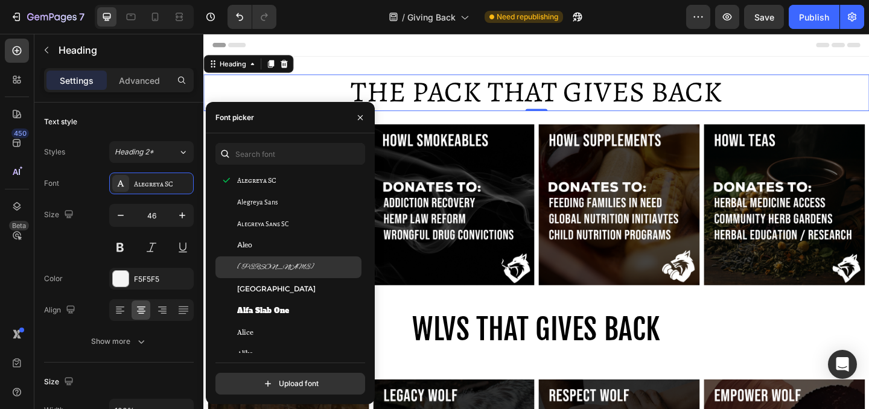
click at [274, 264] on div "[PERSON_NAME]" at bounding box center [298, 267] width 122 height 11
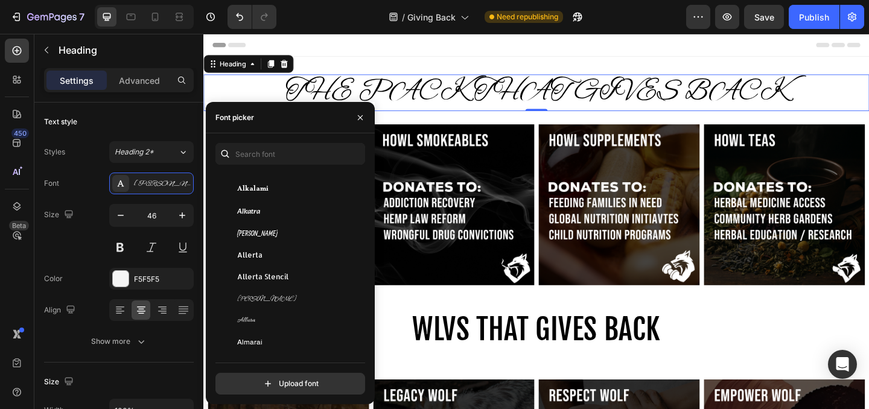
scroll to position [1129, 0]
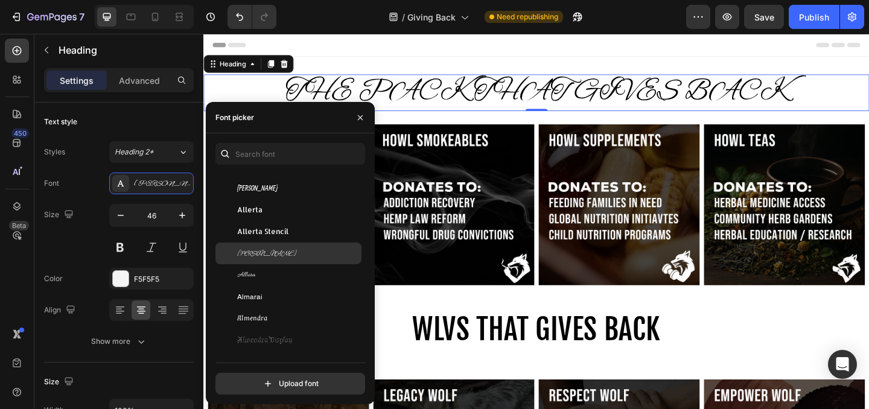
click at [274, 259] on div "[PERSON_NAME]" at bounding box center [288, 253] width 146 height 22
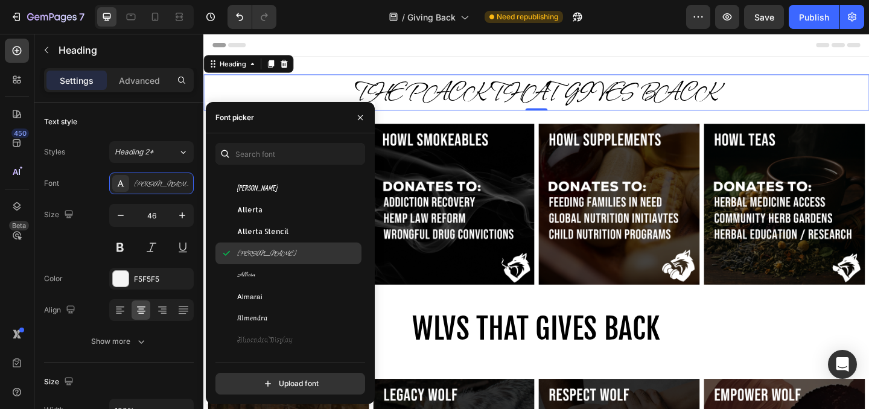
scroll to position [1153, 0]
click at [271, 247] on div "Allura" at bounding box center [298, 250] width 122 height 11
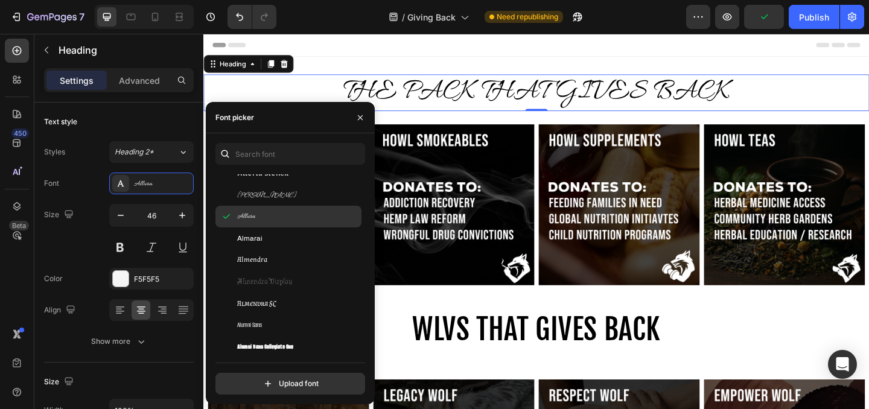
scroll to position [1250, 0]
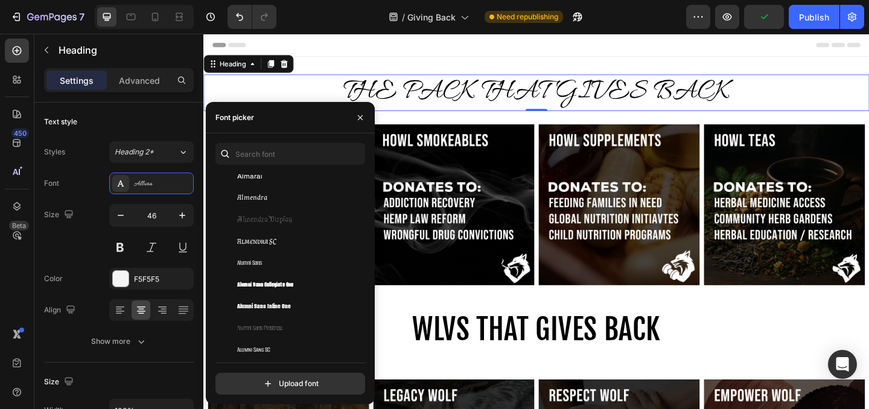
click at [271, 247] on div "Almendra SC" at bounding box center [288, 241] width 146 height 22
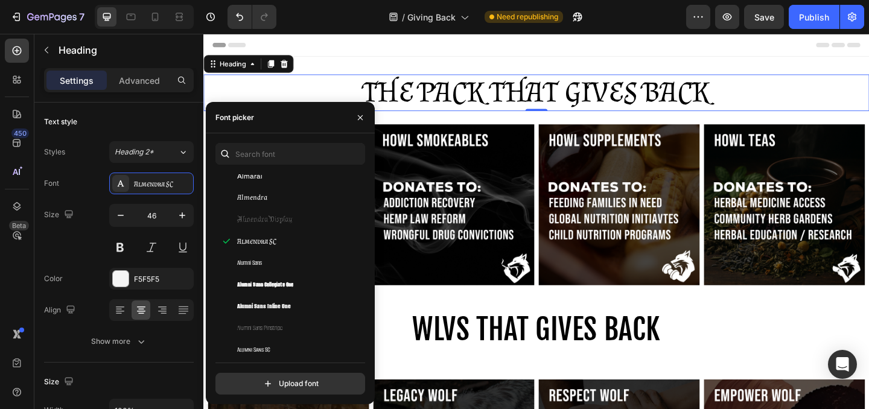
scroll to position [1296, 0]
click at [271, 247] on div "Alumni Sans Collegiate One" at bounding box center [288, 238] width 146 height 22
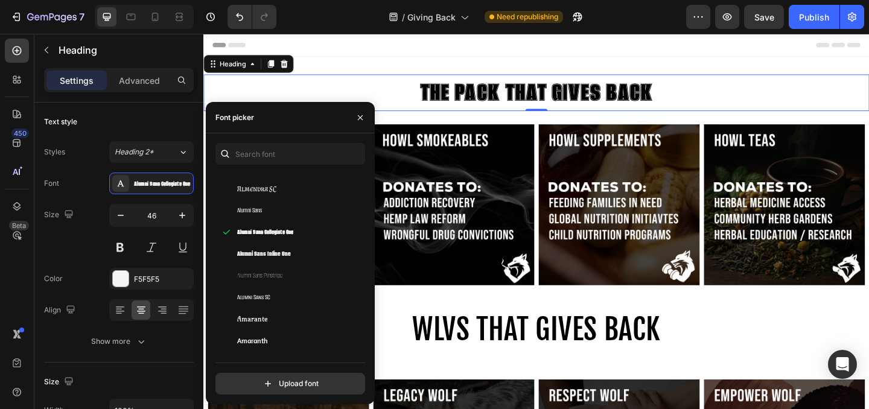
scroll to position [1276, 0]
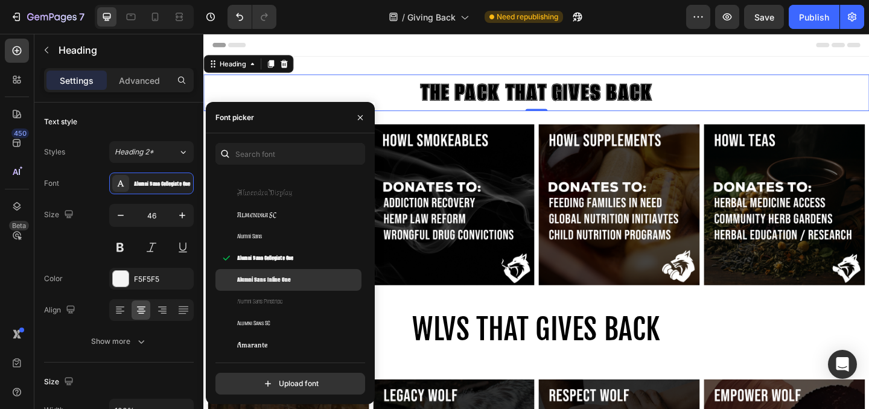
click at [271, 276] on span "Alumni Sans Inline One" at bounding box center [264, 279] width 54 height 11
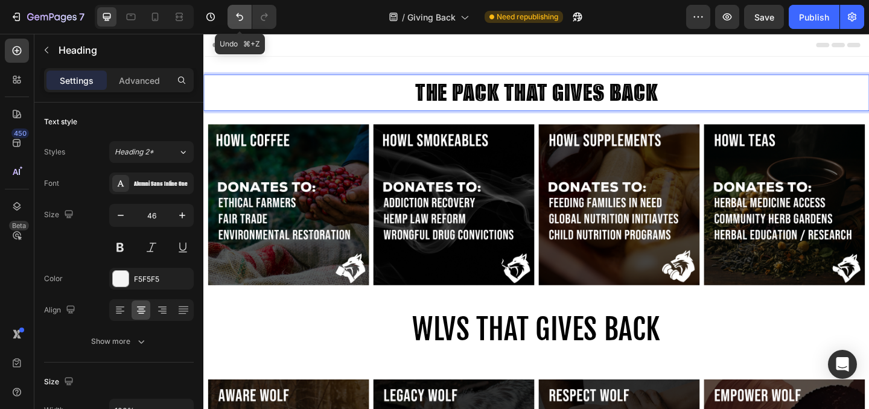
click at [242, 12] on icon "Undo/Redo" at bounding box center [239, 17] width 12 height 12
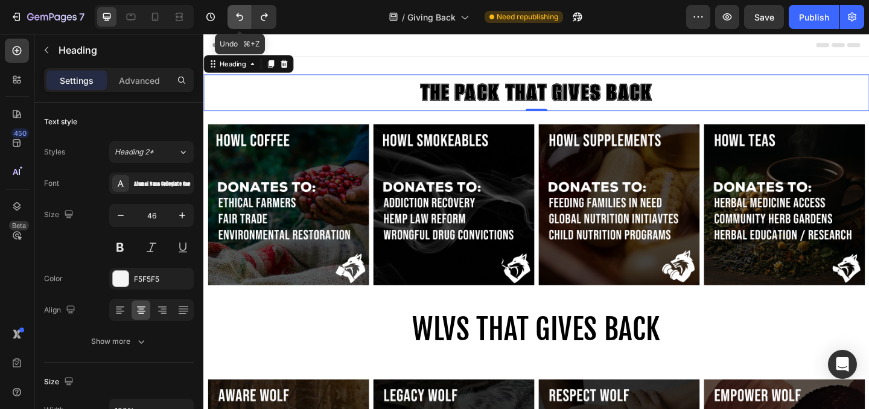
click at [242, 12] on icon "Undo/Redo" at bounding box center [239, 17] width 12 height 12
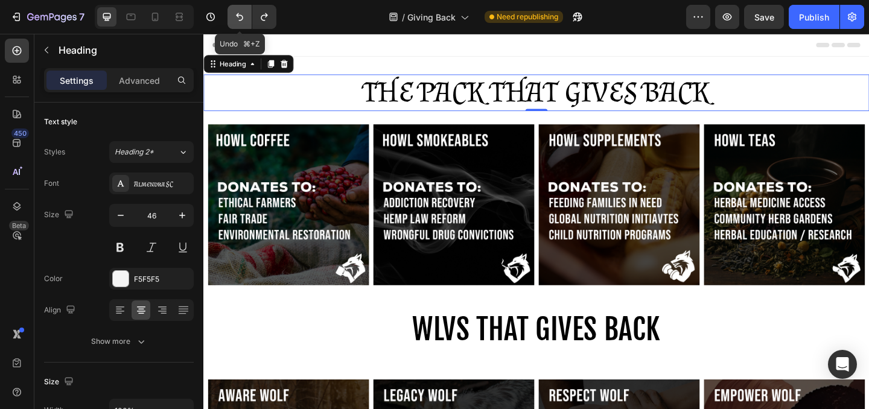
click at [242, 12] on icon "Undo/Redo" at bounding box center [239, 17] width 12 height 12
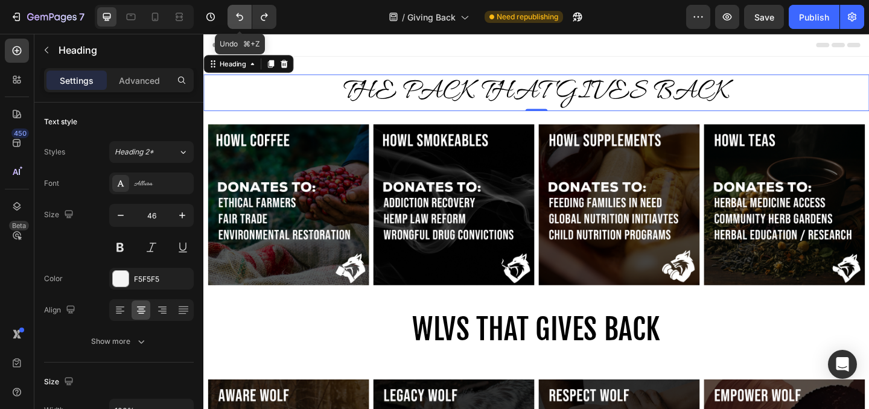
click at [242, 12] on icon "Undo/Redo" at bounding box center [239, 17] width 12 height 12
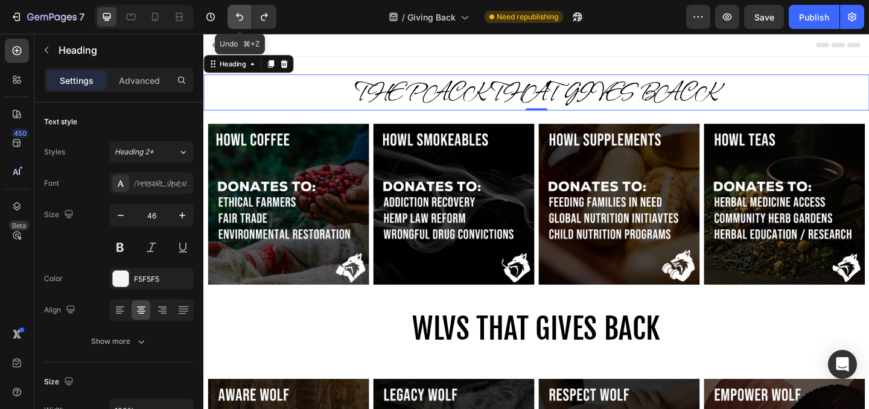
click at [242, 12] on icon "Undo/Redo" at bounding box center [239, 17] width 12 height 12
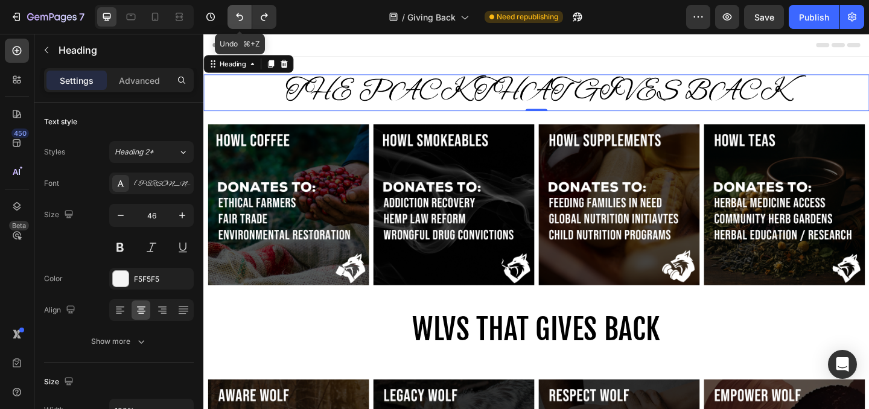
click at [242, 12] on icon "Undo/Redo" at bounding box center [239, 17] width 12 height 12
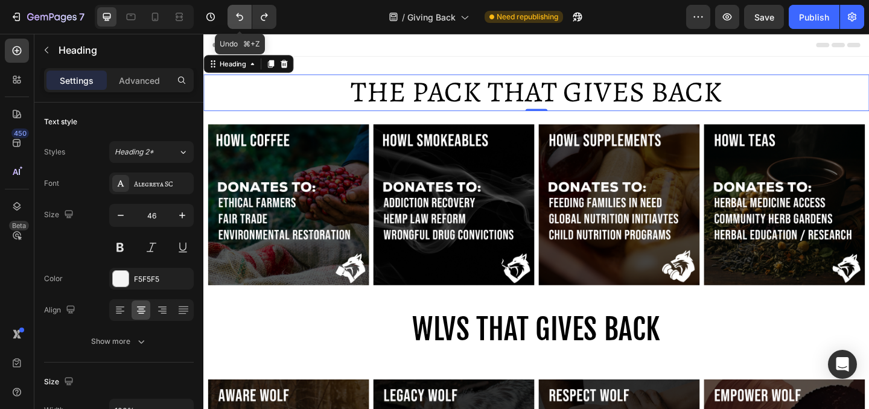
click at [242, 12] on icon "Undo/Redo" at bounding box center [239, 17] width 12 height 12
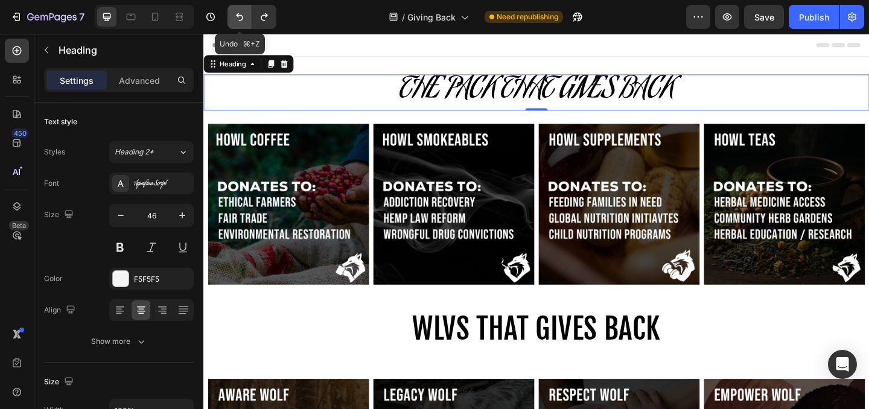
click at [242, 12] on icon "Undo/Redo" at bounding box center [239, 17] width 12 height 12
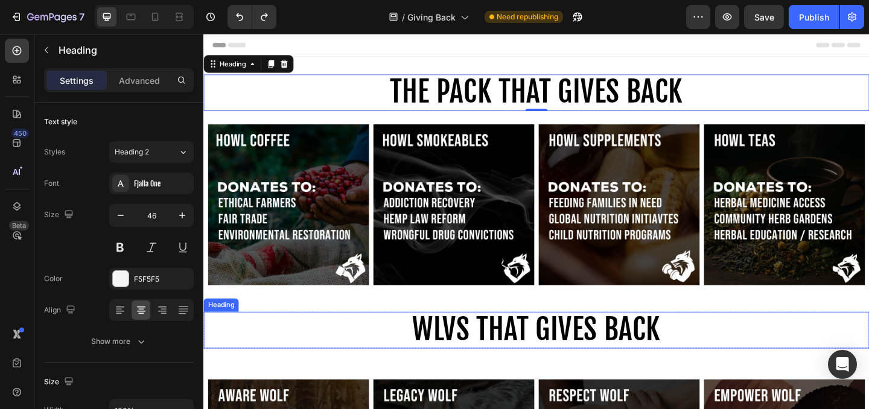
click at [746, 367] on h2 "WLVS THAT GIVES BACK" at bounding box center [565, 356] width 724 height 40
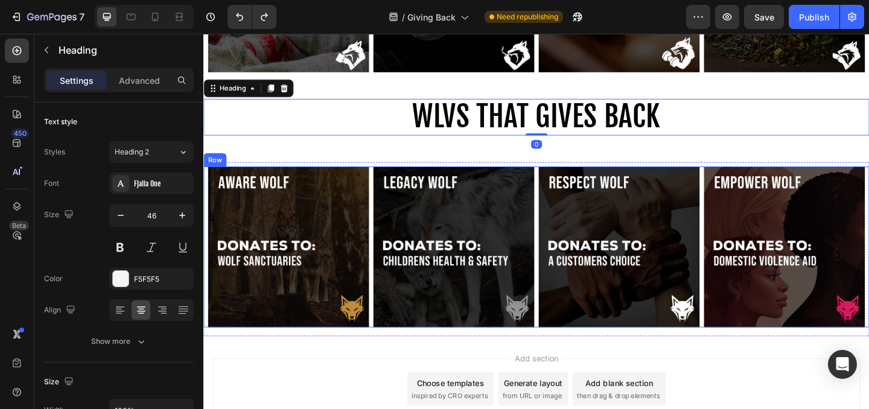
scroll to position [250, 0]
